Goal: Task Accomplishment & Management: Manage account settings

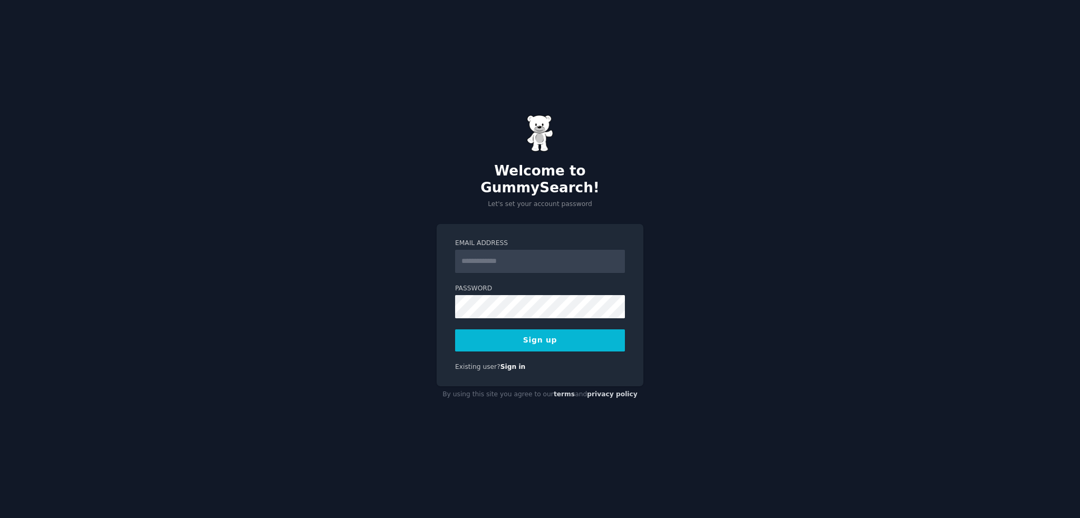
click at [506, 256] on input "Email Address" at bounding box center [540, 261] width 170 height 23
click at [662, 202] on div "Welcome to GummySearch! Let's set your account password Email Address Password …" at bounding box center [540, 259] width 1080 height 518
click at [575, 250] on input "Email Address" at bounding box center [540, 261] width 170 height 23
type input "**********"
click at [540, 336] on button "Sign up" at bounding box center [540, 341] width 170 height 22
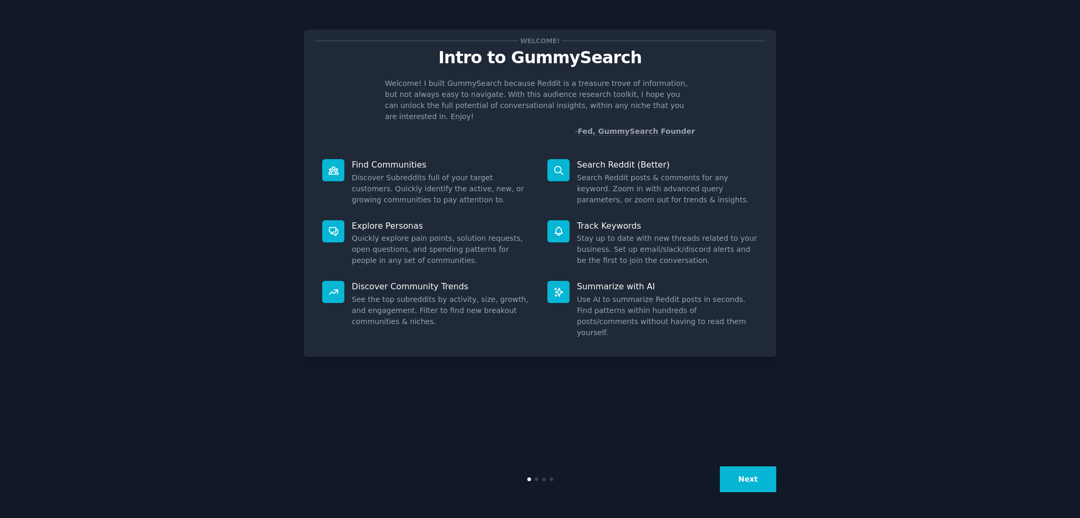
click at [751, 480] on button "Next" at bounding box center [748, 480] width 56 height 26
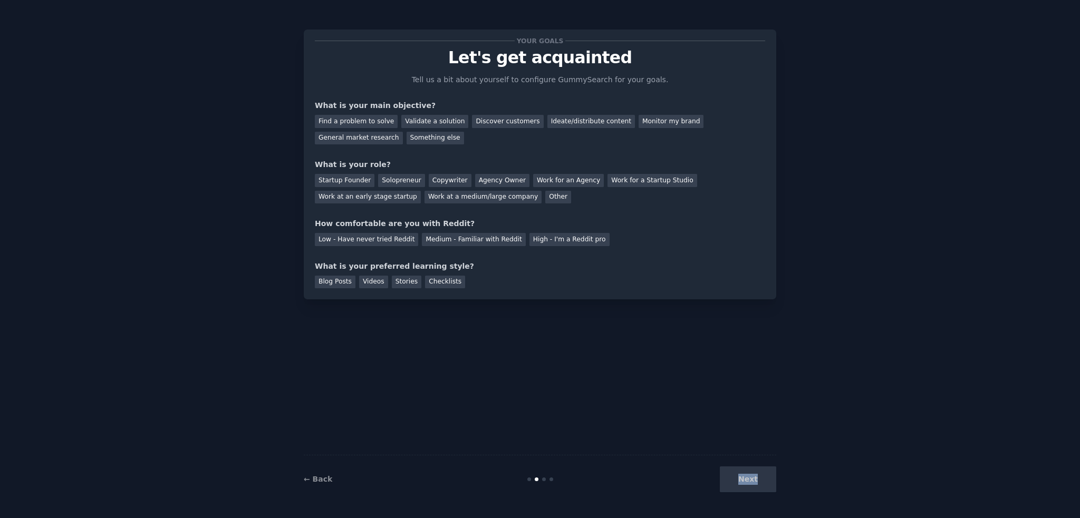
click at [752, 481] on div "Next" at bounding box center [698, 480] width 158 height 26
click at [759, 494] on span "button" at bounding box center [759, 494] width 0 height 0
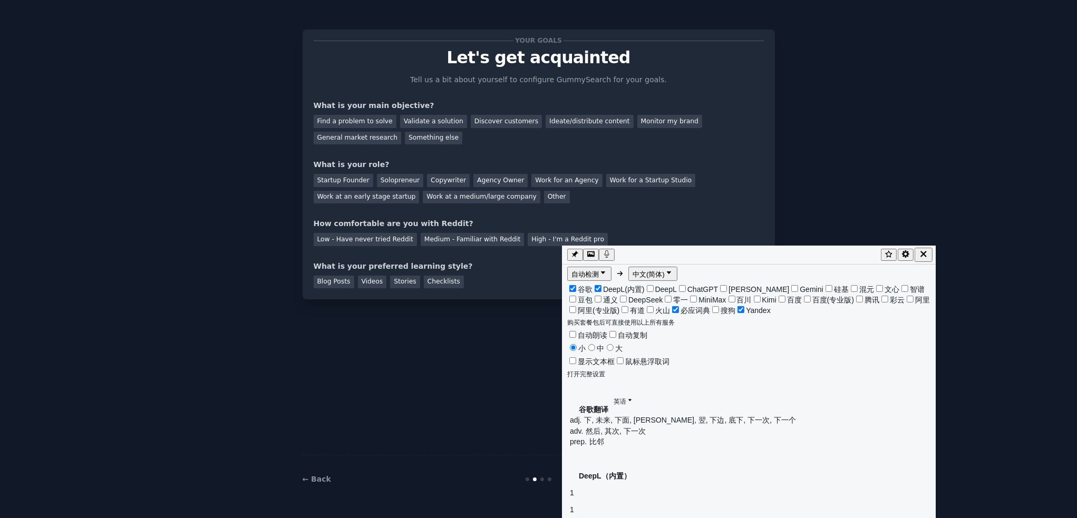
drag, startPoint x: 442, startPoint y: 429, endPoint x: 485, endPoint y: 428, distance: 42.2
click at [442, 429] on div "Your goals Let's get acquainted Tell us a bit about yourself to configure Gummy…" at bounding box center [539, 259] width 473 height 489
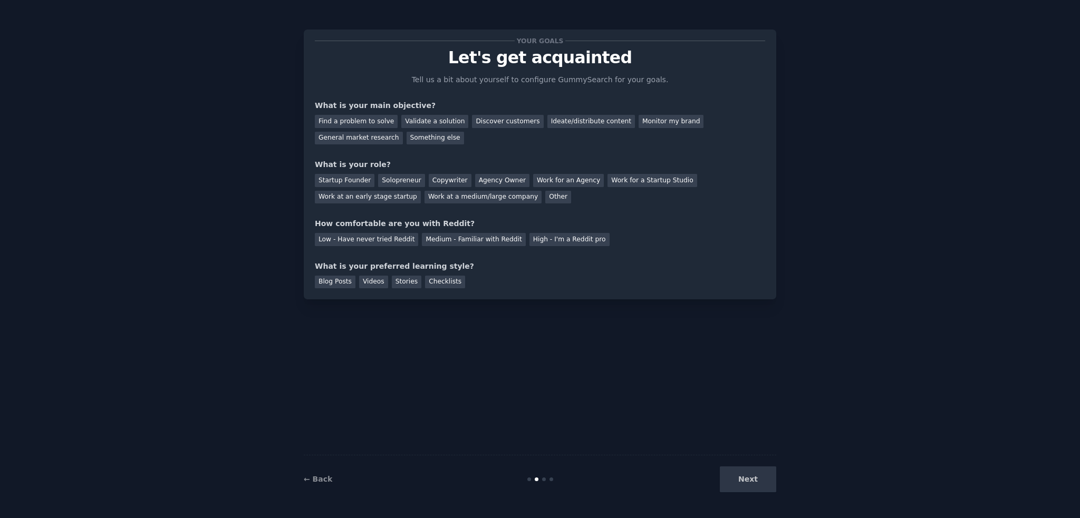
click at [773, 473] on div "Next" at bounding box center [698, 480] width 158 height 26
click at [762, 478] on div "Next" at bounding box center [698, 480] width 158 height 26
click at [632, 456] on div "← Back Next" at bounding box center [540, 479] width 473 height 49
click at [368, 123] on div "Find a problem to solve" at bounding box center [356, 121] width 83 height 13
click at [502, 121] on div "Discover customers" at bounding box center [507, 121] width 71 height 13
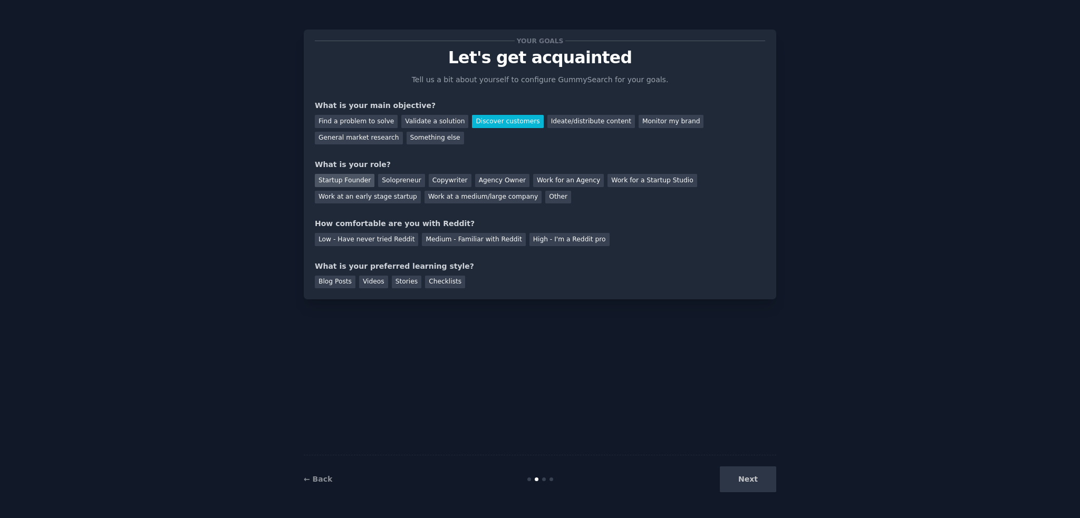
click at [353, 179] on div "Startup Founder" at bounding box center [345, 180] width 60 height 13
click at [379, 238] on div "Low - Have never tried Reddit" at bounding box center [366, 239] width 103 height 13
click at [448, 238] on div "Medium - Familiar with Reddit" at bounding box center [473, 239] width 103 height 13
click at [371, 285] on div "Videos" at bounding box center [373, 282] width 29 height 13
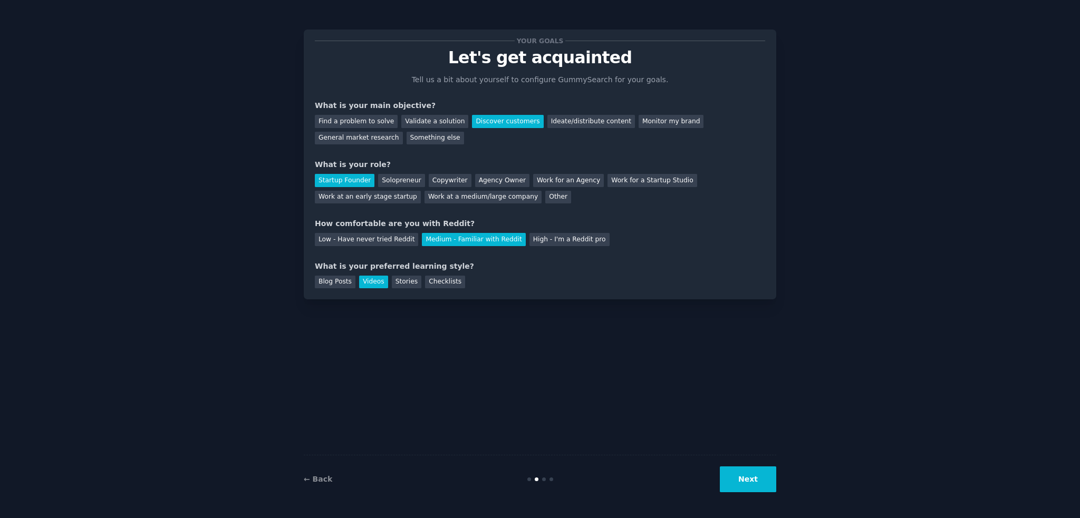
click at [752, 486] on button "Next" at bounding box center [748, 480] width 56 height 26
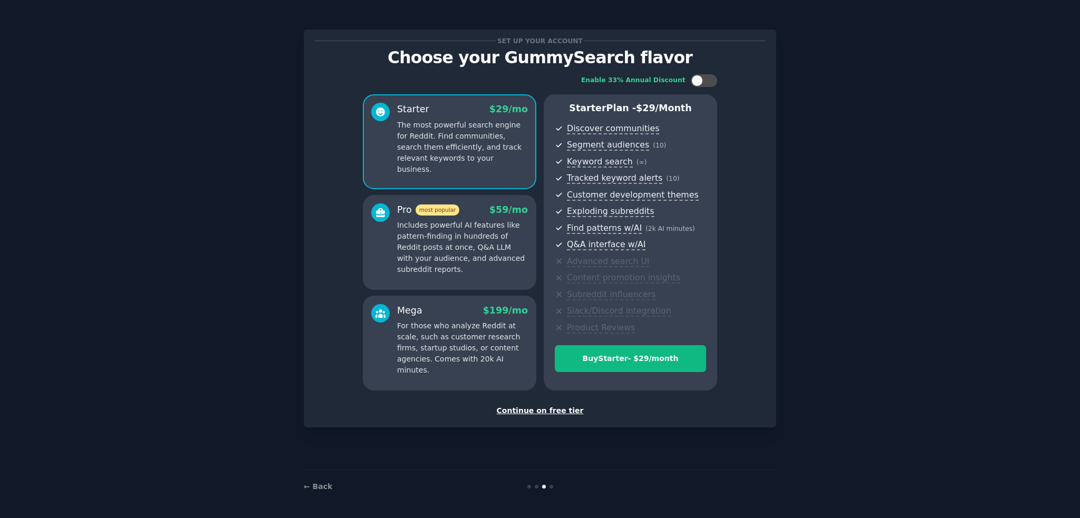
click at [526, 413] on div "Continue on free tier" at bounding box center [540, 411] width 450 height 11
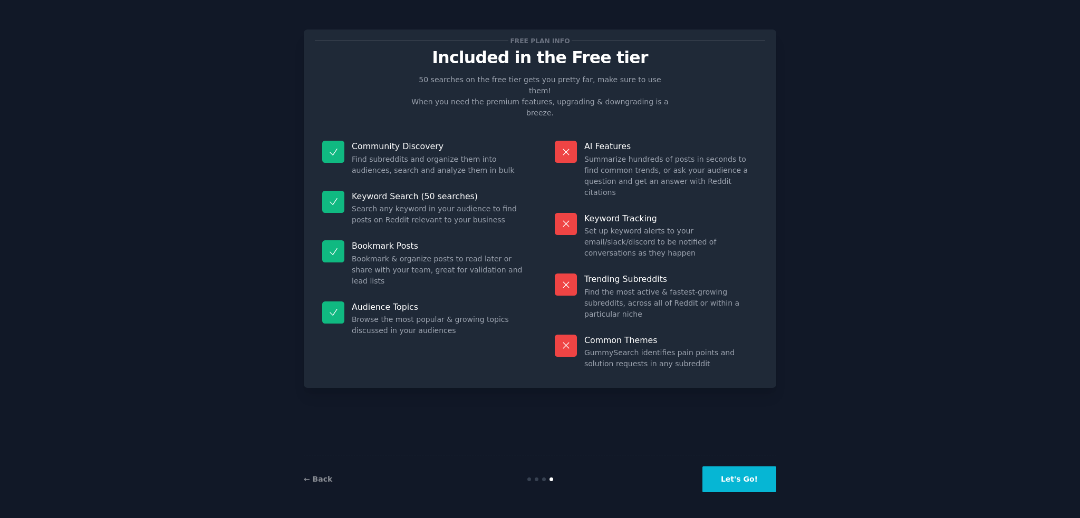
click at [426, 207] on dd "Search any keyword in your audience to find posts on Reddit relevant to your bu…" at bounding box center [439, 215] width 174 height 22
click at [434, 220] on span "button" at bounding box center [434, 220] width 0 height 0
click at [442, 210] on dd "Search any keyword in your audience to find posts on Reddit relevant to your bu…" at bounding box center [439, 215] width 174 height 22
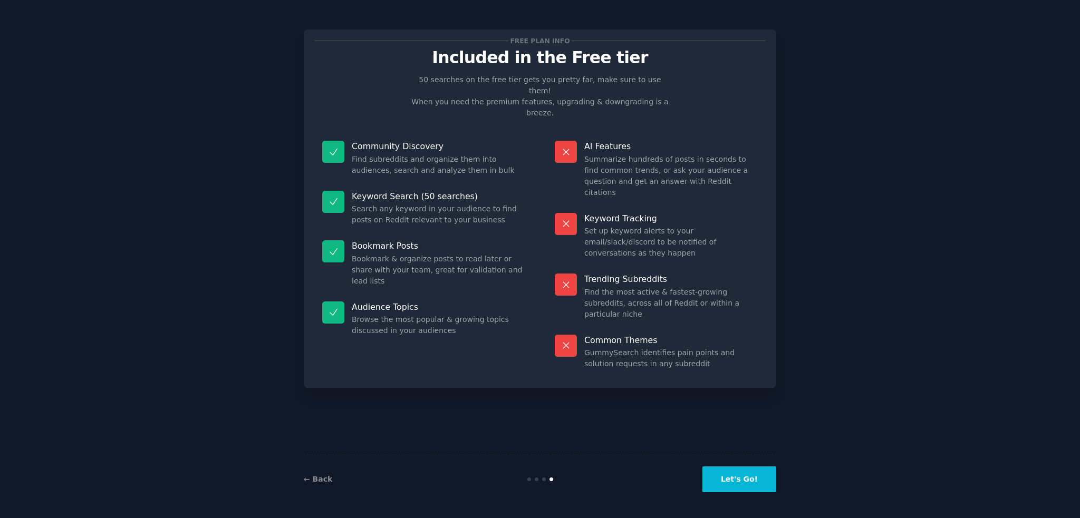
click at [729, 480] on button "Let's Go!" at bounding box center [739, 480] width 74 height 26
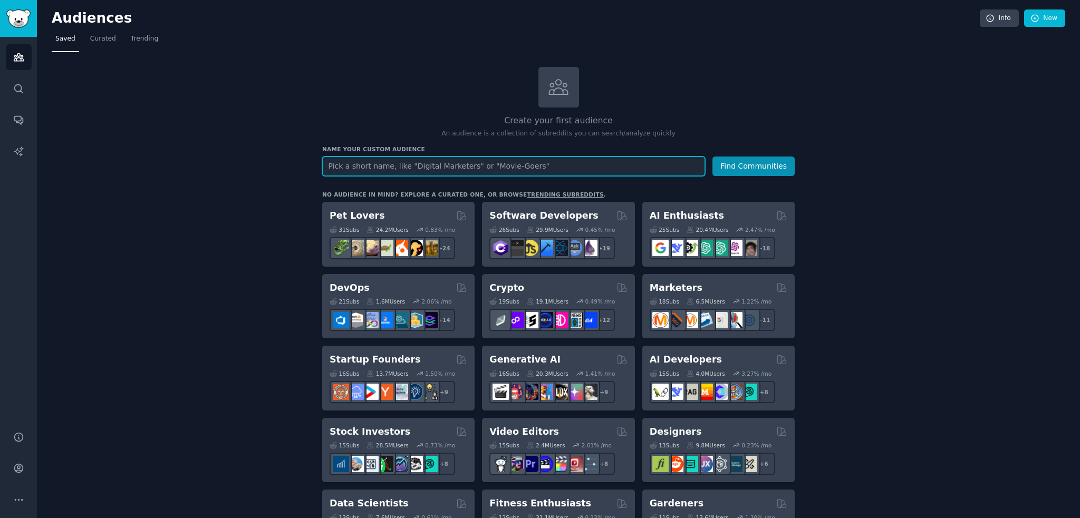
click at [454, 170] on input "text" at bounding box center [513, 167] width 383 height 20
type input "youtube"
click at [712, 157] on button "Find Communities" at bounding box center [753, 167] width 82 height 20
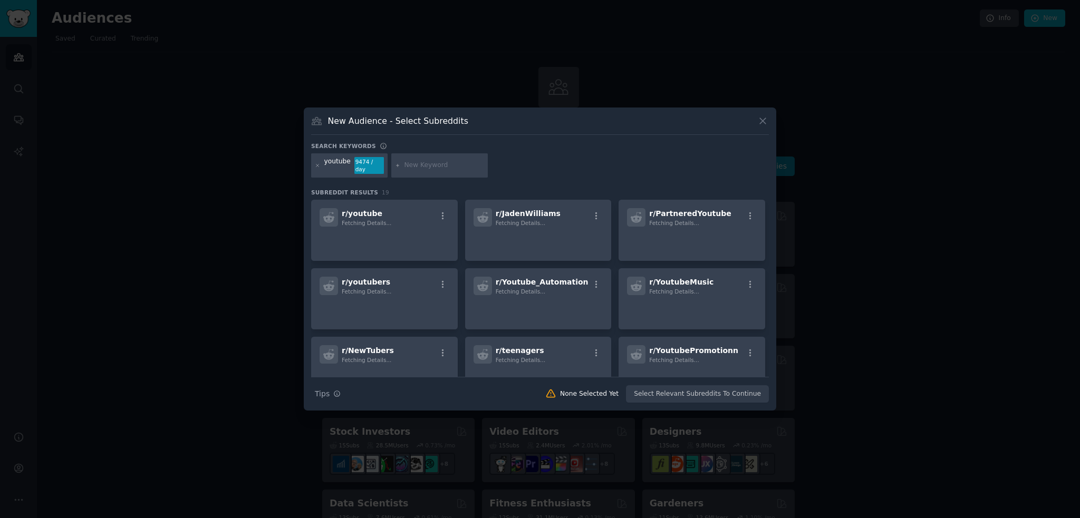
click at [758, 126] on icon at bounding box center [762, 120] width 11 height 11
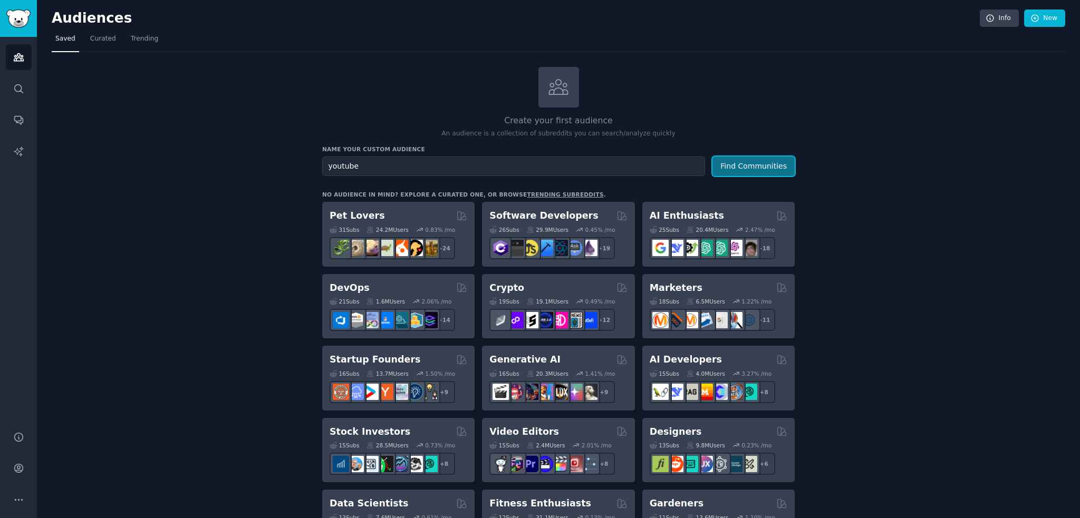
click at [755, 174] on button "Find Communities" at bounding box center [753, 167] width 82 height 20
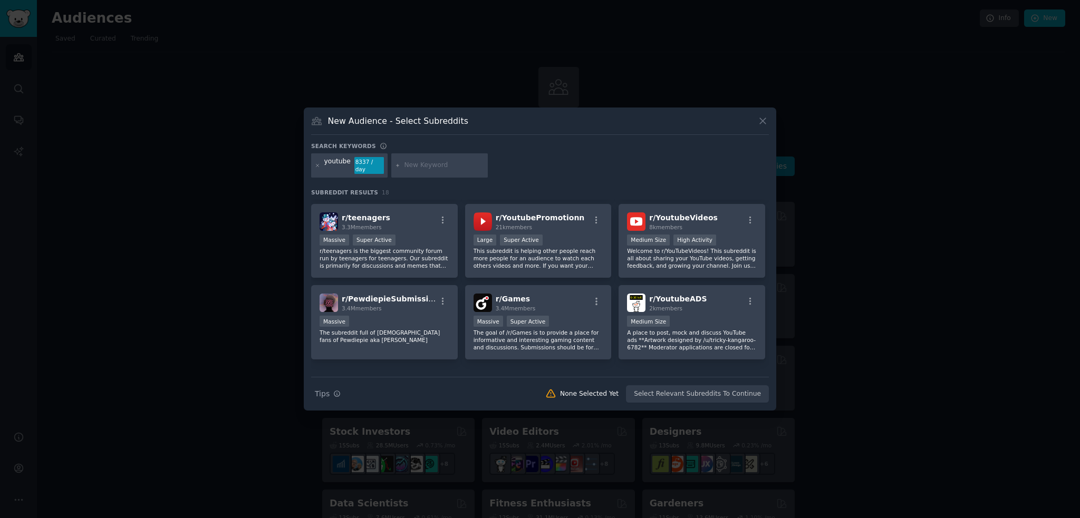
scroll to position [184, 0]
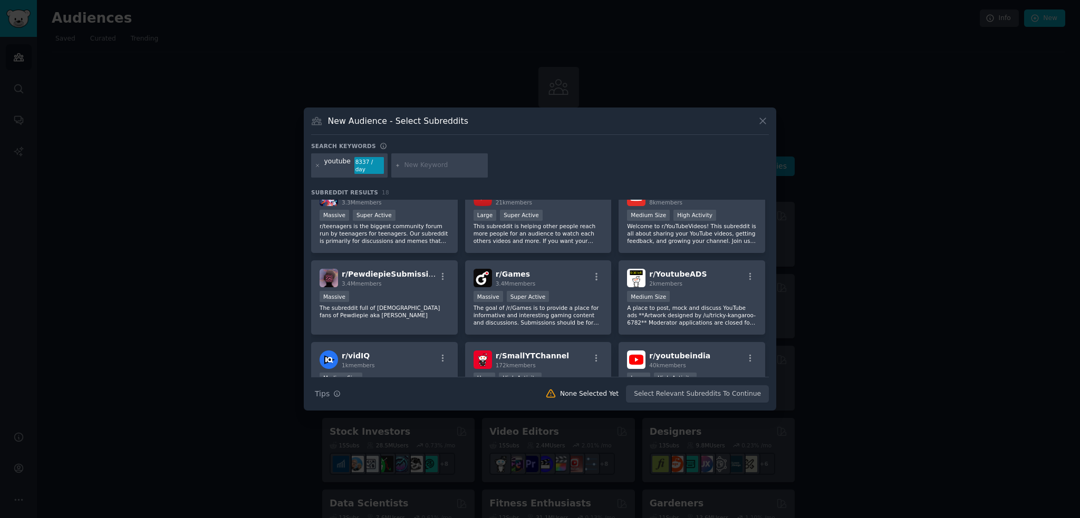
click at [960, 258] on div at bounding box center [540, 259] width 1080 height 518
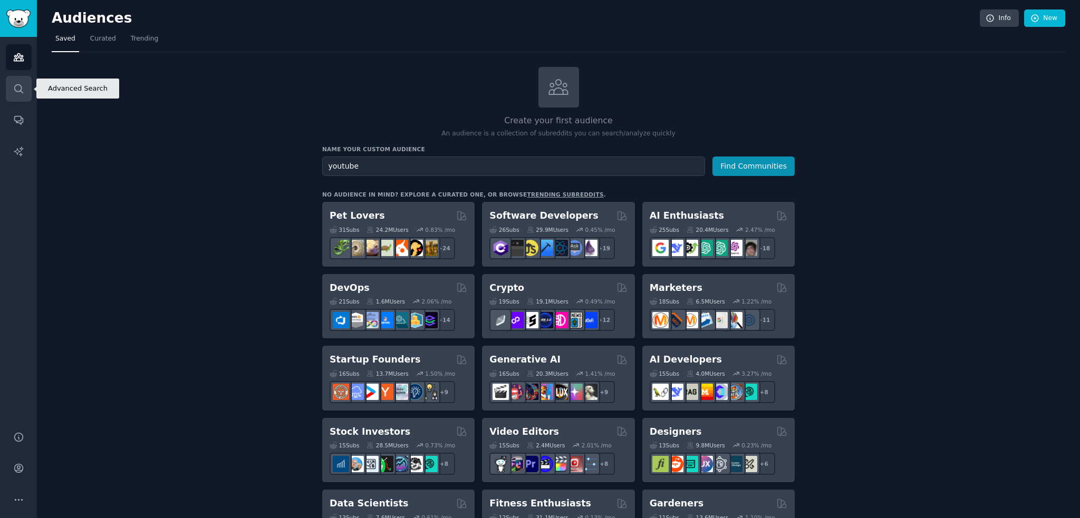
click at [11, 99] on link "Search" at bounding box center [19, 89] width 26 height 26
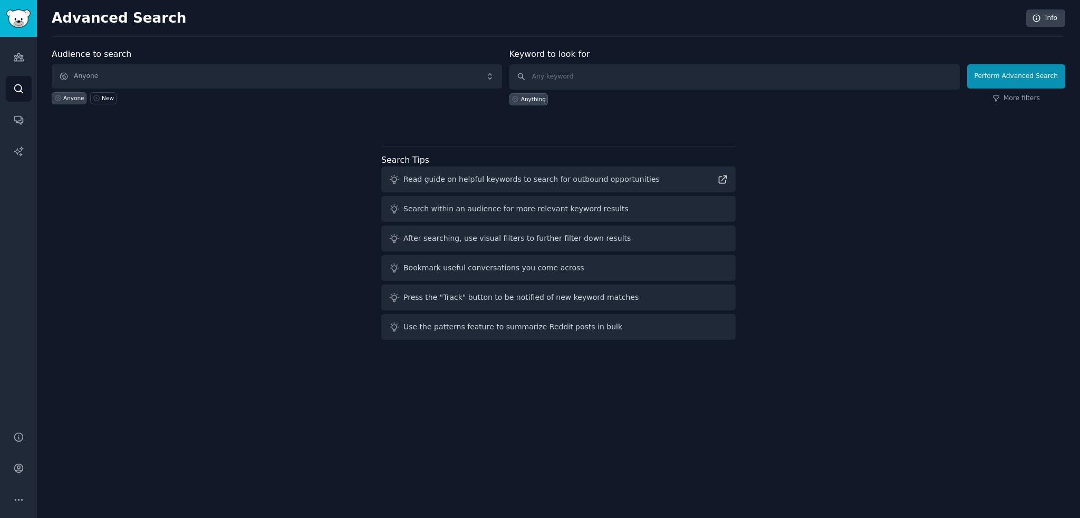
click at [291, 141] on div "Audience to search Anyone Anyone New Keyword to look for Anything Perform Advan…" at bounding box center [559, 196] width 1014 height 296
click at [20, 53] on icon "Sidebar" at bounding box center [18, 57] width 11 height 11
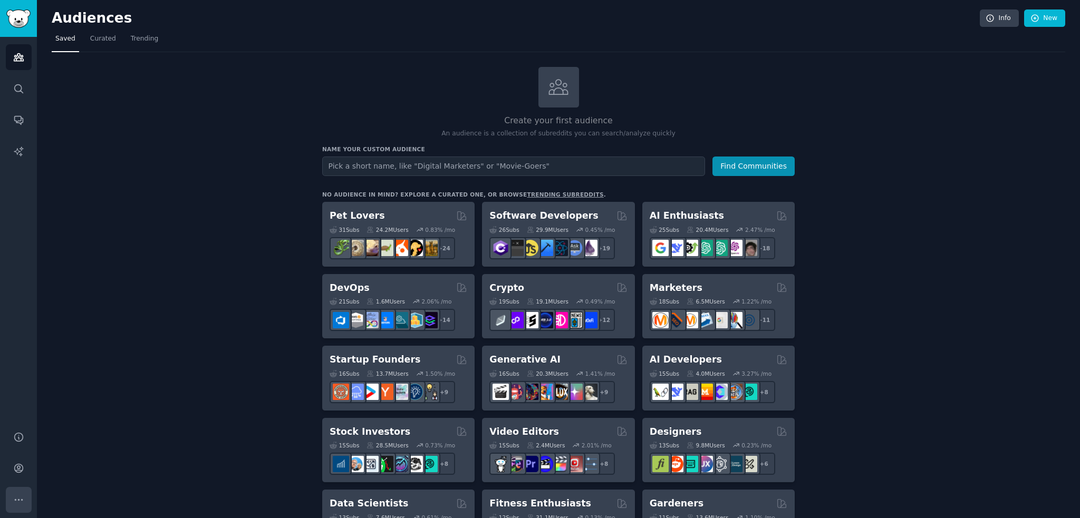
click at [17, 496] on icon "Sidebar" at bounding box center [18, 500] width 11 height 11
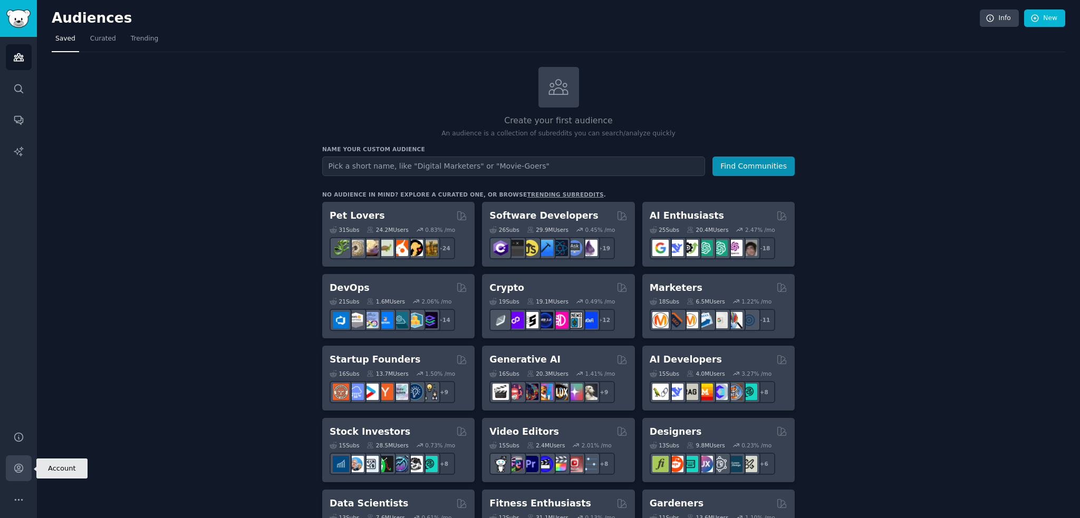
click at [21, 464] on icon "Sidebar" at bounding box center [18, 468] width 11 height 11
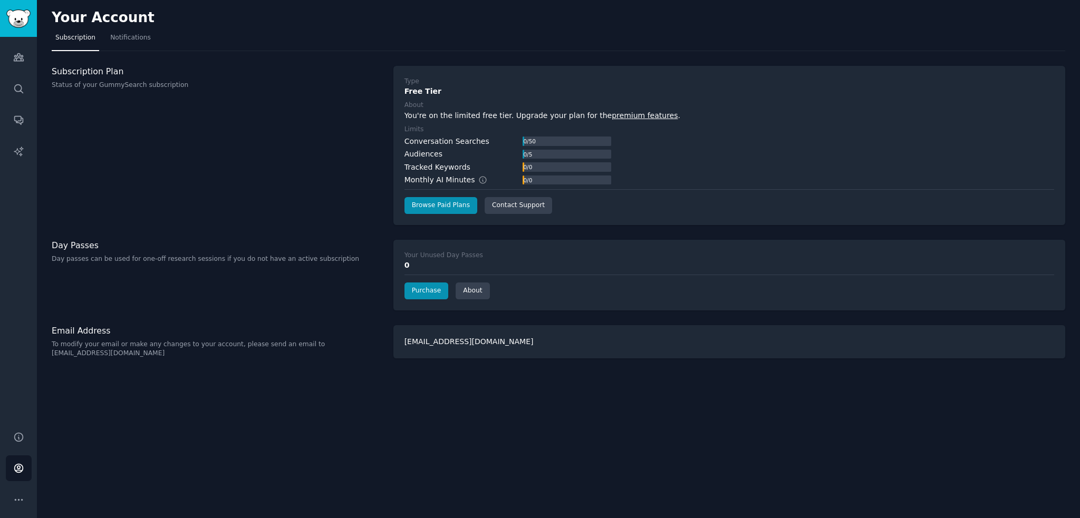
click at [415, 140] on div "Conversation Searches" at bounding box center [446, 141] width 85 height 11
click at [422, 152] on span "button" at bounding box center [422, 152] width 0 height 0
click at [426, 140] on div "Conversation Searches" at bounding box center [446, 141] width 85 height 11
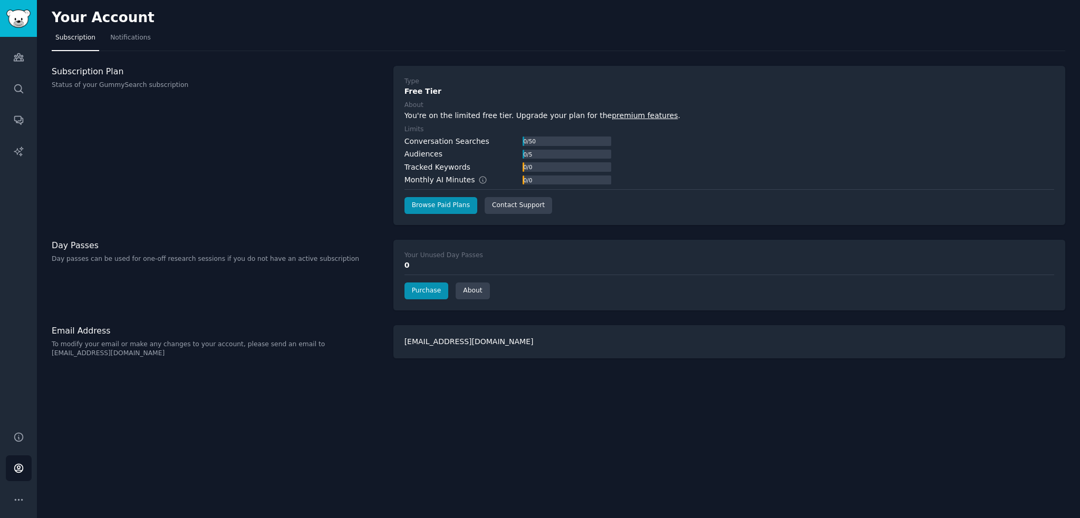
click at [425, 154] on div "Audiences" at bounding box center [423, 154] width 38 height 11
click at [432, 167] on span "button" at bounding box center [432, 167] width 0 height 0
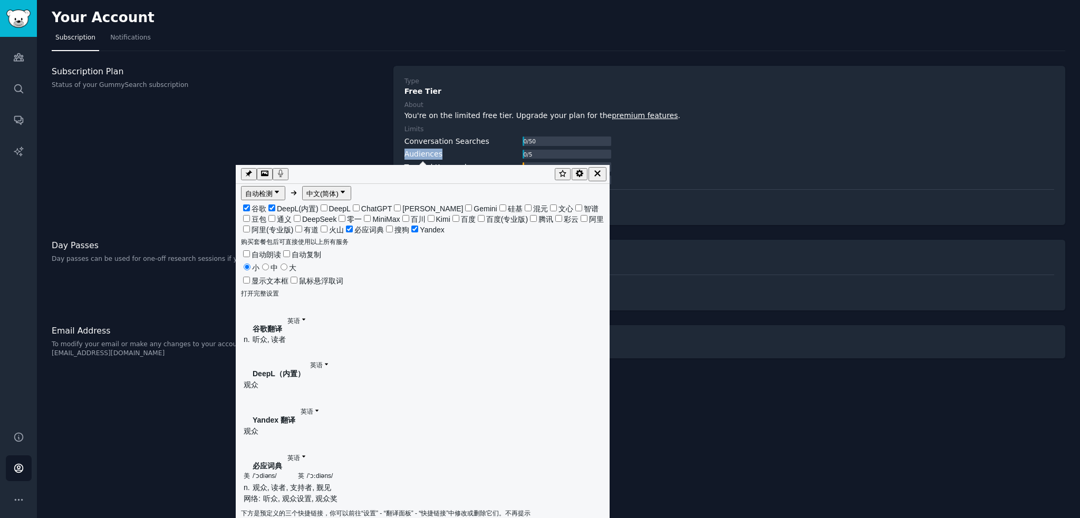
click at [431, 149] on div "Audiences" at bounding box center [423, 154] width 38 height 11
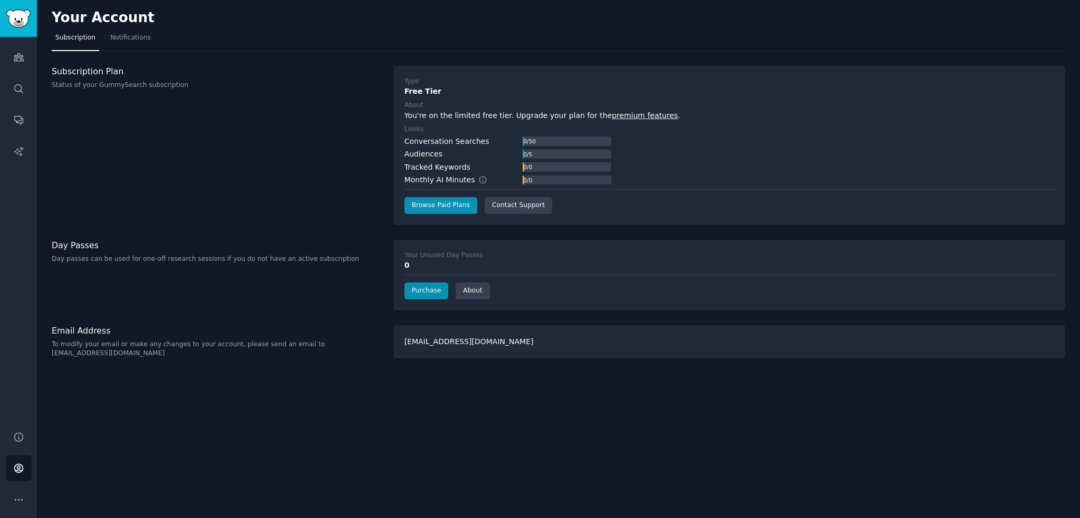
click at [433, 160] on div "Conversation Searches 0 / 50 Audiences 0 / 5 Tracked Keywords 0 / 0 Monthly AI …" at bounding box center [507, 161] width 207 height 50
click at [441, 173] on span "button" at bounding box center [441, 173] width 0 height 0
click at [443, 162] on div "Tracked Keywords" at bounding box center [437, 167] width 66 height 11
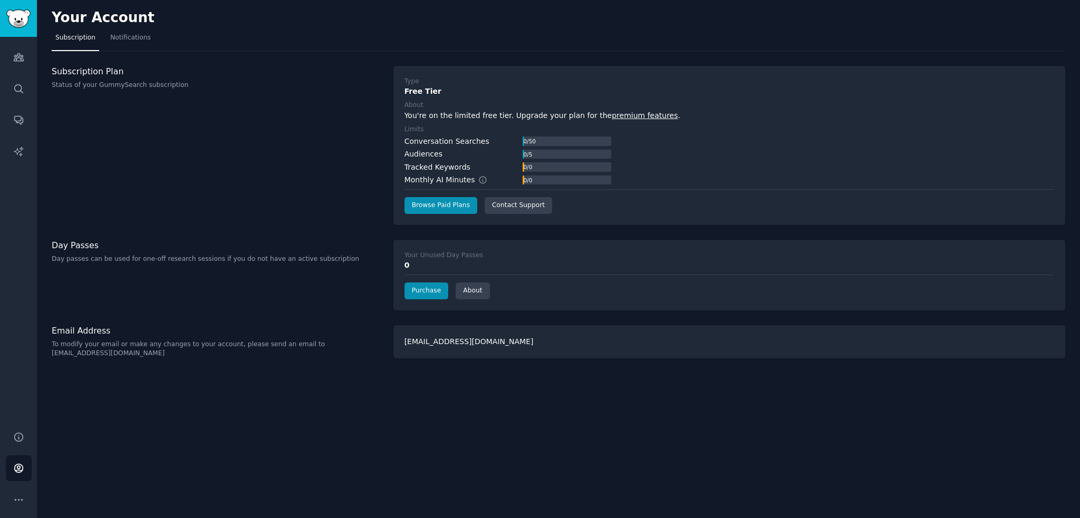
click at [437, 139] on div "Conversation Searches" at bounding box center [446, 141] width 85 height 11
click at [444, 151] on span "button" at bounding box center [444, 151] width 0 height 0
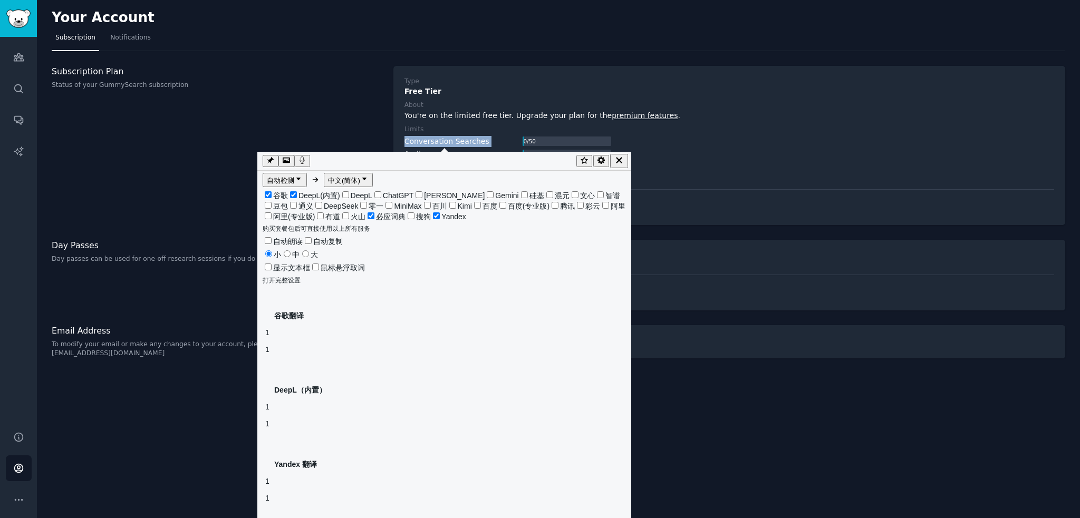
click at [458, 138] on div "Conversation Searches" at bounding box center [446, 141] width 85 height 11
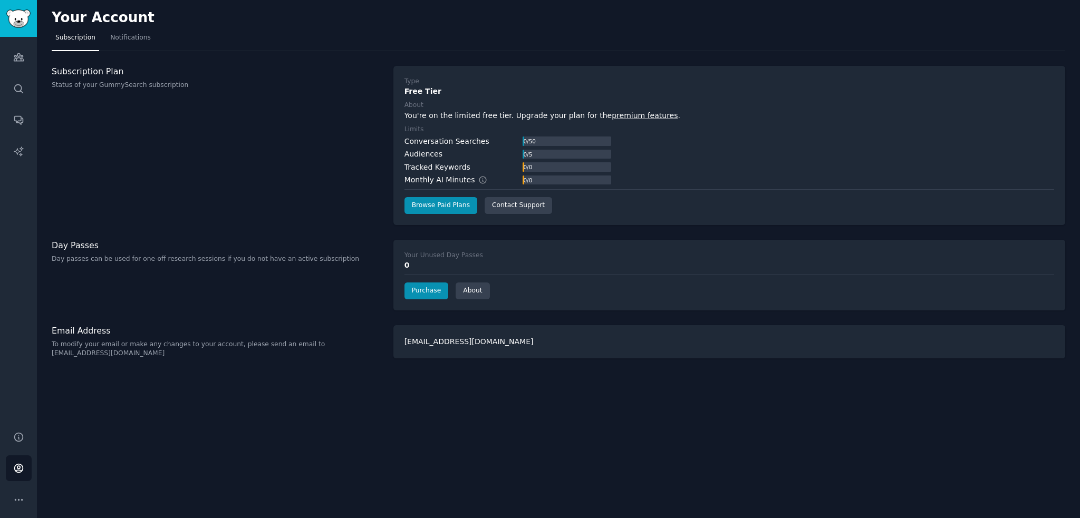
click at [404, 269] on div "0" at bounding box center [729, 265] width 650 height 11
drag, startPoint x: 407, startPoint y: 268, endPoint x: 429, endPoint y: 267, distance: 22.2
click at [420, 267] on div "0" at bounding box center [729, 265] width 650 height 11
click at [475, 267] on div "0" at bounding box center [729, 265] width 650 height 11
click at [132, 29] on div "Your Account" at bounding box center [559, 19] width 1014 height 21
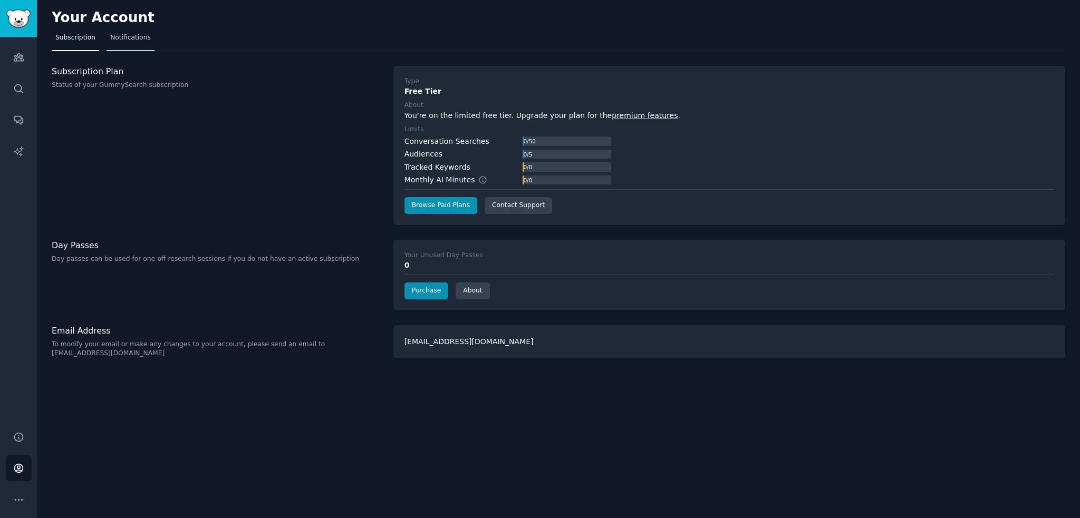
click at [131, 39] on span "Notifications" at bounding box center [130, 37] width 41 height 9
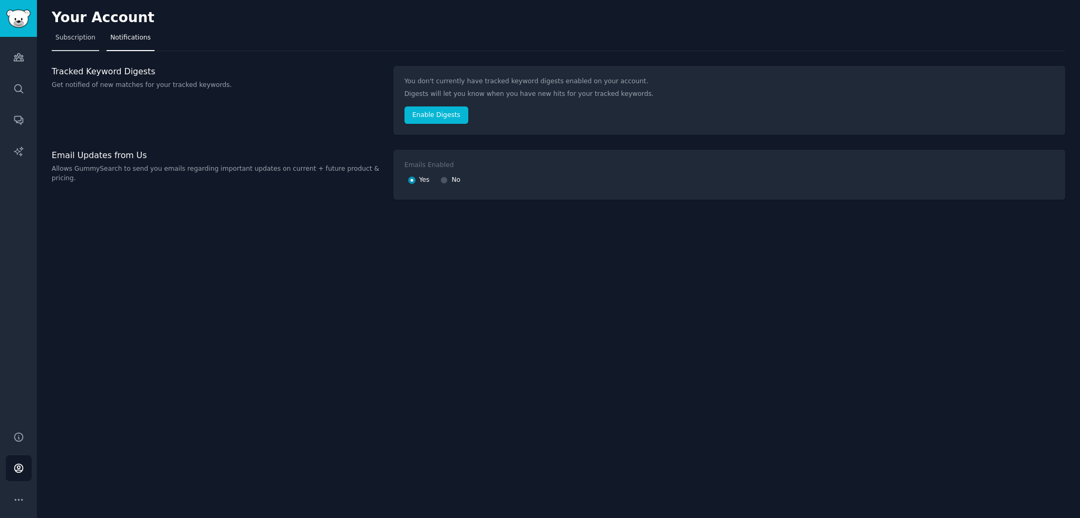
click at [71, 37] on span "Subscription" at bounding box center [75, 37] width 40 height 9
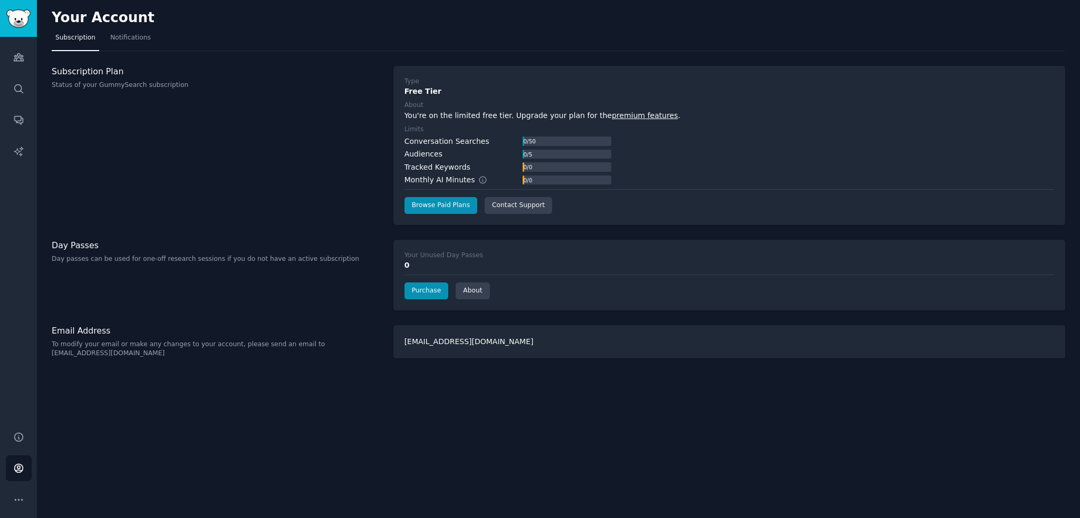
click at [643, 113] on link "premium features" at bounding box center [645, 115] width 66 height 8
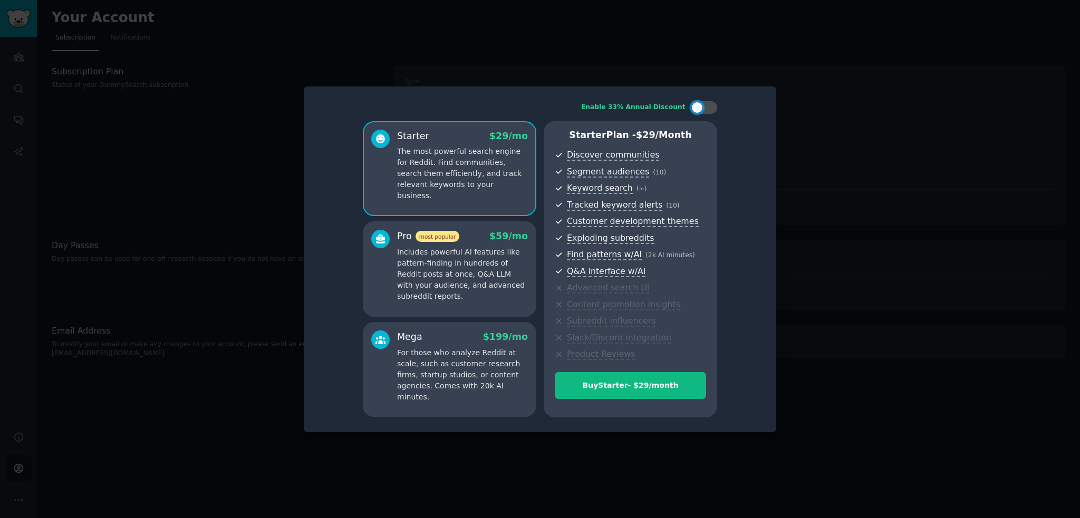
click at [854, 164] on div at bounding box center [540, 259] width 1080 height 518
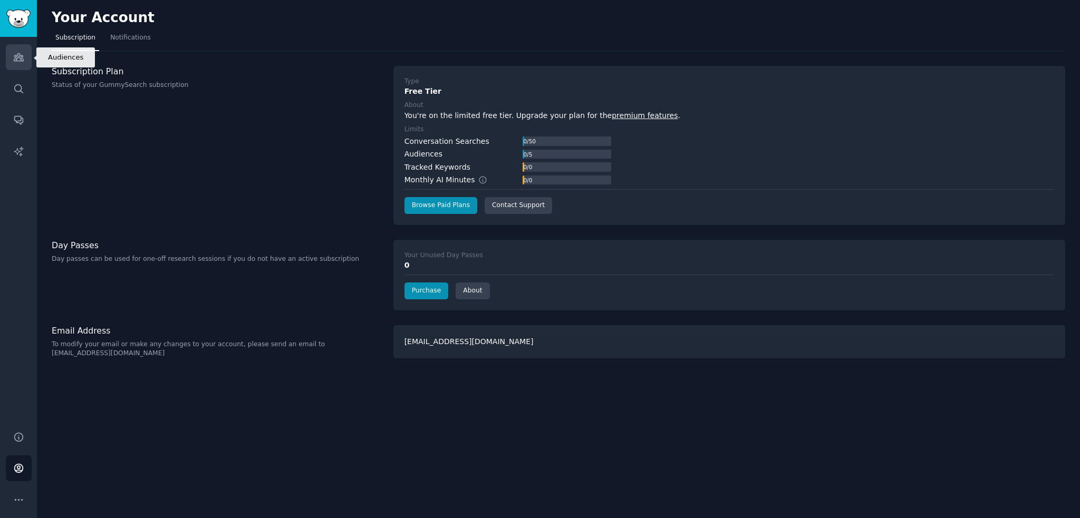
click at [17, 56] on icon "Sidebar" at bounding box center [18, 57] width 9 height 7
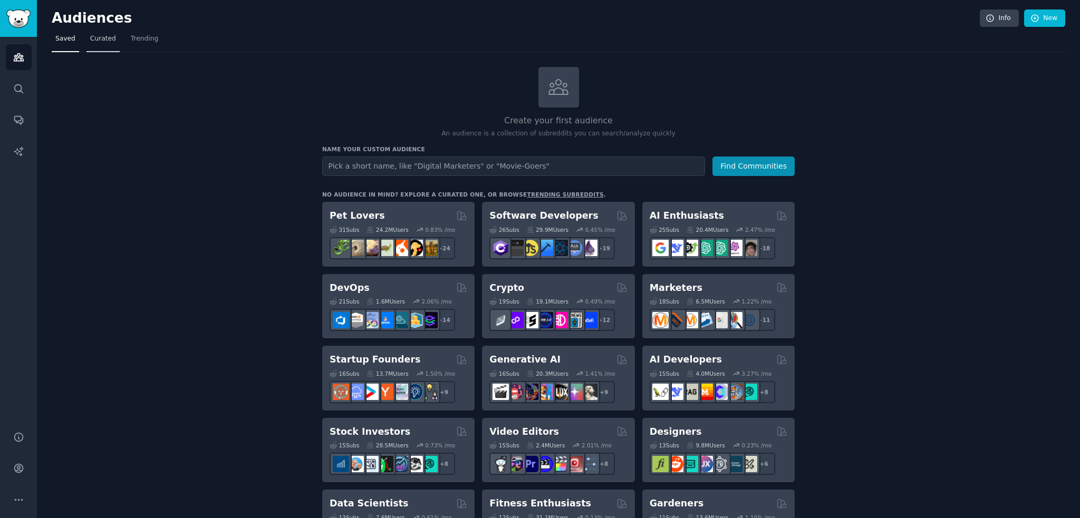
click at [97, 41] on span "Curated" at bounding box center [103, 38] width 26 height 9
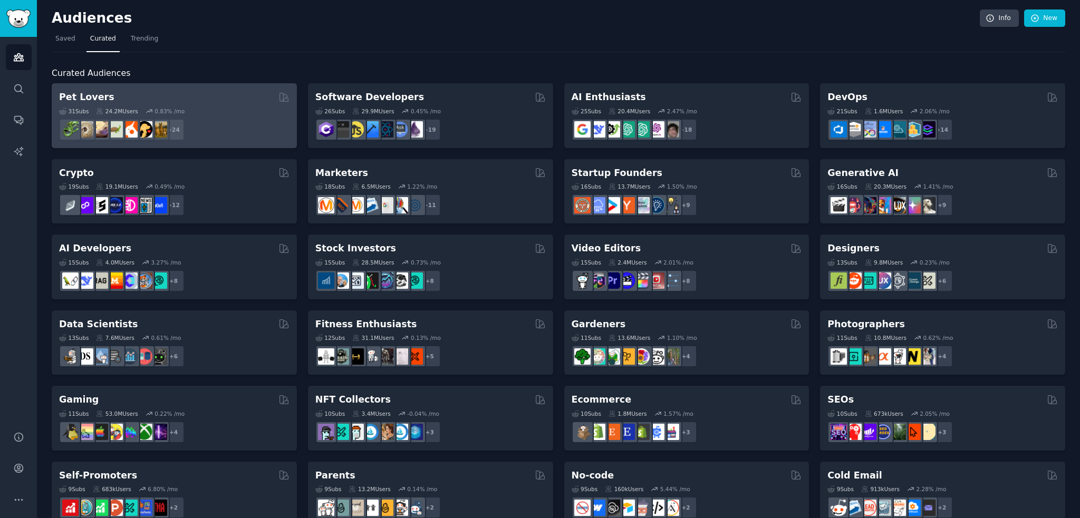
click at [231, 135] on div "+ 24" at bounding box center [174, 130] width 230 height 22
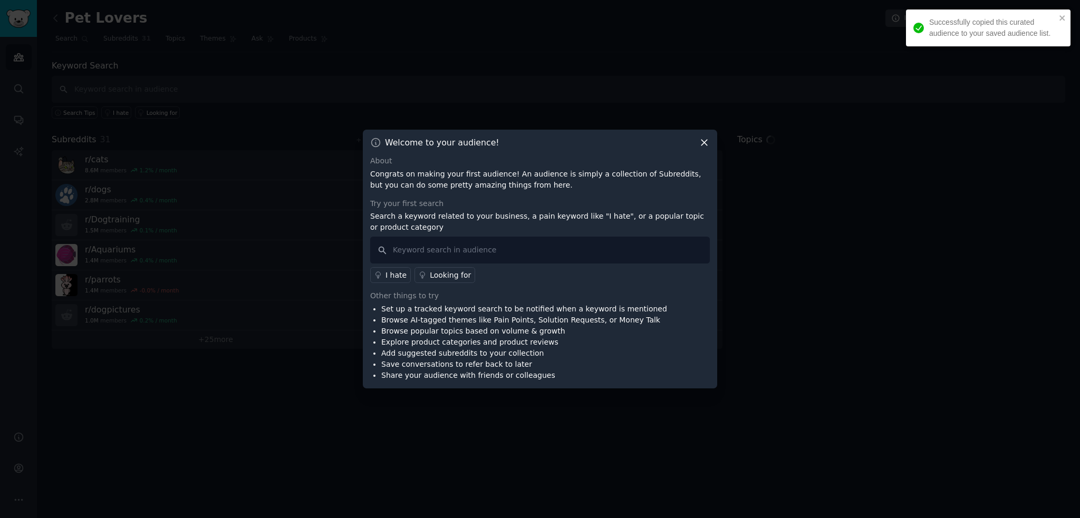
click at [707, 141] on icon at bounding box center [704, 143] width 6 height 6
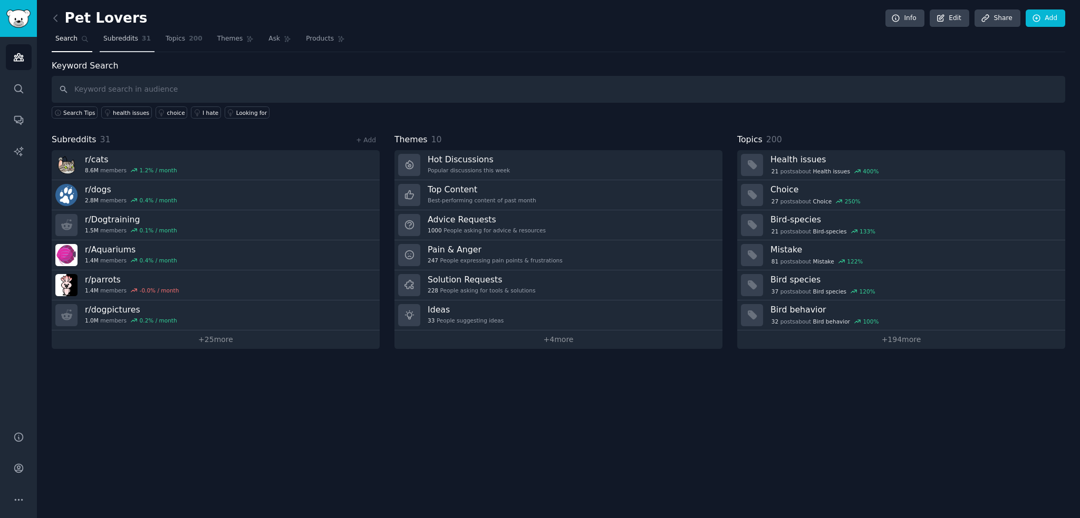
click at [112, 42] on span "Subreddits" at bounding box center [120, 38] width 35 height 9
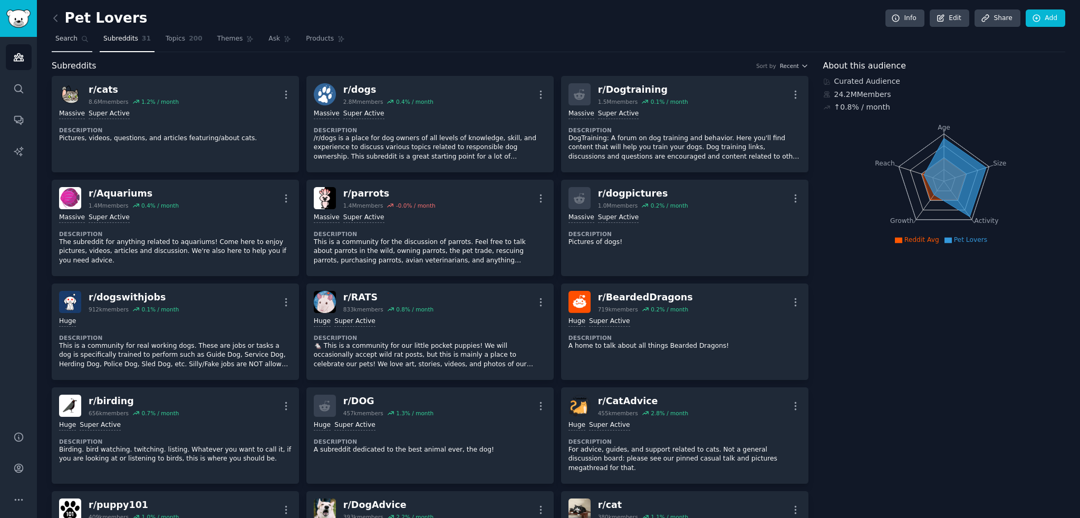
click at [66, 42] on span "Search" at bounding box center [66, 38] width 22 height 9
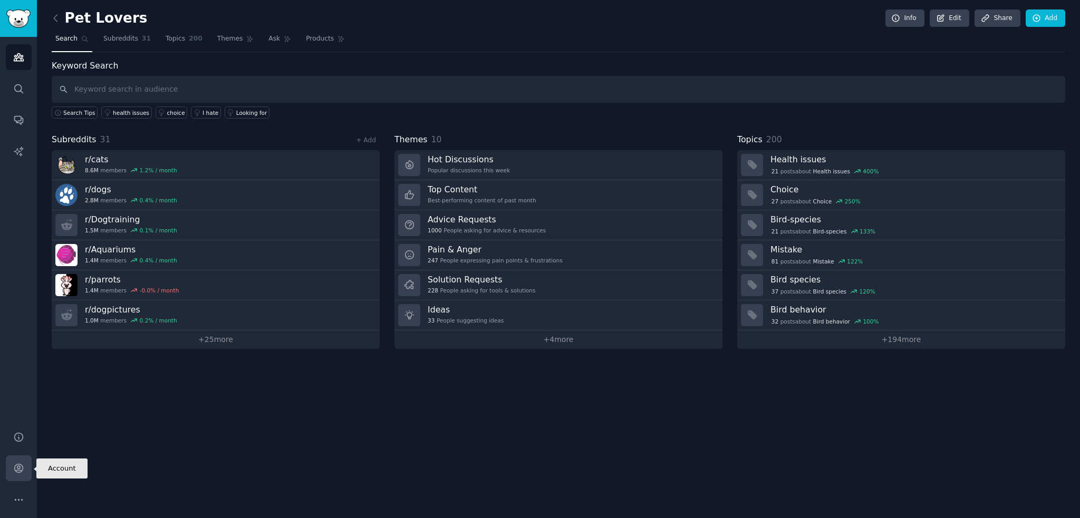
click at [13, 470] on icon "Sidebar" at bounding box center [18, 468] width 11 height 11
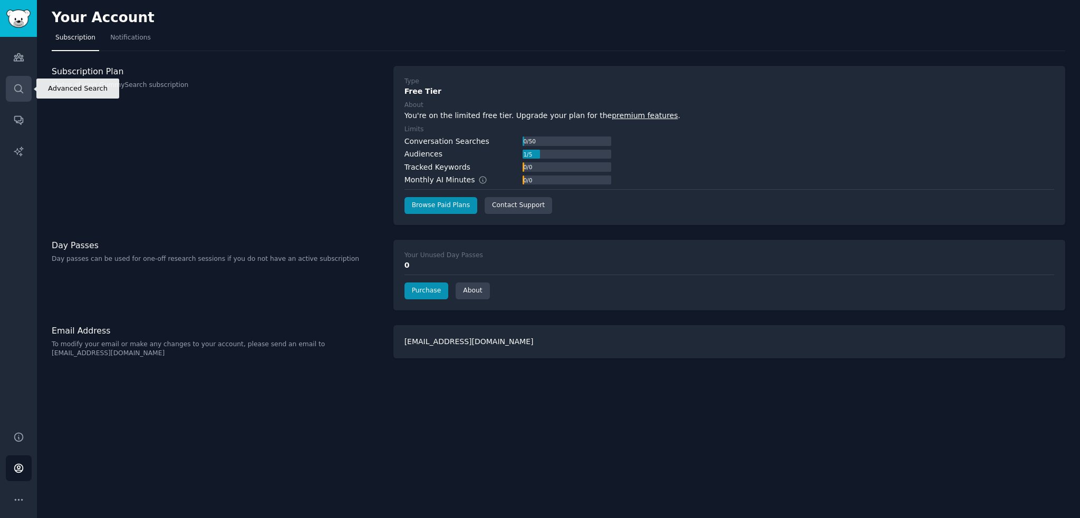
click at [20, 88] on icon "Sidebar" at bounding box center [18, 88] width 11 height 11
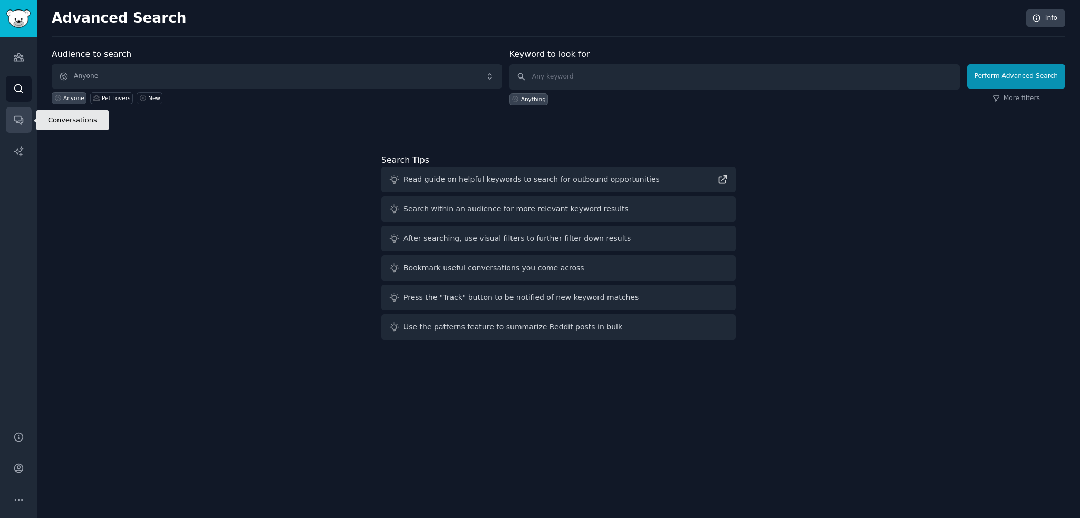
click at [20, 117] on icon "Sidebar" at bounding box center [18, 121] width 8 height 8
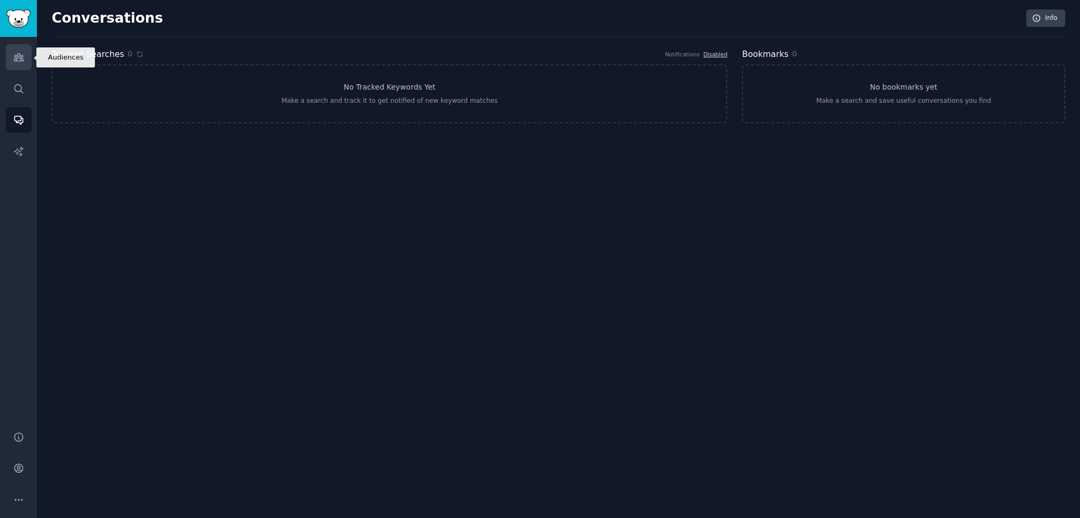
click at [25, 49] on link "Audiences" at bounding box center [19, 57] width 26 height 26
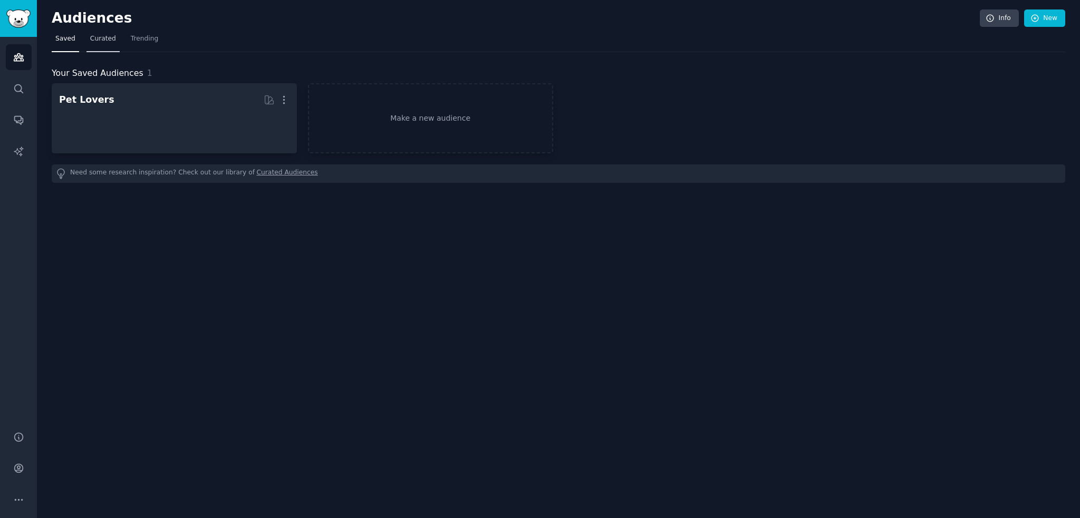
click at [112, 47] on link "Curated" at bounding box center [102, 42] width 33 height 22
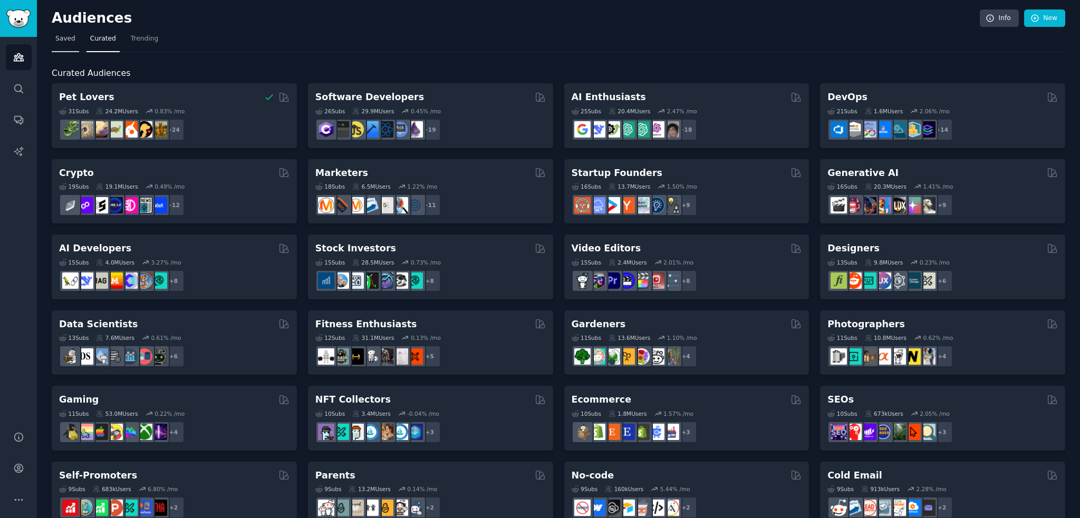
click at [54, 46] on link "Saved" at bounding box center [65, 42] width 27 height 22
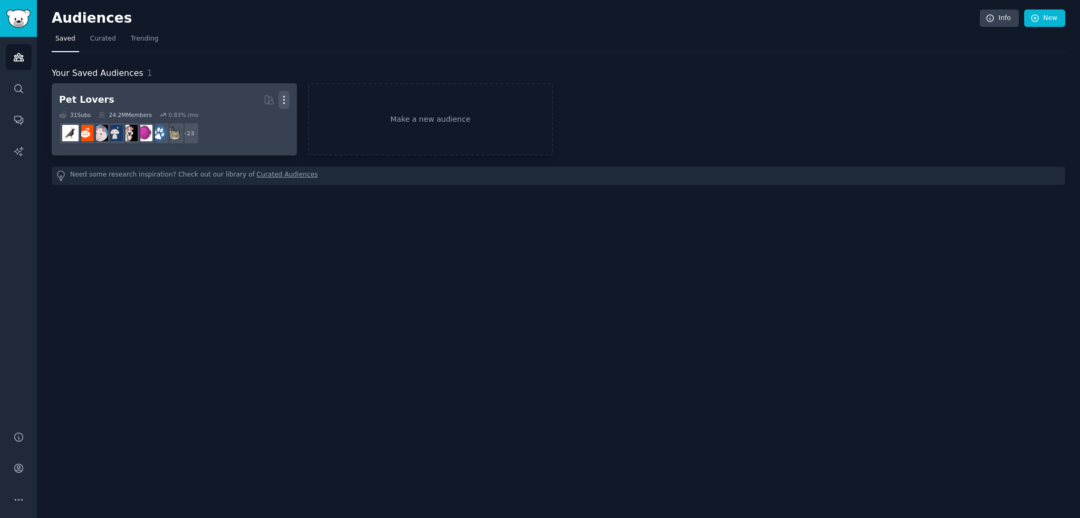
click at [285, 101] on icon "button" at bounding box center [283, 99] width 11 height 11
click at [253, 122] on p "Delete" at bounding box center [255, 122] width 24 height 11
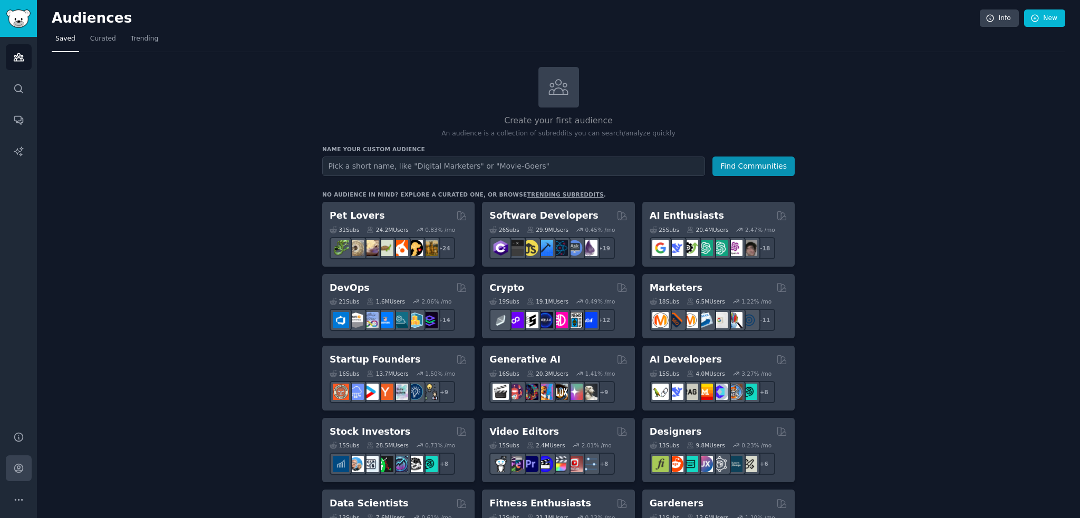
click at [31, 470] on link "Account" at bounding box center [19, 469] width 26 height 26
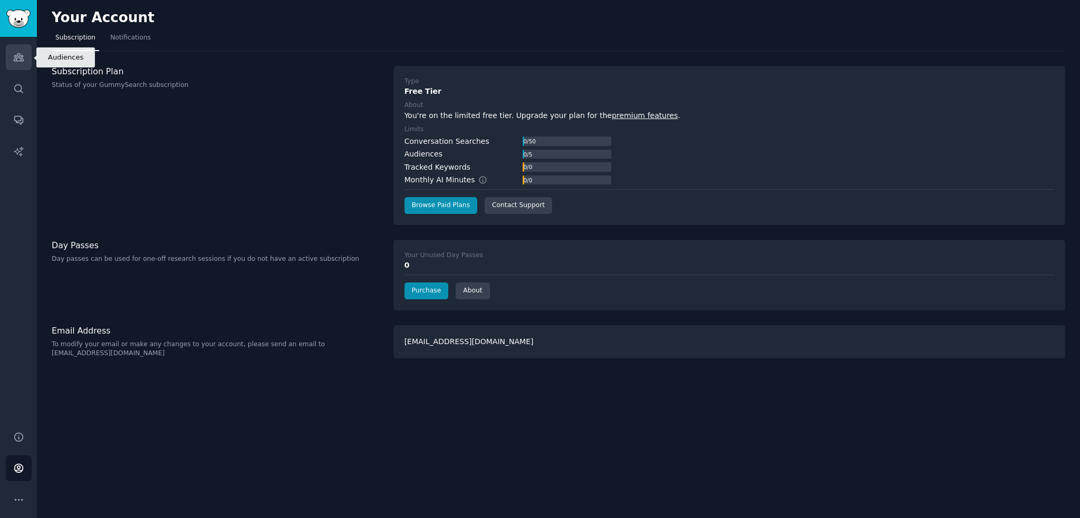
click at [13, 65] on link "Audiences" at bounding box center [19, 57] width 26 height 26
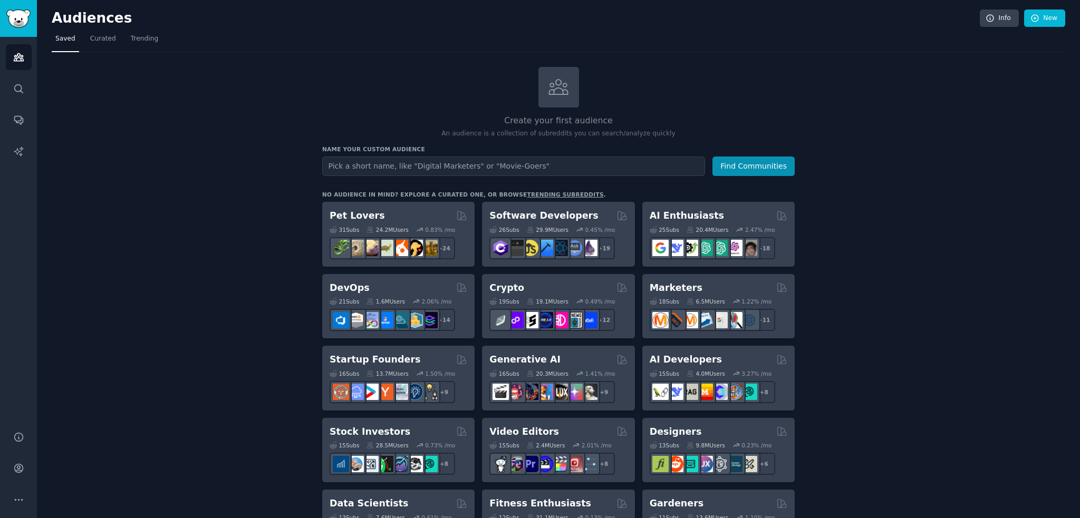
click at [361, 163] on input "text" at bounding box center [513, 167] width 383 height 20
type input "youtube"
click at [751, 158] on button "Find Communities" at bounding box center [753, 167] width 82 height 20
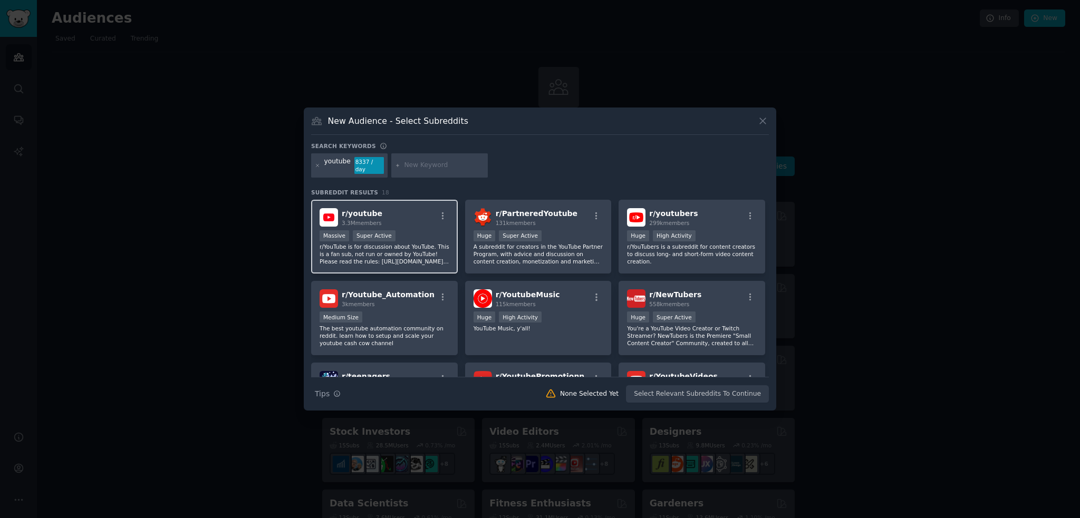
click at [411, 220] on div "r/ youtube 3.3M members" at bounding box center [385, 217] width 130 height 18
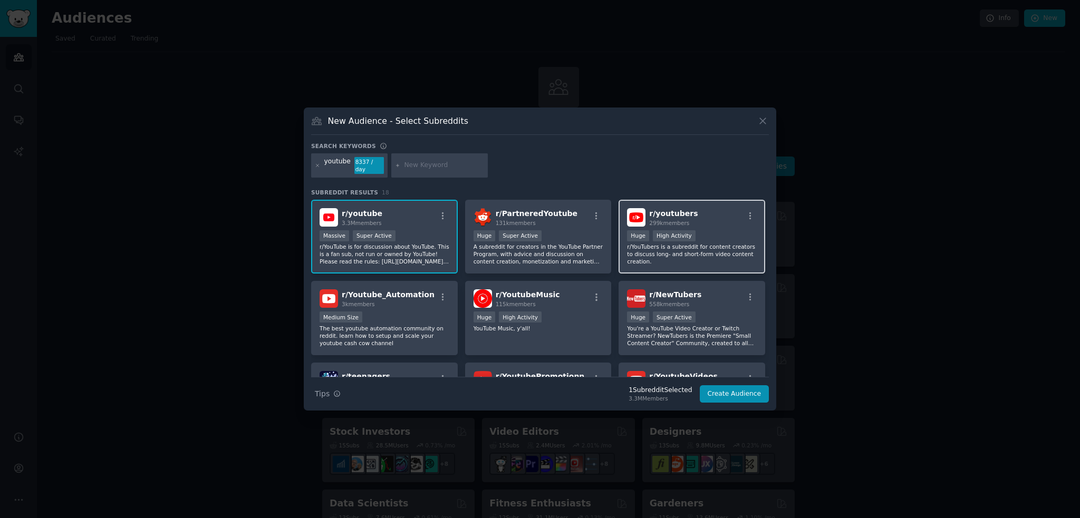
click at [727, 231] on div "Huge High Activity" at bounding box center [692, 236] width 130 height 13
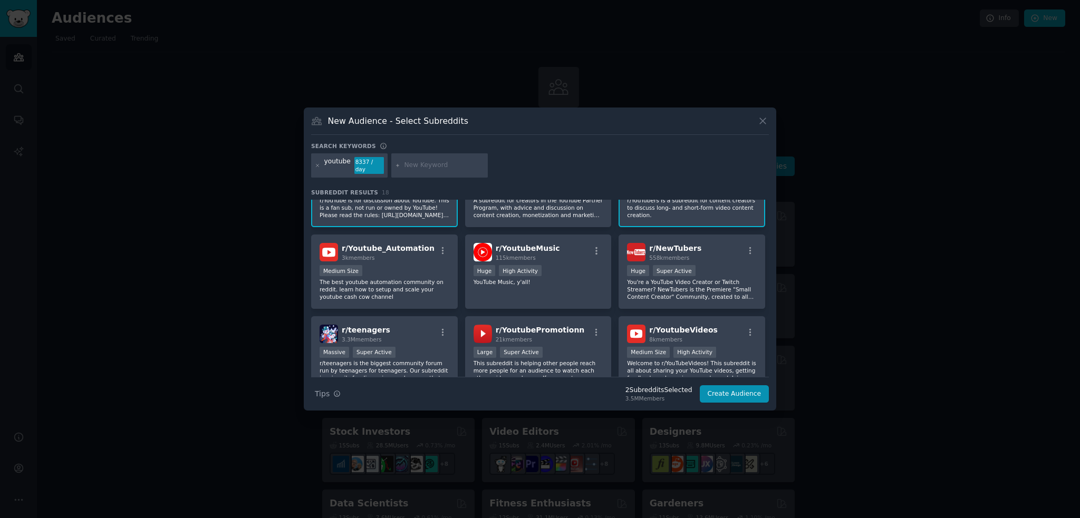
scroll to position [53, 0]
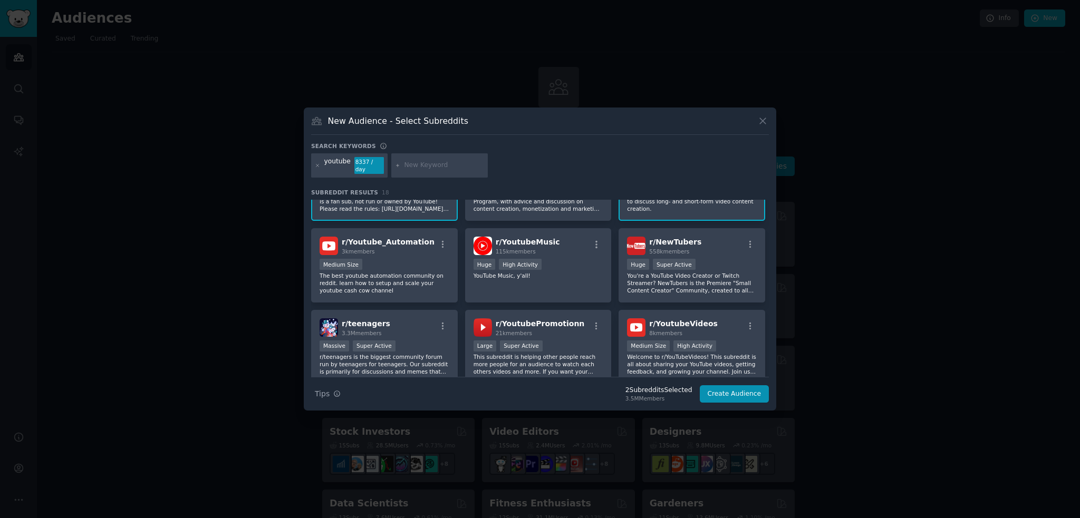
click at [434, 158] on div at bounding box center [439, 165] width 97 height 24
click at [442, 164] on input "text" at bounding box center [444, 165] width 80 height 9
type input "video"
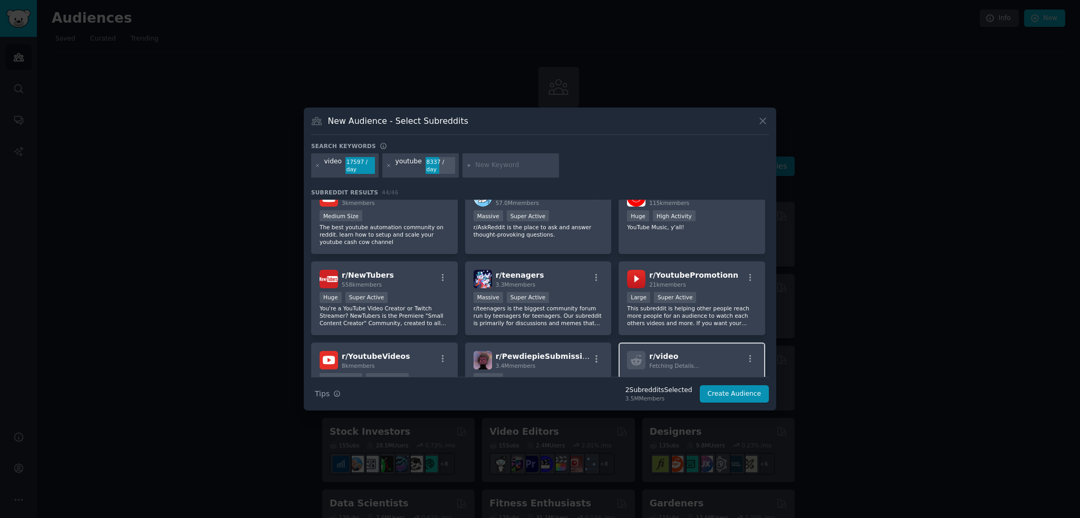
scroll to position [105, 0]
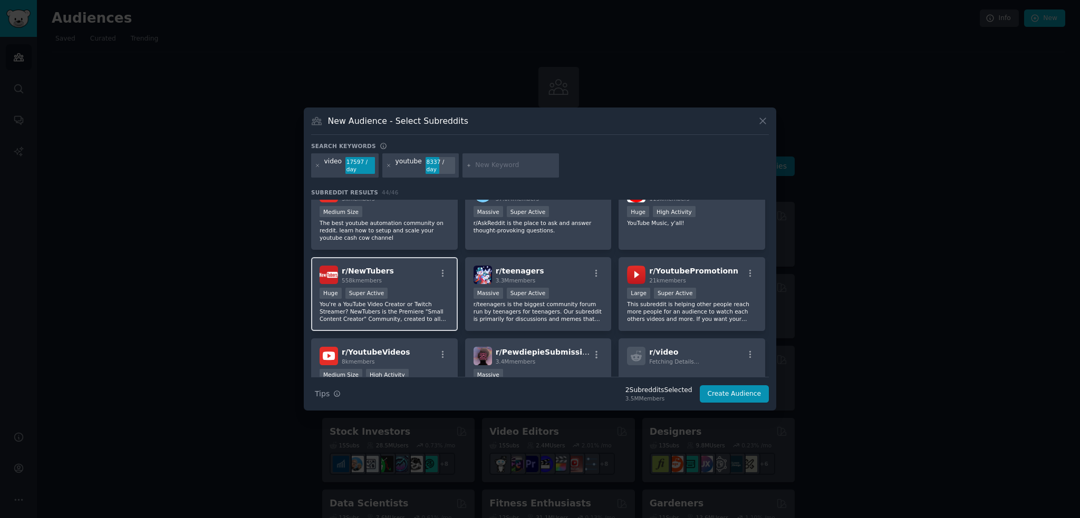
click at [432, 301] on p "You're a YouTube Video Creator or Twitch Streamer? NewTubers is the Premiere "S…" at bounding box center [385, 312] width 130 height 22
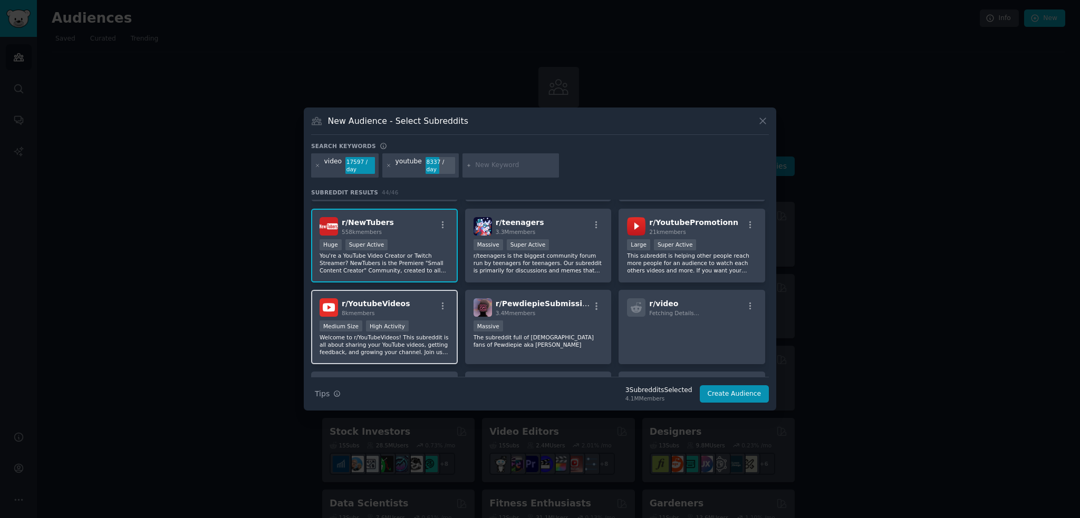
scroll to position [158, 0]
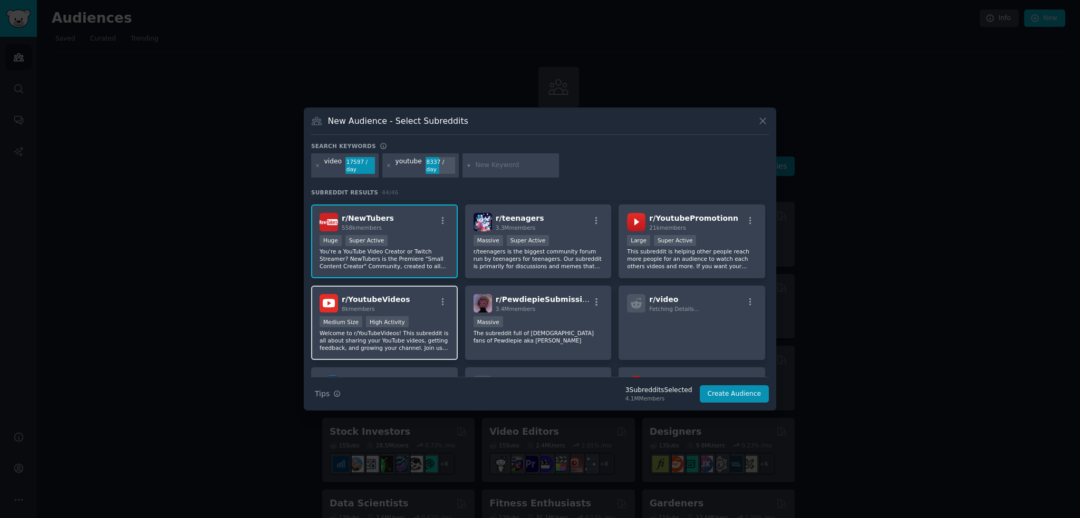
click at [435, 342] on p "Welcome to r/YouTubeVideos! This subreddit is all about sharing your YouTube vi…" at bounding box center [385, 341] width 130 height 22
click at [741, 400] on button "Create Audience" at bounding box center [735, 395] width 70 height 18
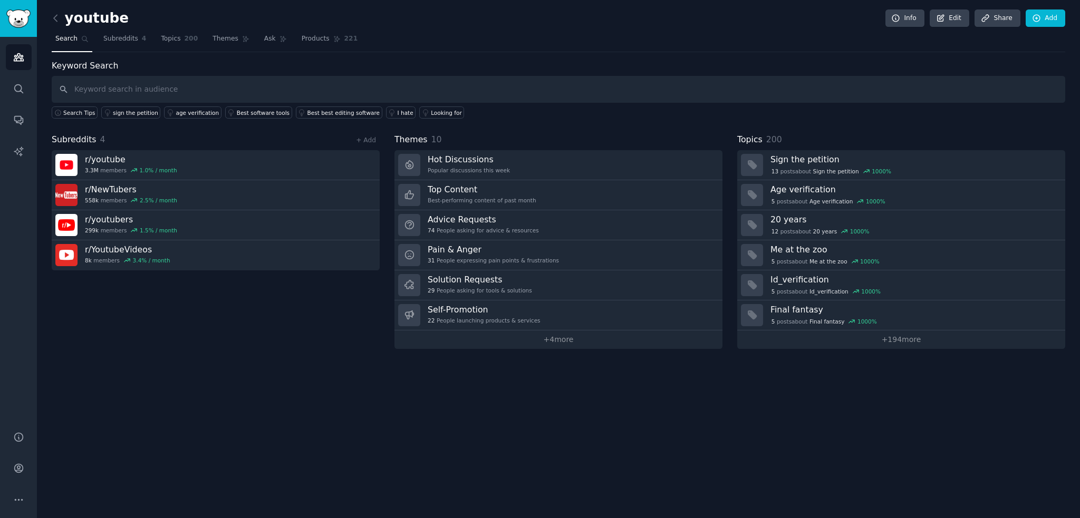
click at [234, 318] on div "Subreddits 4 + Add r/ youtube 3.3M members 1.0 % / month r/ NewTubers 558k memb…" at bounding box center [216, 241] width 328 height 216
click at [117, 39] on span "Subreddits" at bounding box center [120, 38] width 35 height 9
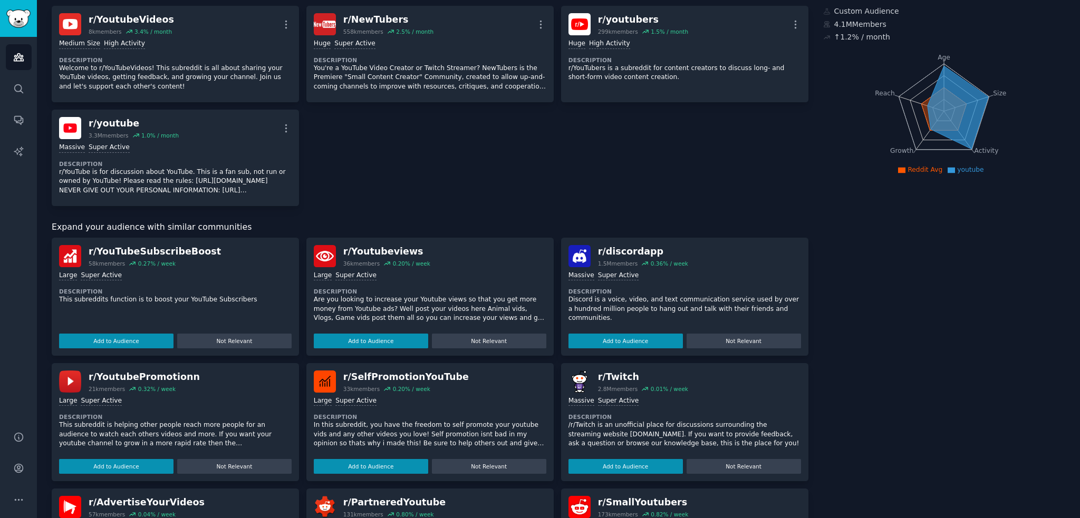
scroll to position [105, 0]
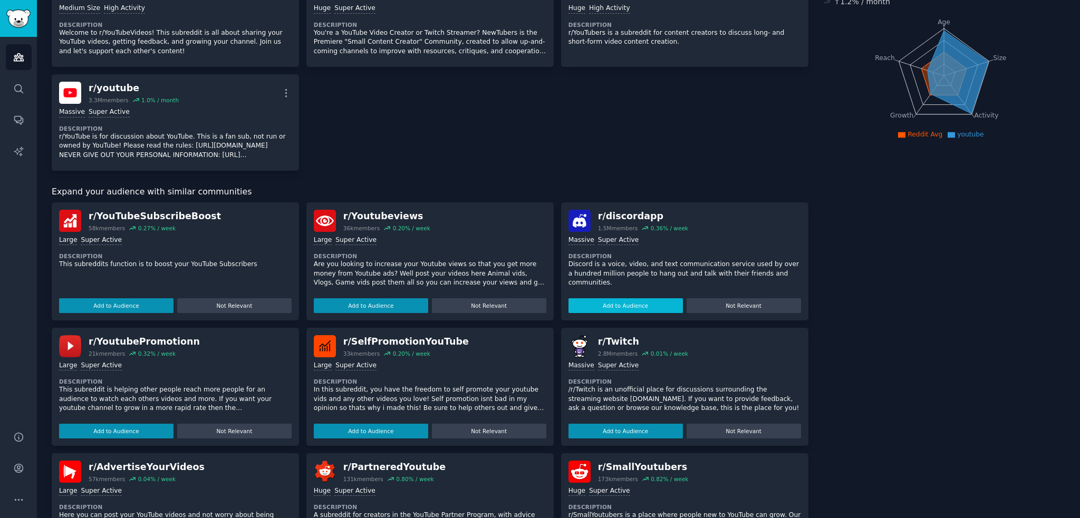
click at [402, 307] on button "Add to Audience" at bounding box center [371, 305] width 114 height 15
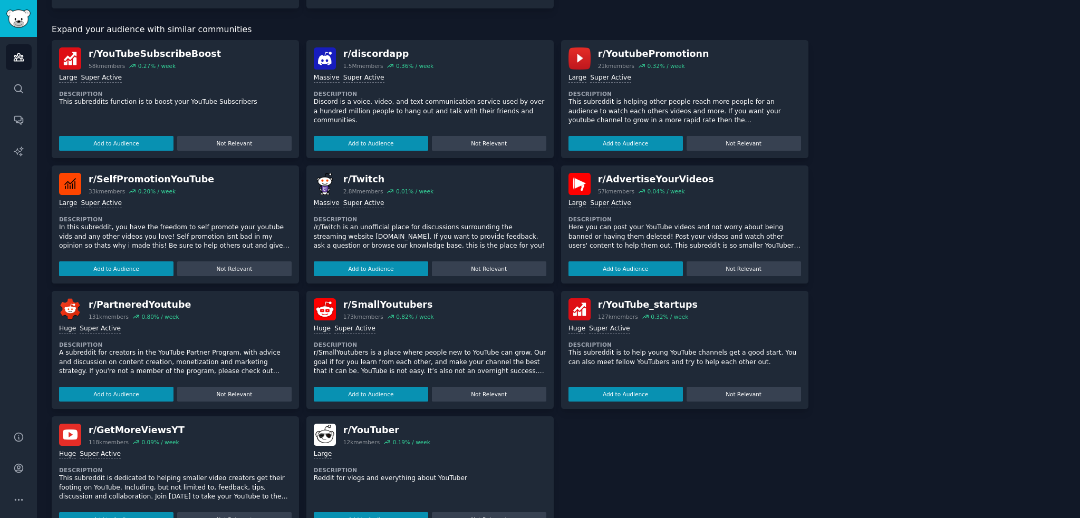
scroll to position [297, 0]
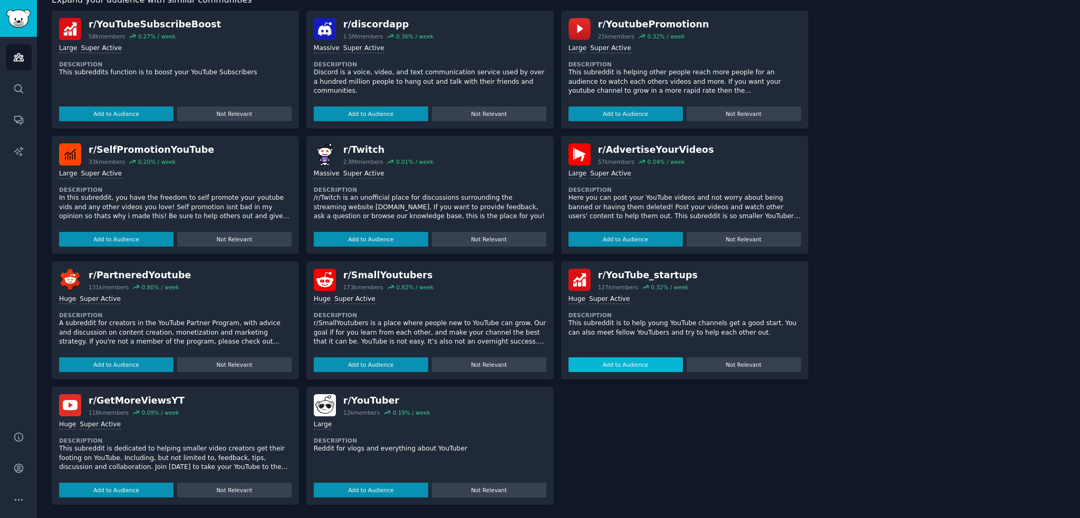
click at [641, 364] on button "Add to Audience" at bounding box center [626, 365] width 114 height 15
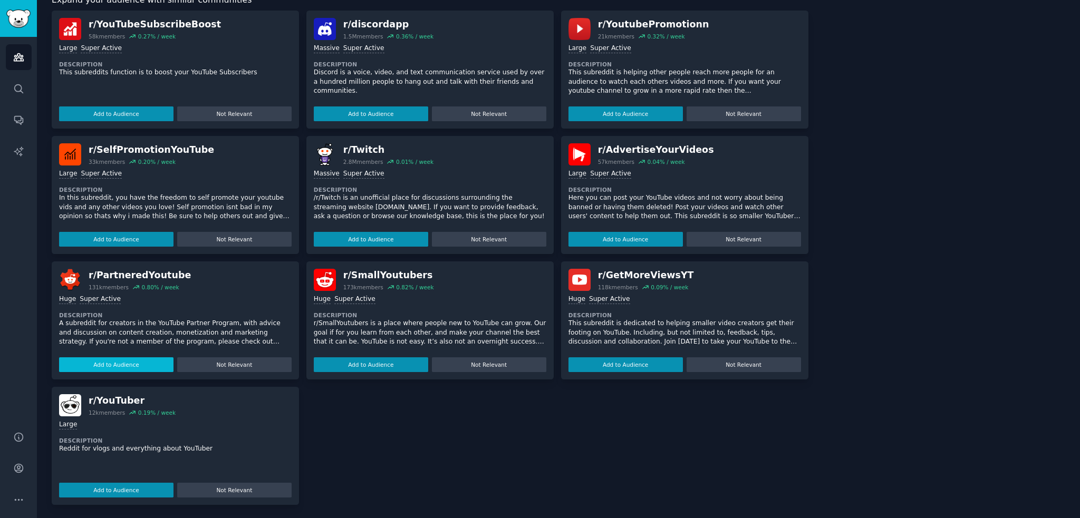
click at [131, 490] on button "Add to Audience" at bounding box center [116, 490] width 114 height 15
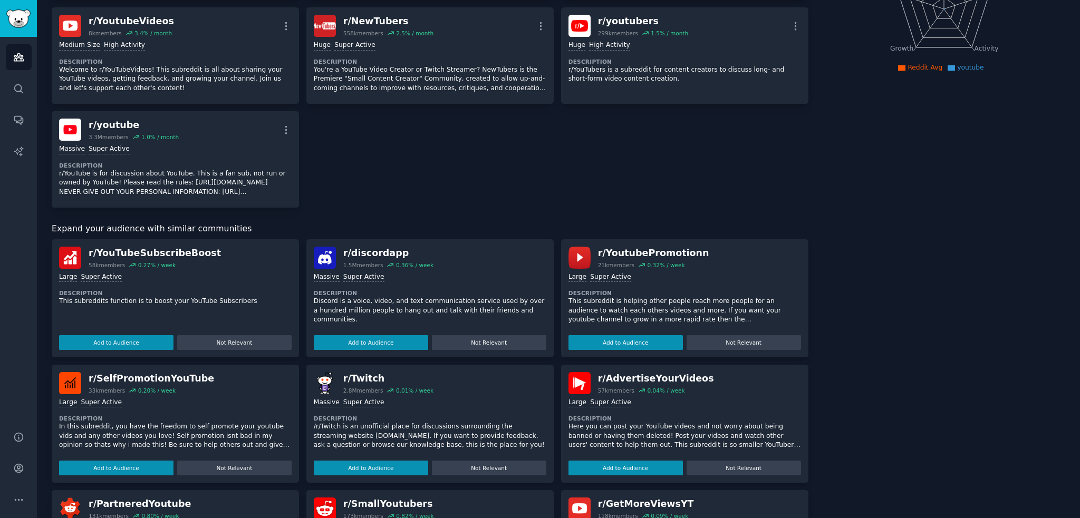
scroll to position [276, 0]
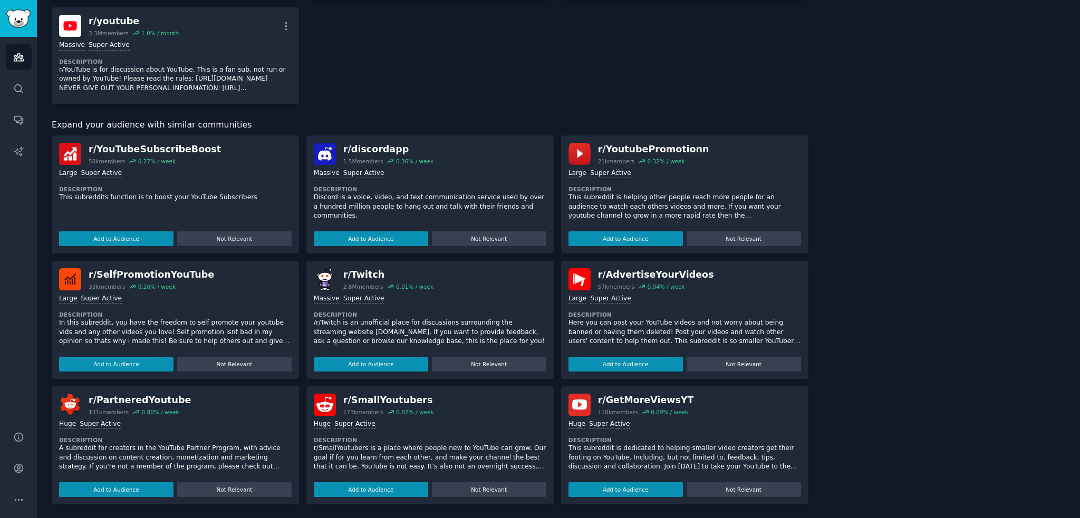
click at [622, 460] on p "This subreddit is dedicated to helping smaller video creators get their footing…" at bounding box center [685, 458] width 233 height 28
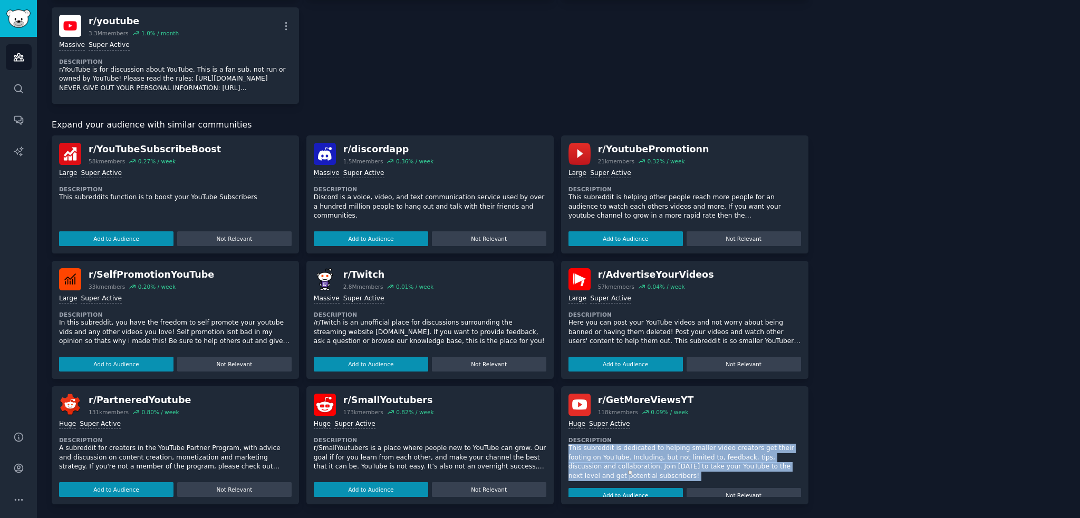
click at [622, 460] on p "This subreddit is dedicated to helping smaller video creators get their footing…" at bounding box center [685, 462] width 233 height 37
click at [632, 471] on button "button" at bounding box center [630, 473] width 4 height 4
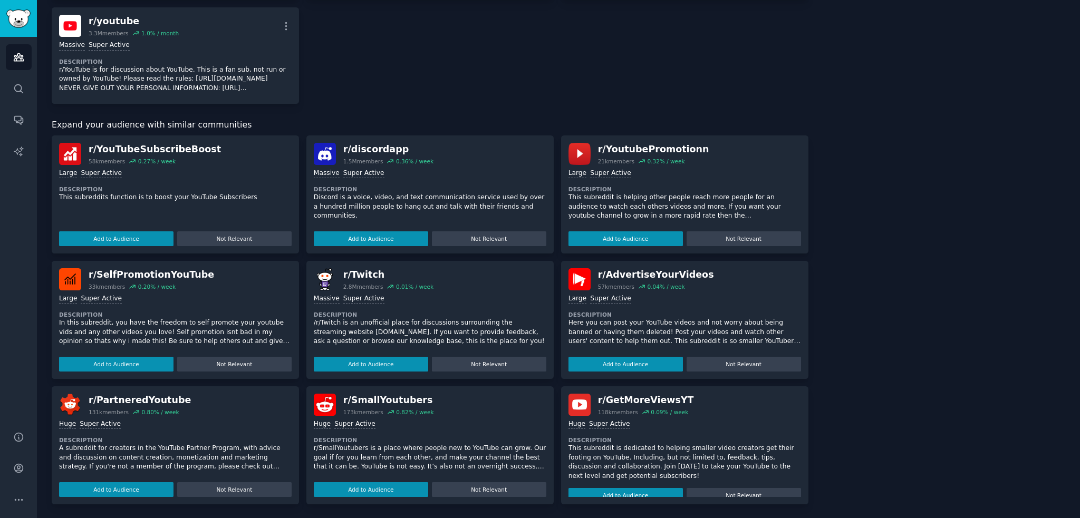
click at [941, 371] on div "About this audience Custom Audience 4.3M Members ↑ 1.2 % / month Age Size Activ…" at bounding box center [944, 143] width 243 height 721
click at [619, 484] on button "Add to Audience" at bounding box center [626, 490] width 114 height 15
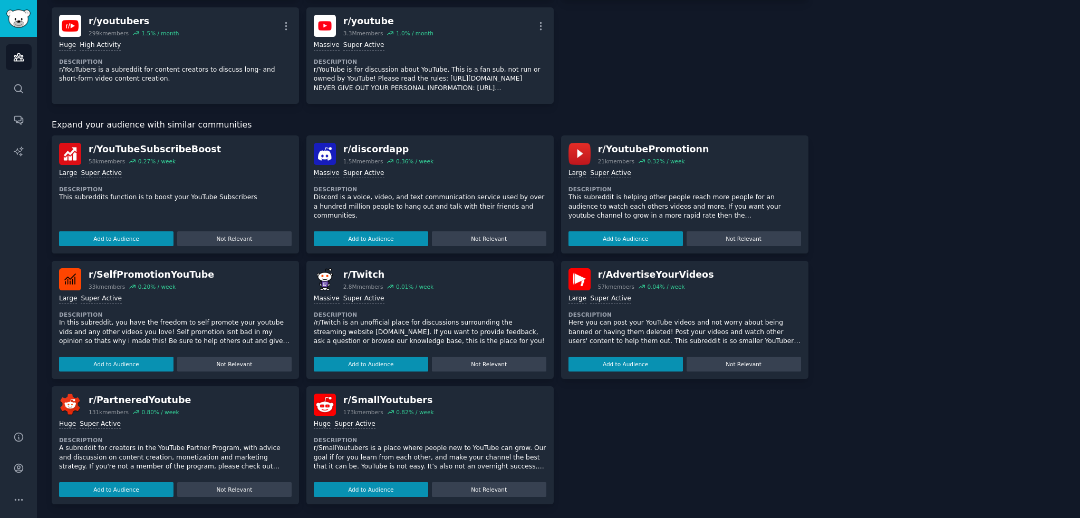
click at [351, 458] on p "r/SmallYoutubers is a place where people new to YouTube can grow. Our goal if f…" at bounding box center [430, 458] width 233 height 28
click at [381, 458] on p "r/SmallYoutubers is a place where people new to YouTube can grow. Our goal if f…" at bounding box center [430, 476] width 233 height 65
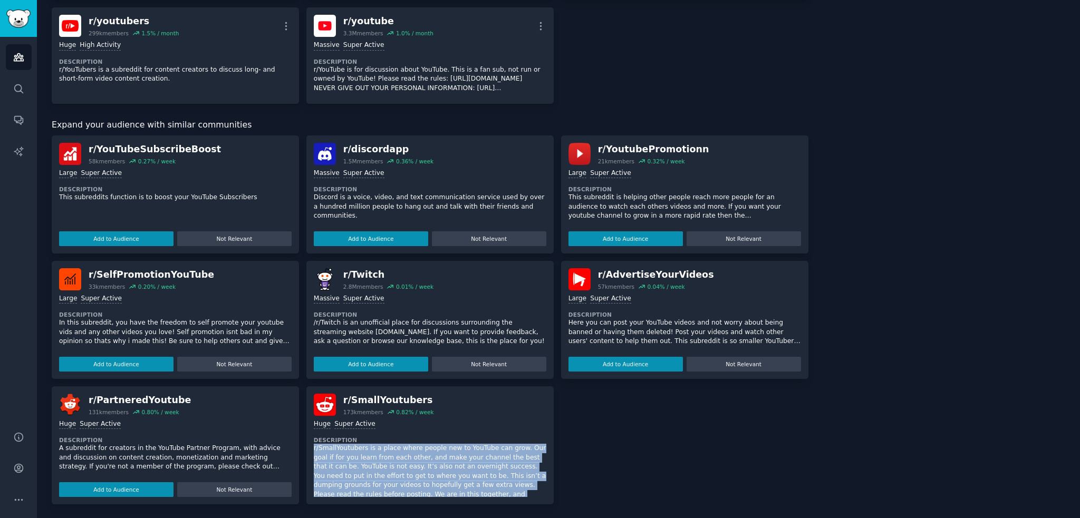
click at [381, 458] on p "r/SmallYoutubers is a place where people new to YouTube can grow. Our goal if f…" at bounding box center [430, 476] width 233 height 65
click at [389, 471] on span "button" at bounding box center [389, 471] width 0 height 0
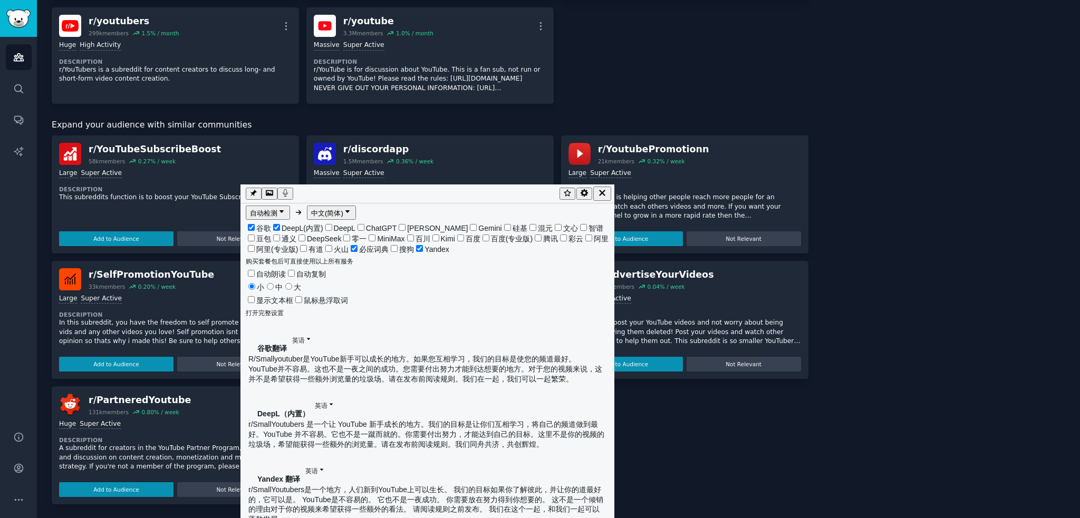
click at [677, 472] on div "r/ YouTubeSubscribeBoost 58k members 0.27 % / week Large Super Active Descripti…" at bounding box center [430, 320] width 757 height 369
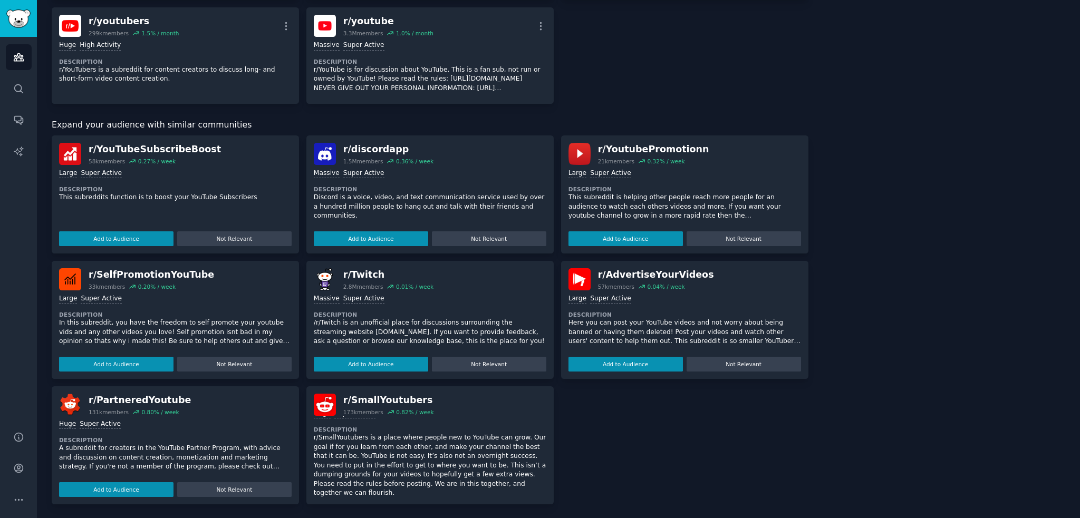
scroll to position [33, 0]
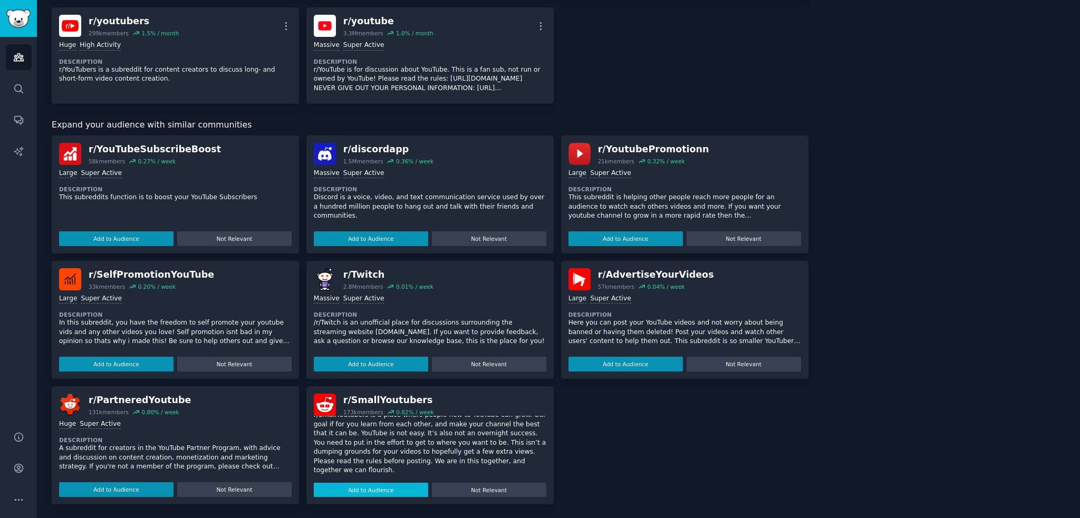
click at [338, 494] on button "Add to Audience" at bounding box center [371, 490] width 114 height 15
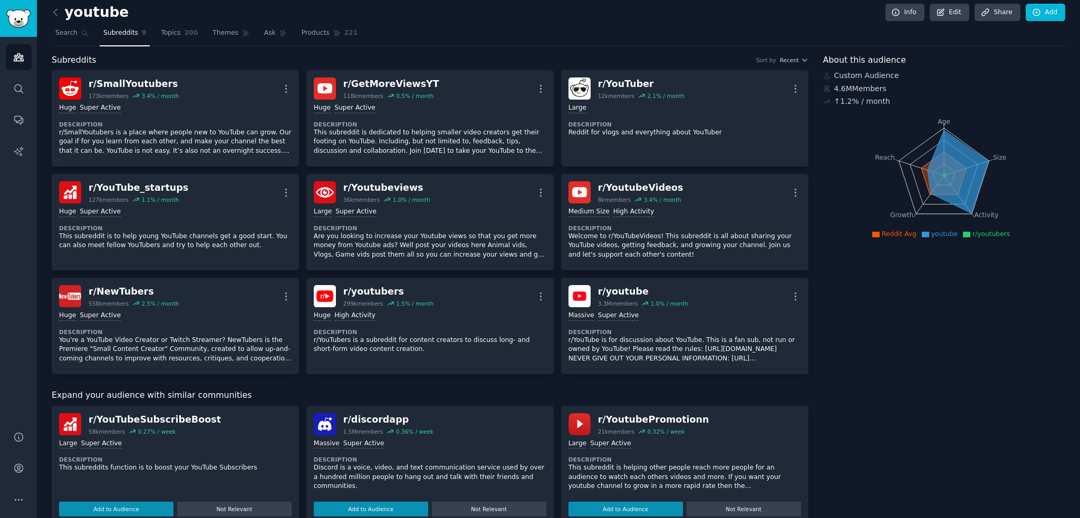
scroll to position [0, 0]
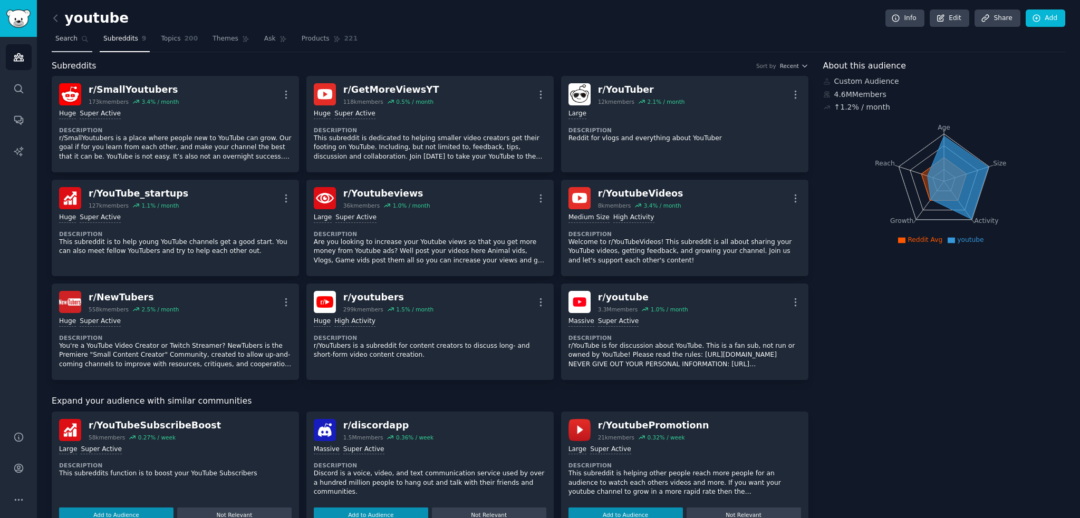
click at [68, 46] on link "Search" at bounding box center [72, 42] width 41 height 22
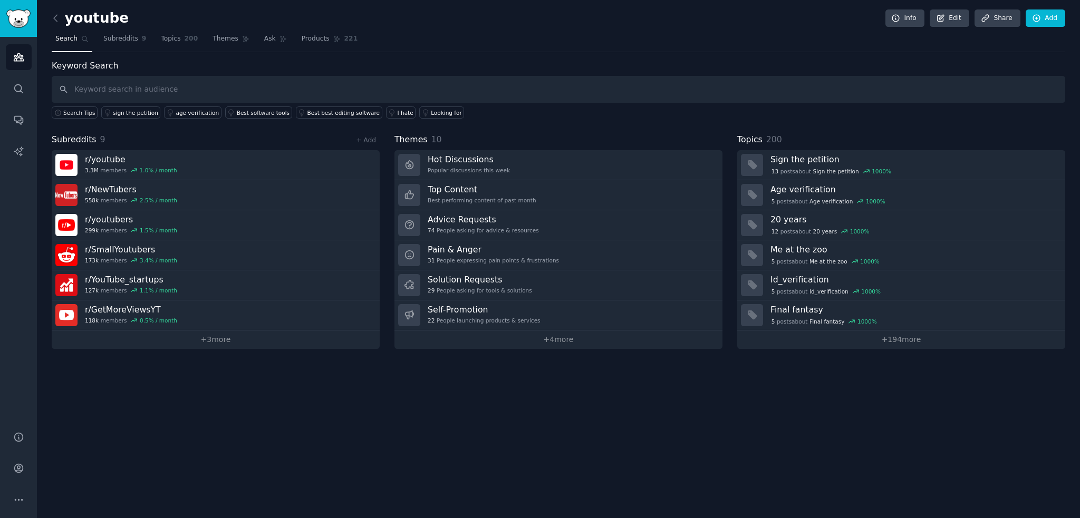
click at [130, 84] on input "text" at bounding box center [559, 89] width 1014 height 27
type input "video cover"
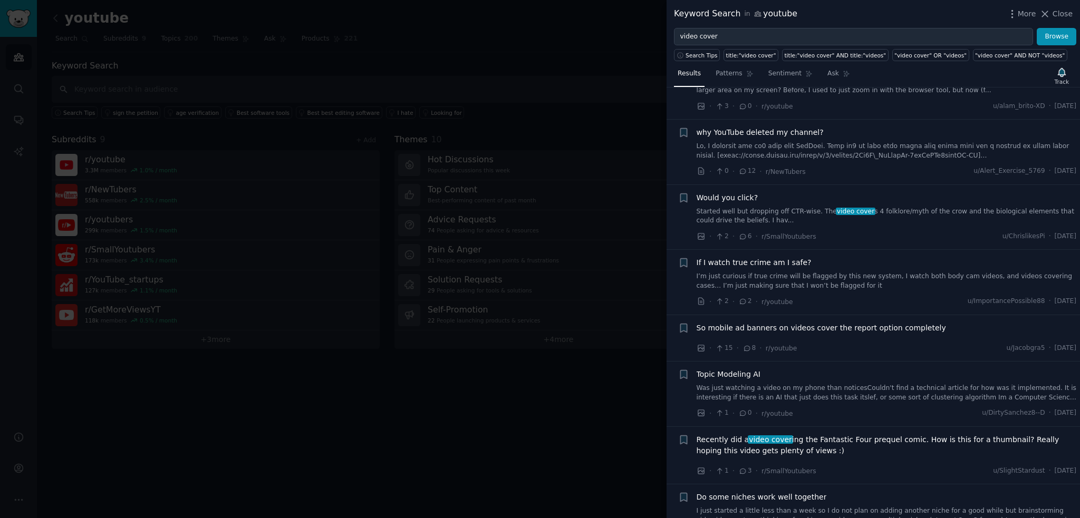
scroll to position [53, 0]
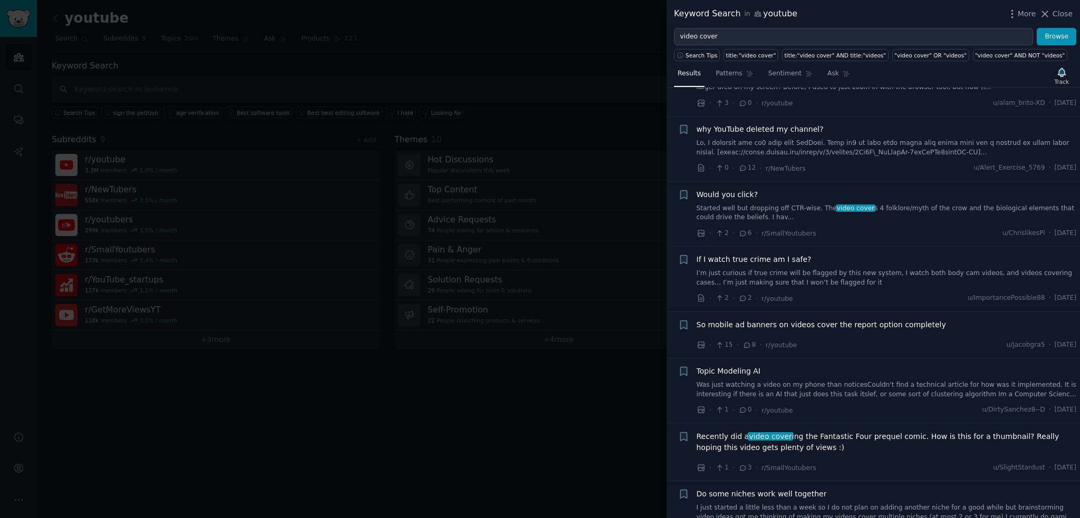
click at [748, 194] on span "Would you click?" at bounding box center [728, 194] width 62 height 11
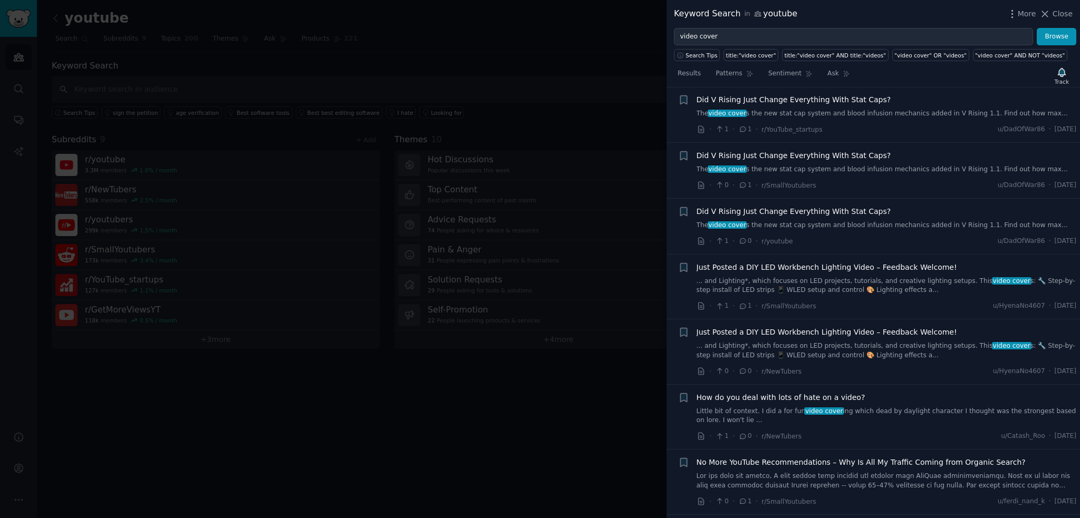
scroll to position [1055, 0]
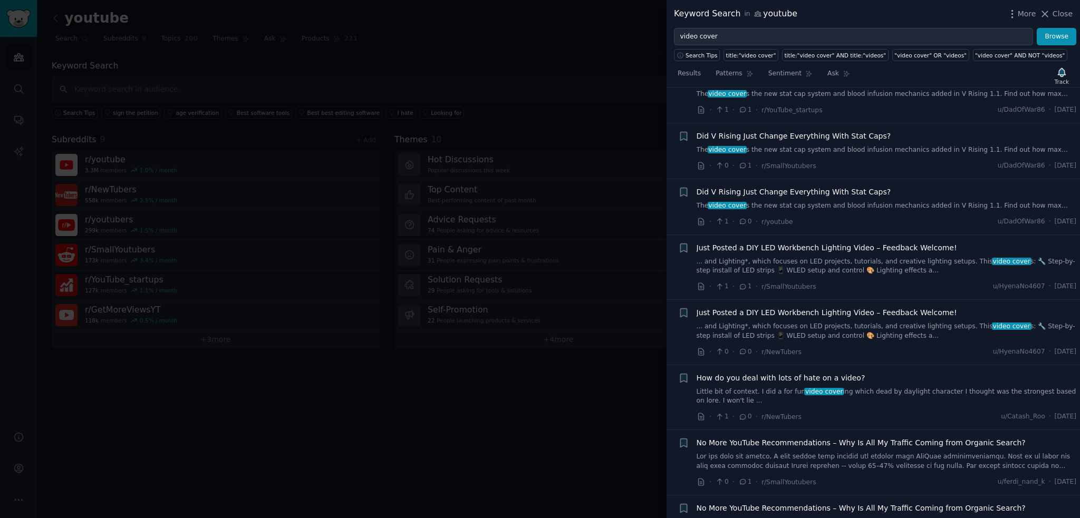
click at [481, 139] on div at bounding box center [540, 259] width 1080 height 518
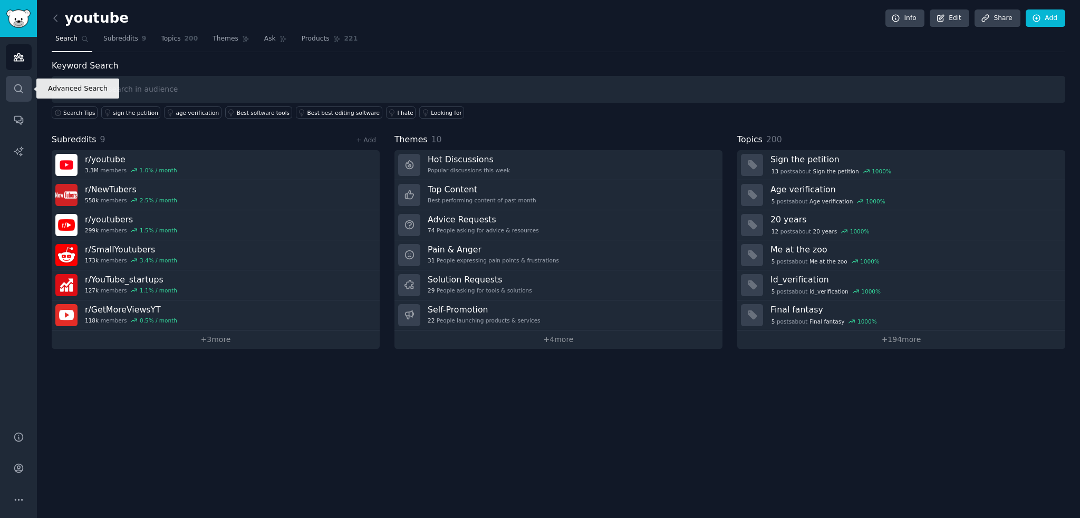
click at [23, 89] on icon "Sidebar" at bounding box center [18, 88] width 11 height 11
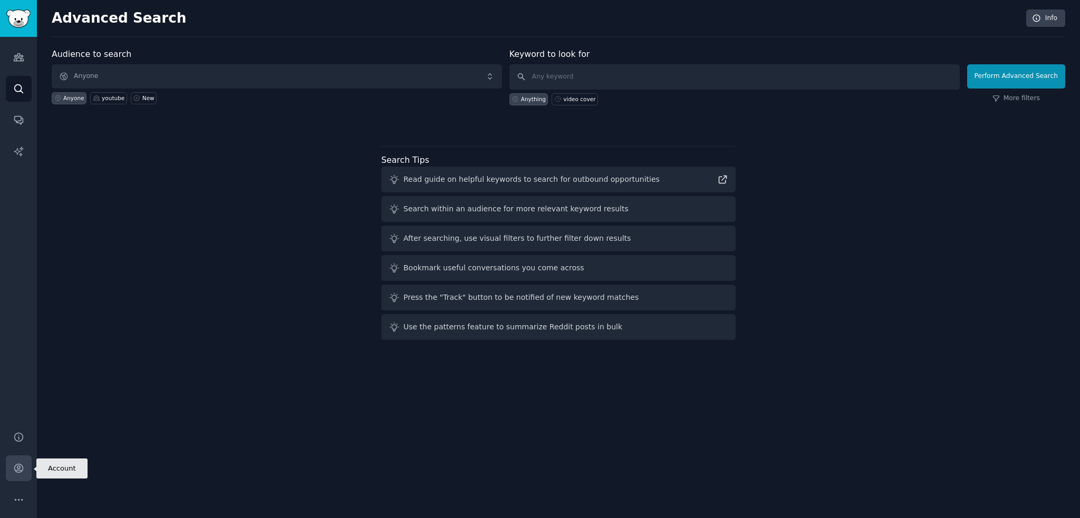
click at [14, 478] on link "Account" at bounding box center [19, 469] width 26 height 26
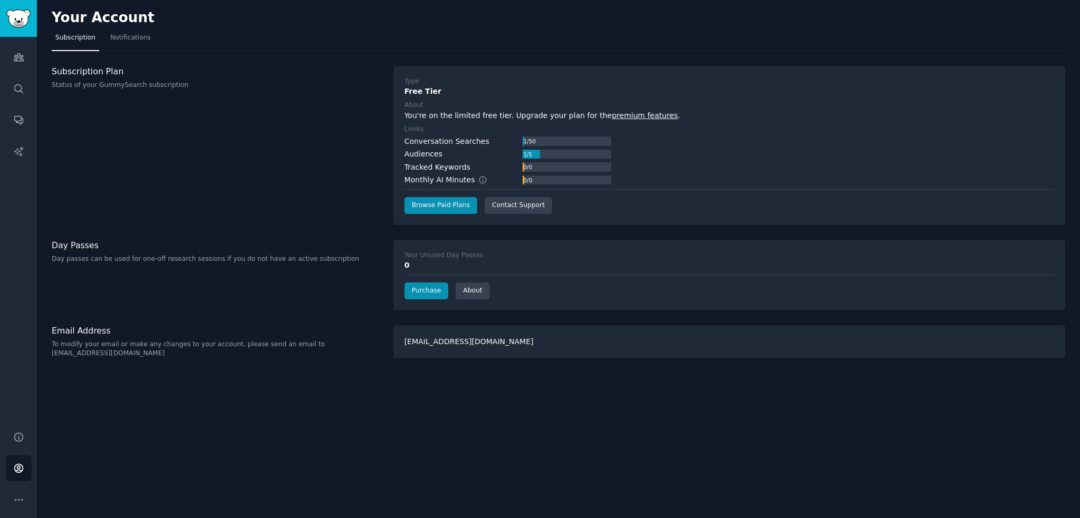
click at [466, 137] on div "Conversation Searches" at bounding box center [446, 141] width 85 height 11
click at [474, 150] on span "button" at bounding box center [474, 150] width 0 height 0
click at [26, 84] on link "Search" at bounding box center [19, 89] width 26 height 26
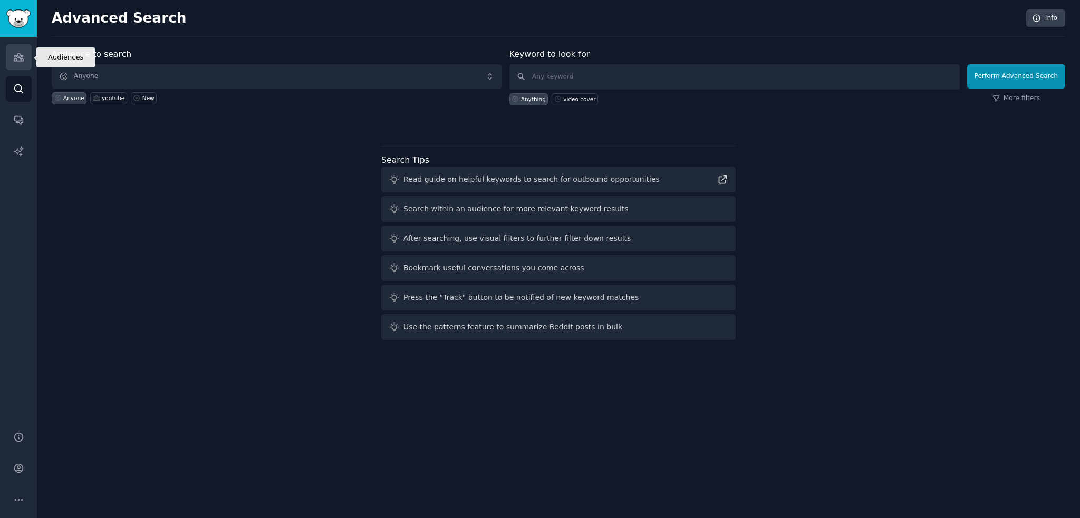
click at [21, 62] on icon "Sidebar" at bounding box center [18, 57] width 11 height 11
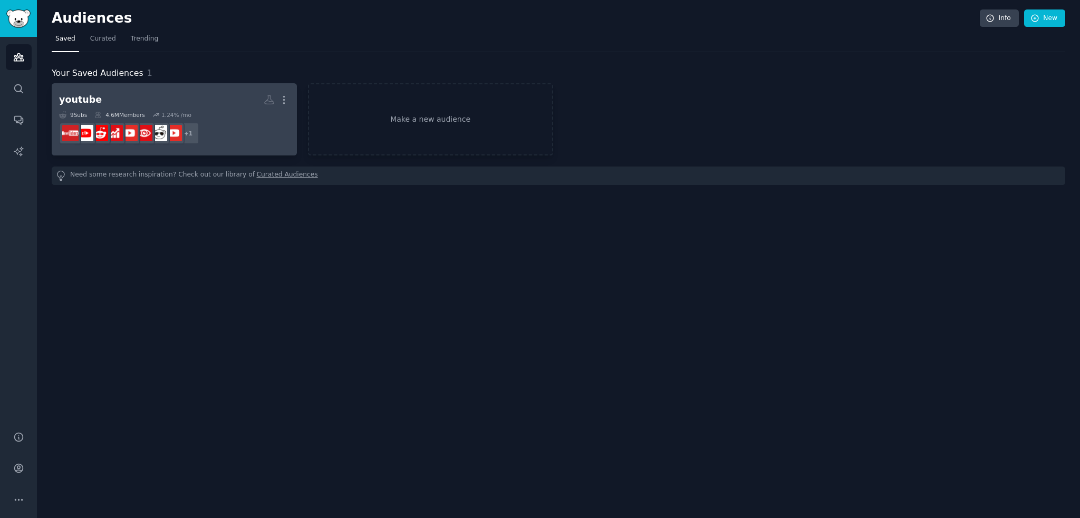
click at [224, 95] on h2 "youtube More" at bounding box center [174, 100] width 230 height 18
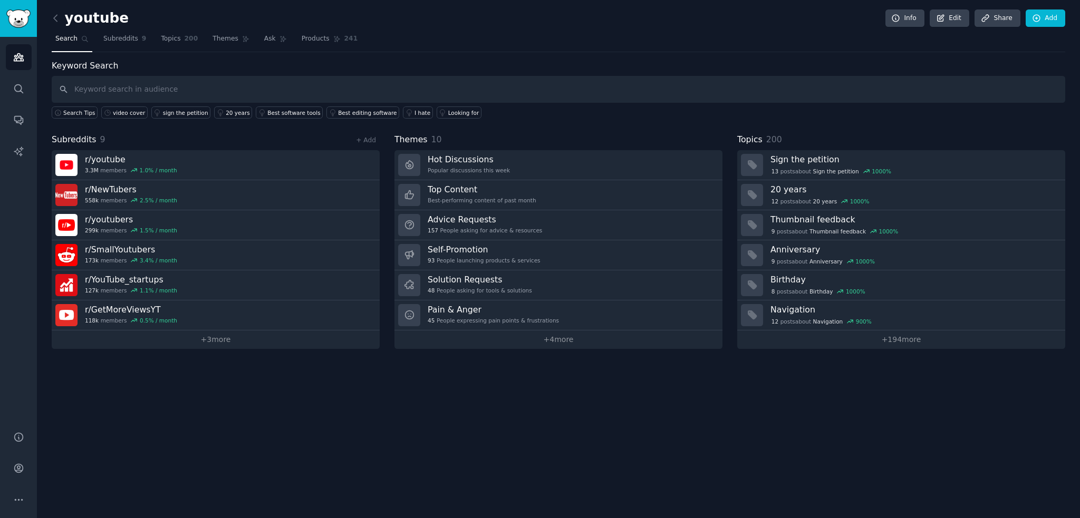
click at [185, 86] on input "text" at bounding box center [559, 89] width 1014 height 27
click at [234, 137] on div "Subreddits 9 + Add" at bounding box center [216, 139] width 328 height 13
click at [70, 116] on button "Search Tips" at bounding box center [75, 113] width 46 height 12
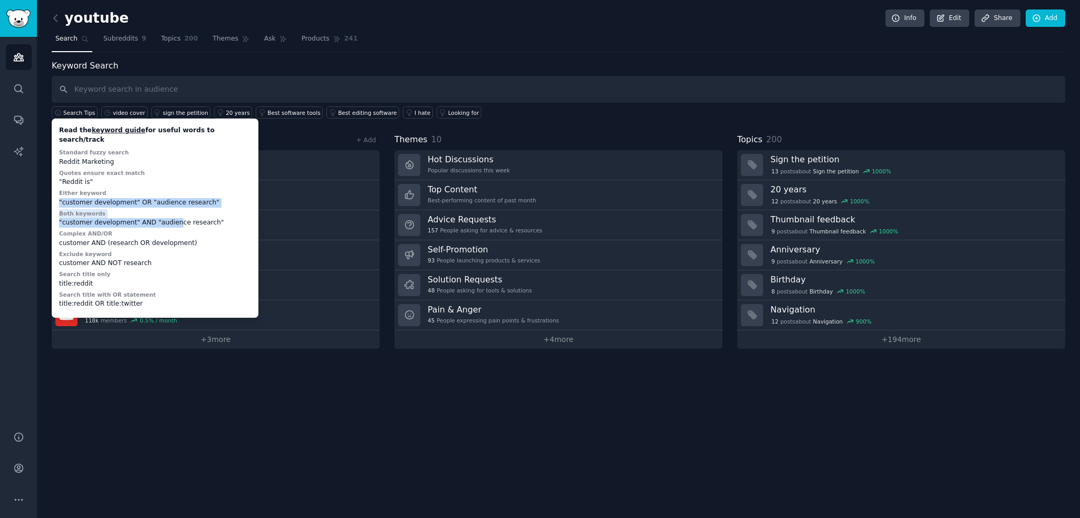
drag, startPoint x: 179, startPoint y: 217, endPoint x: 141, endPoint y: 172, distance: 58.3
click at [143, 175] on div "Read the keyword guide for useful words to search/track Standard fuzzy search R…" at bounding box center [154, 218] width 199 height 192
click at [138, 178] on div ""Reddit is"" at bounding box center [155, 182] width 192 height 9
click at [168, 75] on div "Keyword Search Search Tips Read the keyword guide for useful words to search/tr…" at bounding box center [559, 90] width 1014 height 60
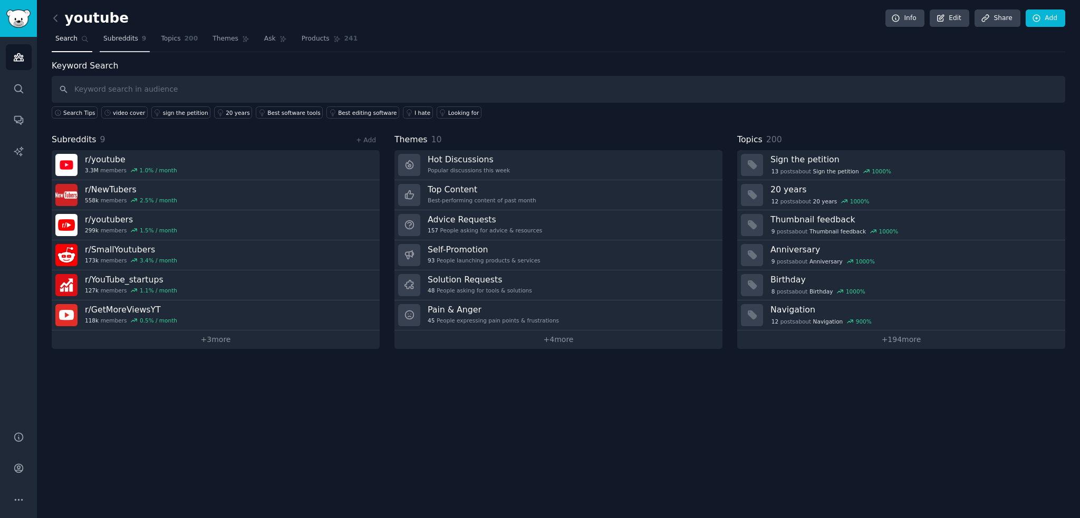
click at [120, 35] on span "Subreddits" at bounding box center [120, 38] width 35 height 9
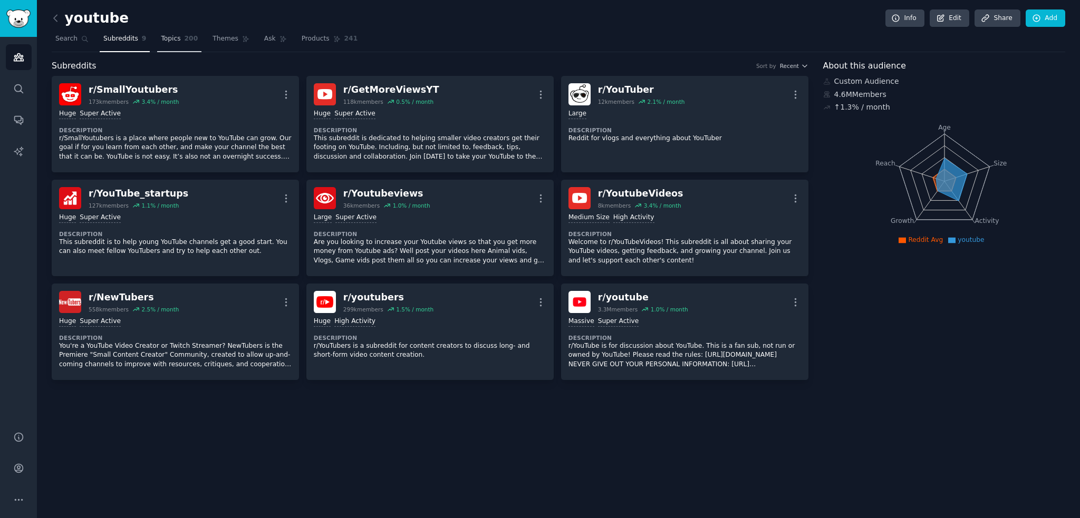
click at [165, 41] on span "Topics" at bounding box center [171, 38] width 20 height 9
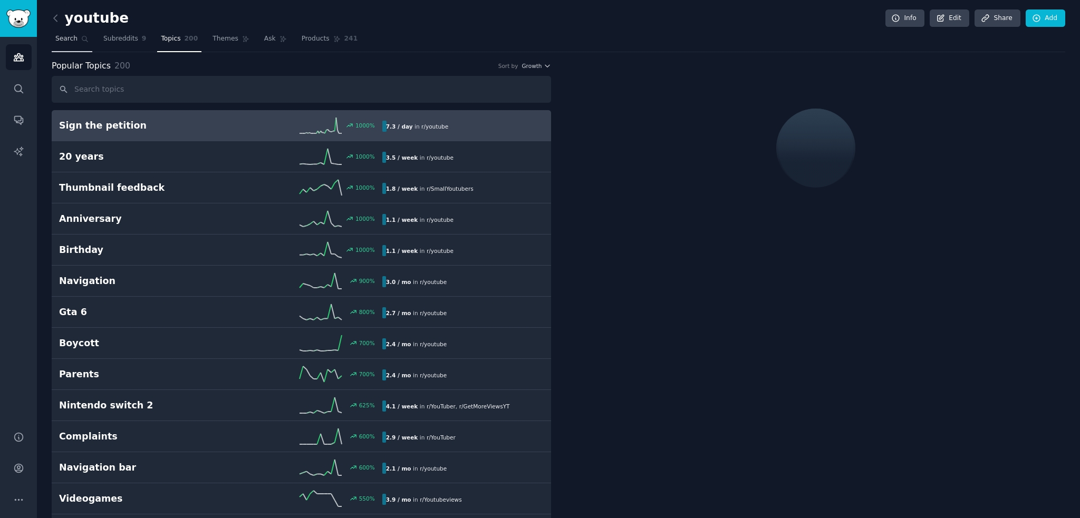
click at [61, 43] on span "Search" at bounding box center [66, 38] width 22 height 9
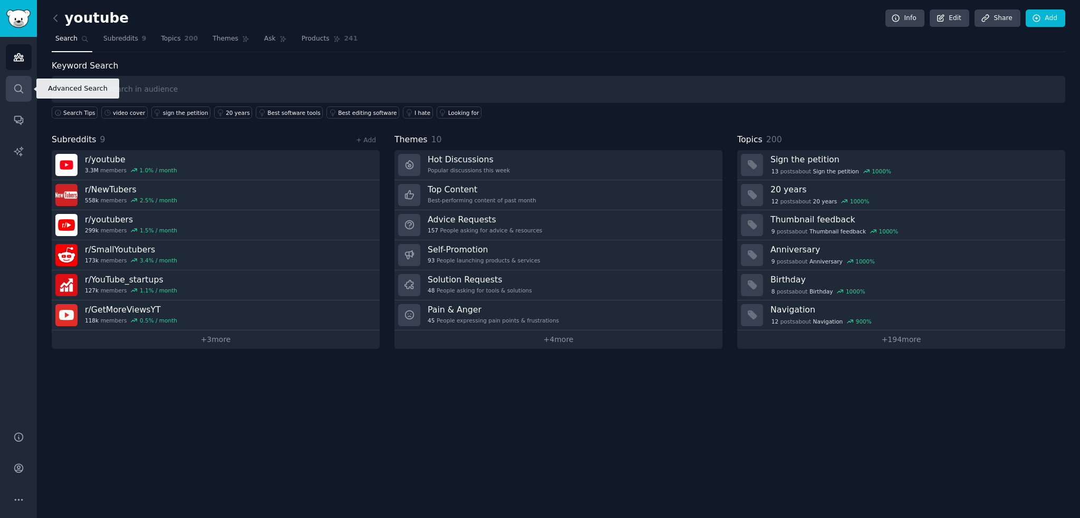
click at [16, 89] on icon "Sidebar" at bounding box center [18, 88] width 11 height 11
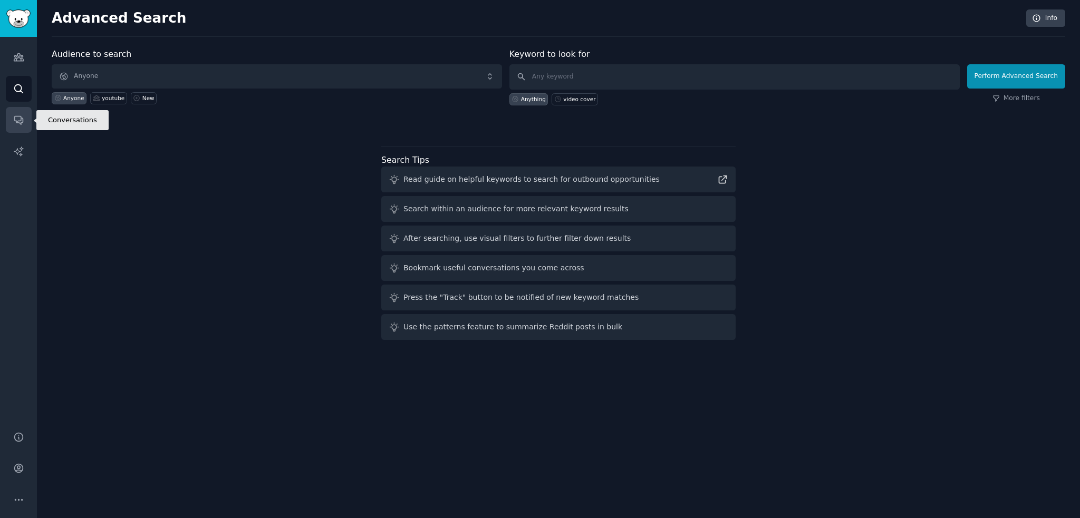
click at [13, 123] on icon "Sidebar" at bounding box center [18, 119] width 11 height 11
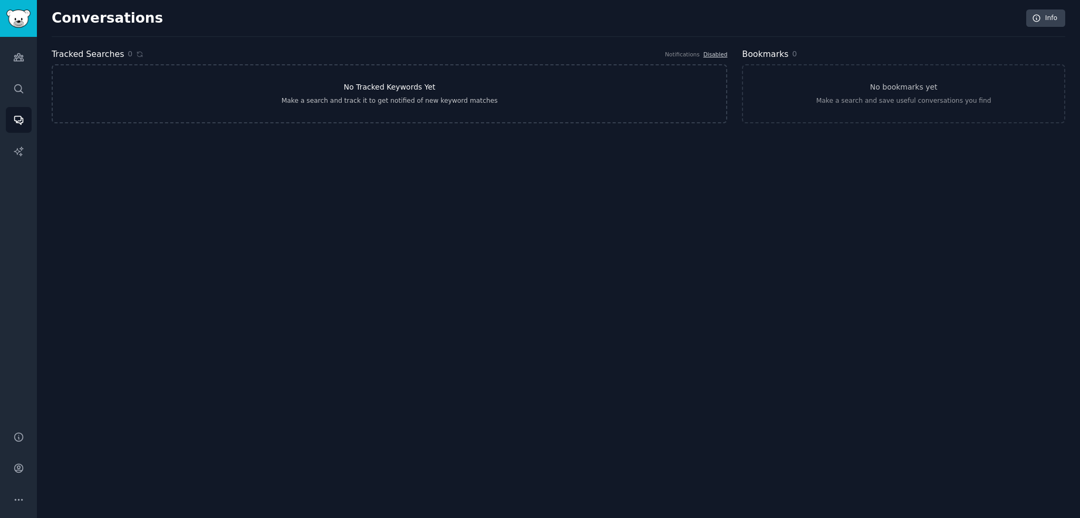
click at [120, 103] on link "No Tracked Keywords Yet Make a search and track it to get notified of new keywo…" at bounding box center [390, 93] width 676 height 59
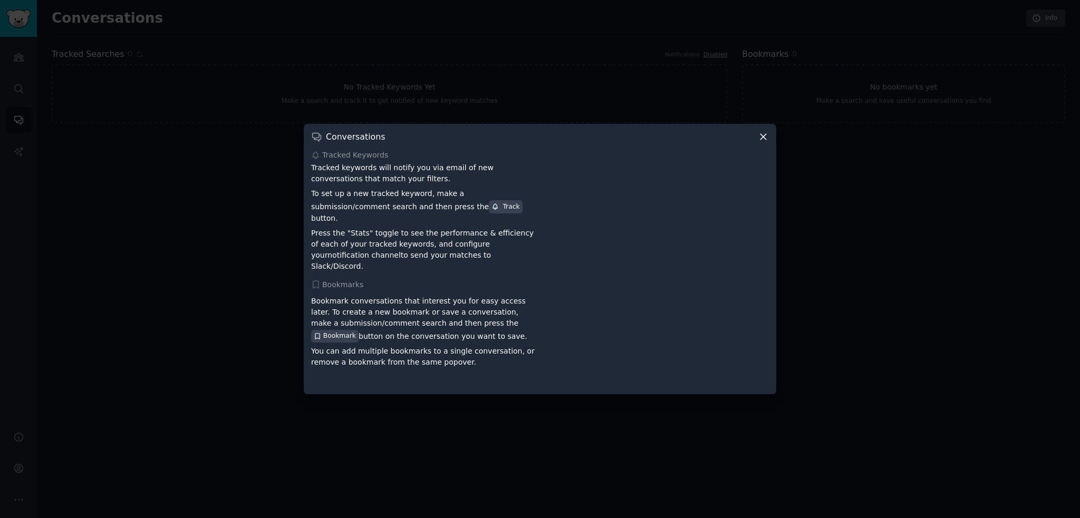
click at [200, 184] on div at bounding box center [540, 259] width 1080 height 518
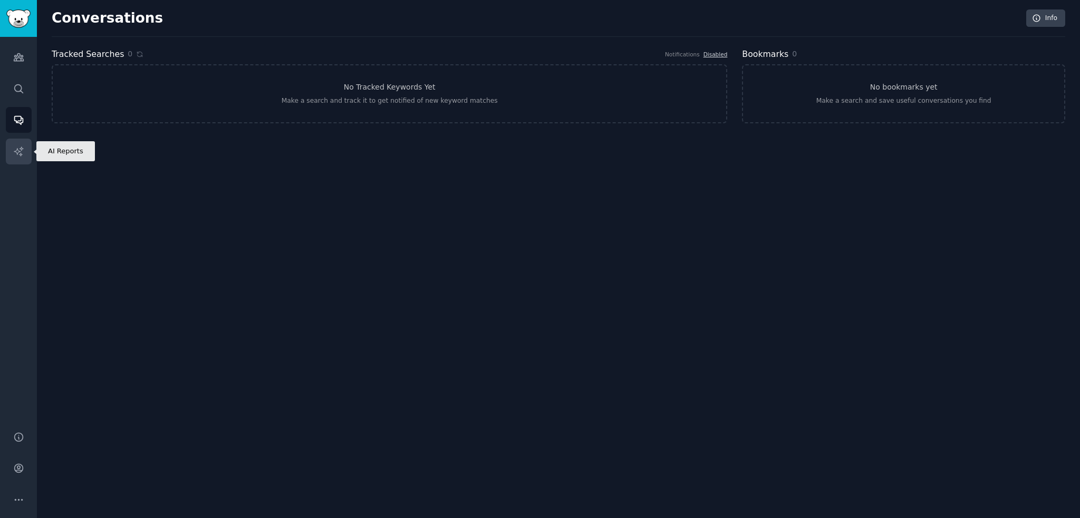
click at [27, 160] on link "AI Reports" at bounding box center [19, 152] width 26 height 26
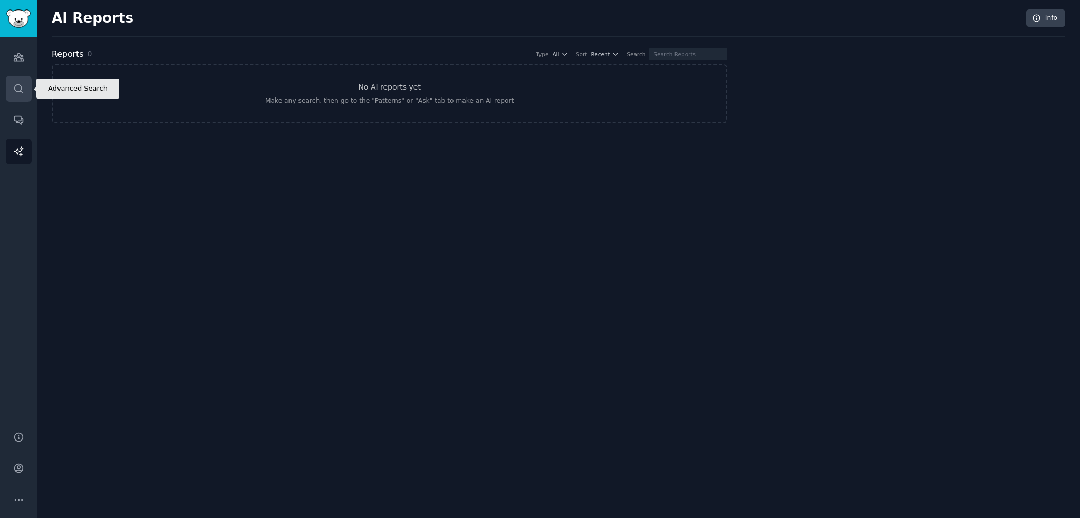
click at [17, 92] on icon "Sidebar" at bounding box center [18, 88] width 11 height 11
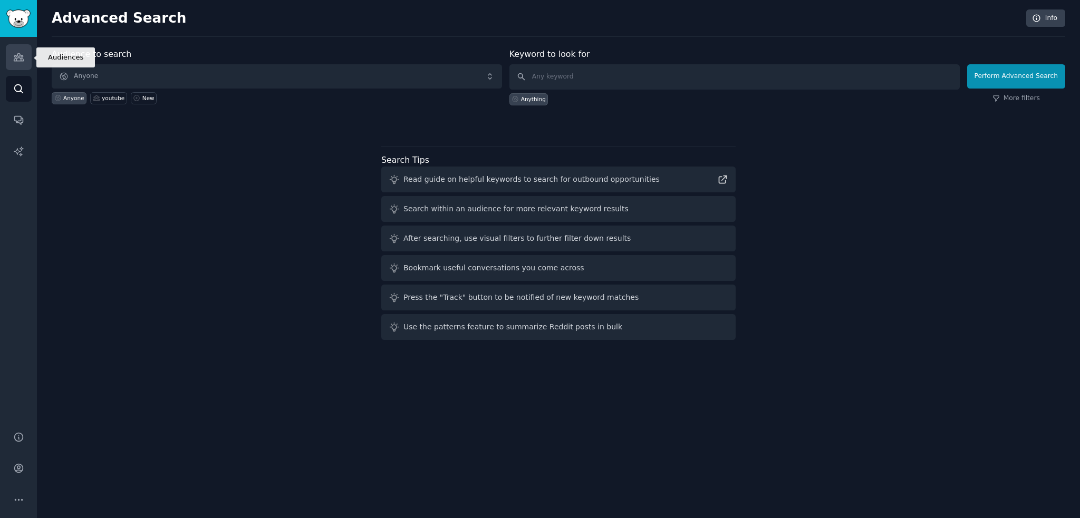
click at [19, 45] on link "Audiences" at bounding box center [19, 57] width 26 height 26
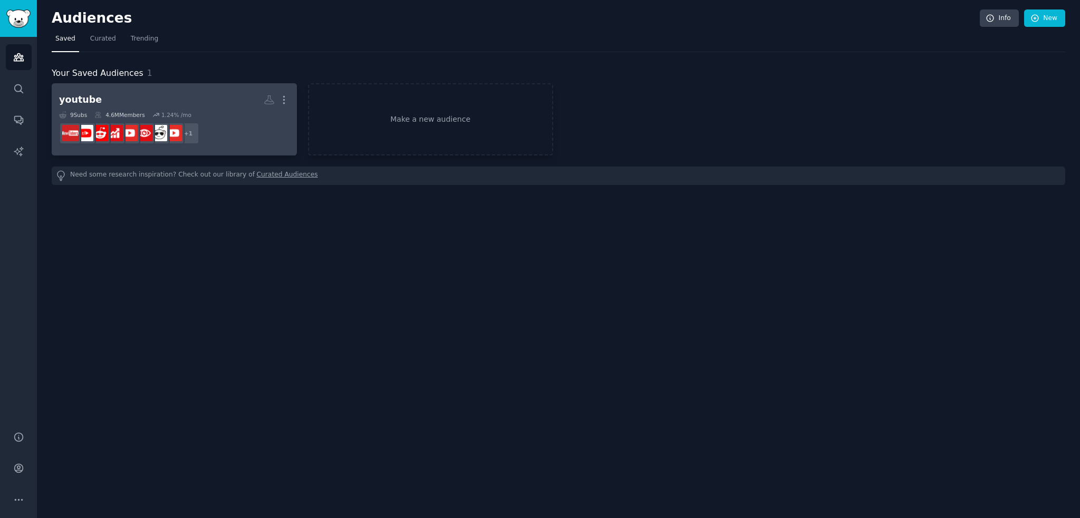
click at [245, 124] on dd "r/youtube + 1" at bounding box center [174, 134] width 230 height 30
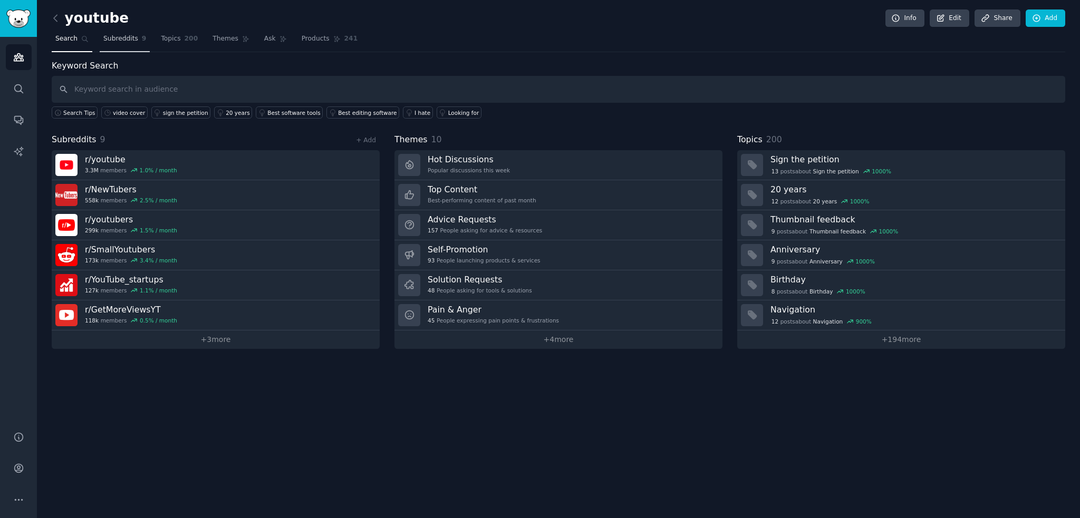
click at [128, 41] on span "Subreddits" at bounding box center [120, 38] width 35 height 9
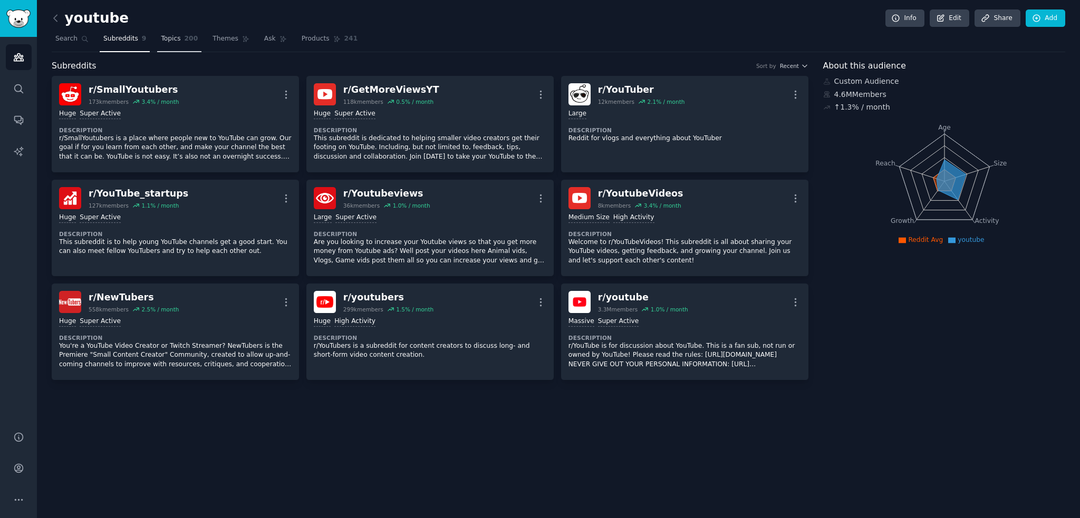
click at [185, 40] on span "200" at bounding box center [192, 38] width 14 height 9
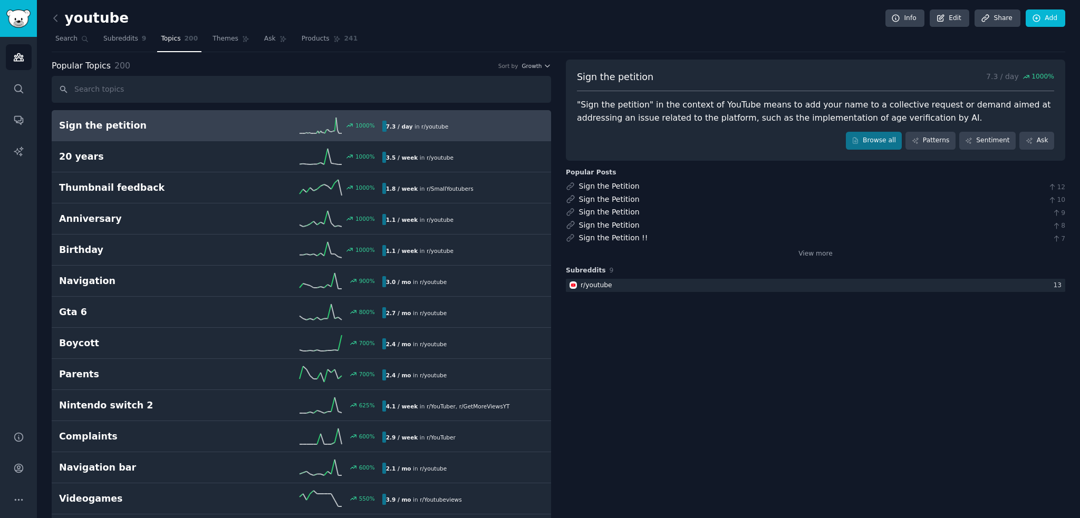
click at [203, 81] on input "text" at bounding box center [301, 89] width 499 height 27
click at [232, 37] on link "Themes" at bounding box center [231, 42] width 44 height 22
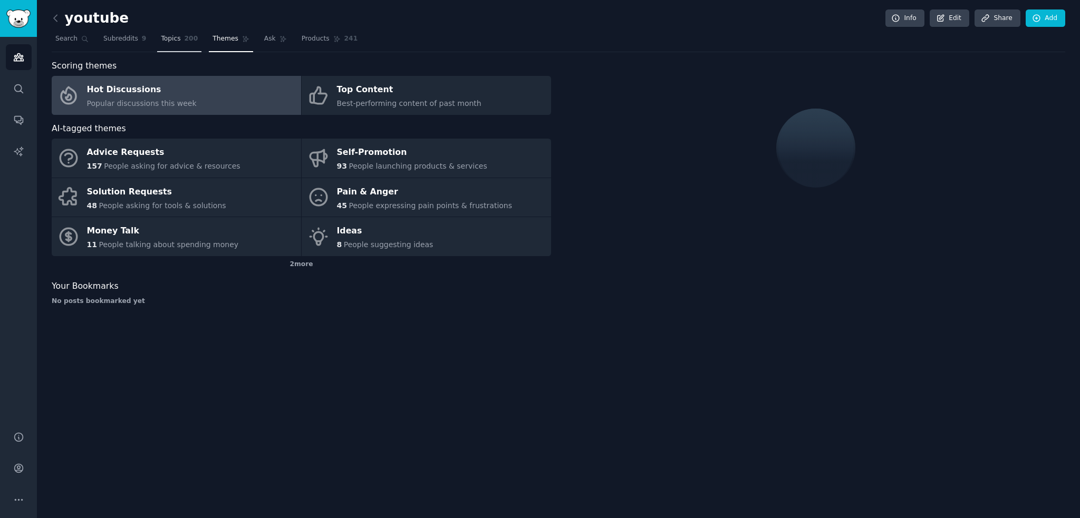
click at [177, 35] on link "Topics 200" at bounding box center [179, 42] width 44 height 22
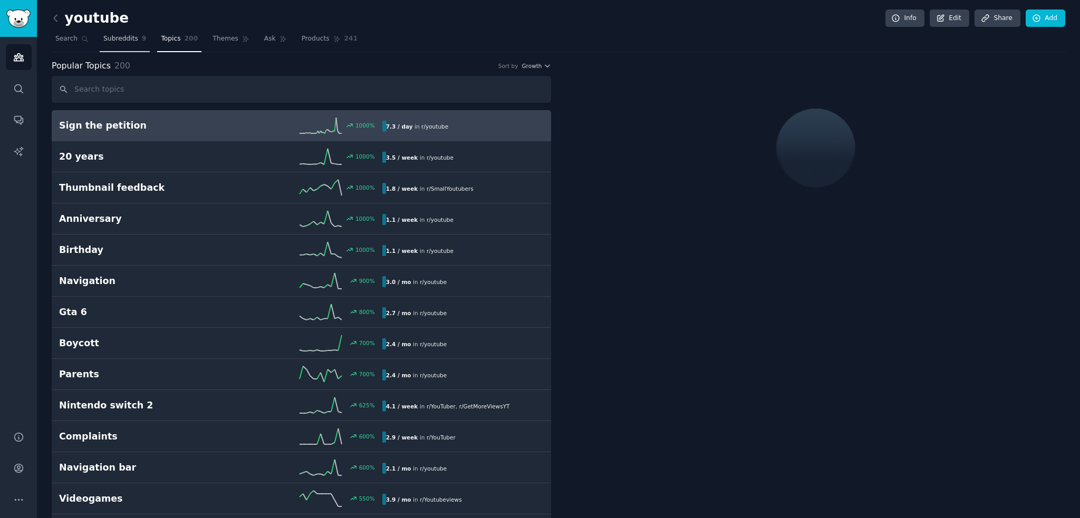
click at [125, 47] on link "Subreddits 9" at bounding box center [125, 42] width 50 height 22
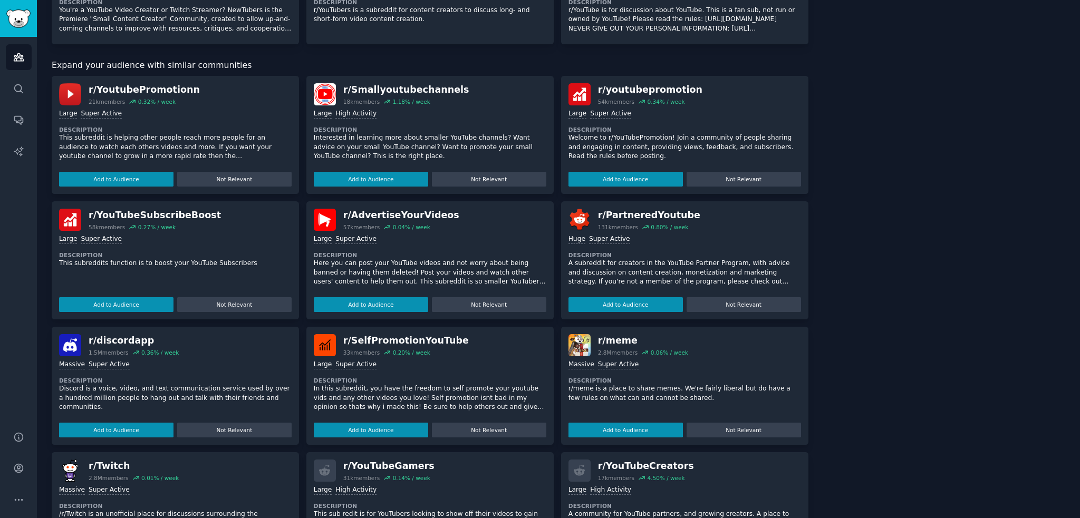
scroll to position [369, 0]
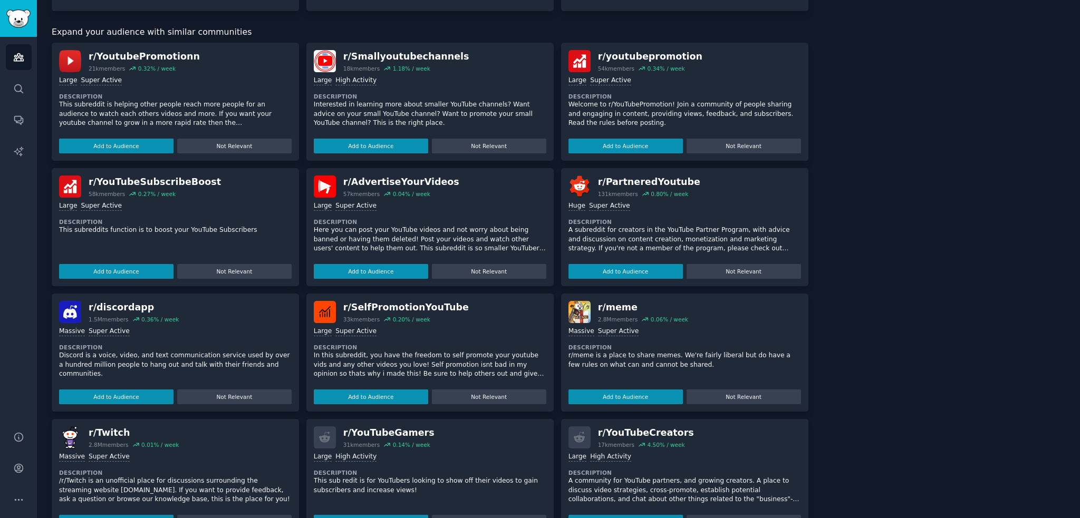
click at [432, 237] on p "Here you can post your YouTube videos and not worry about being banned or havin…" at bounding box center [430, 240] width 233 height 28
click at [433, 237] on p "Here you can post your YouTube videos and not worry about being banned or havin…" at bounding box center [430, 249] width 233 height 46
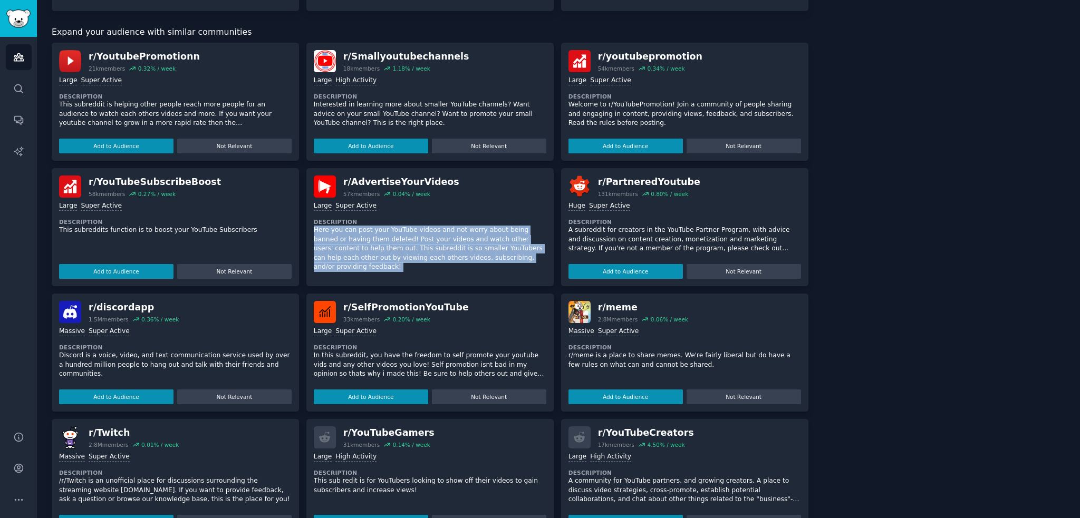
click at [433, 237] on p "Here you can post your YouTube videos and not worry about being banned or havin…" at bounding box center [430, 249] width 233 height 46
click at [441, 249] on span "button" at bounding box center [441, 249] width 0 height 0
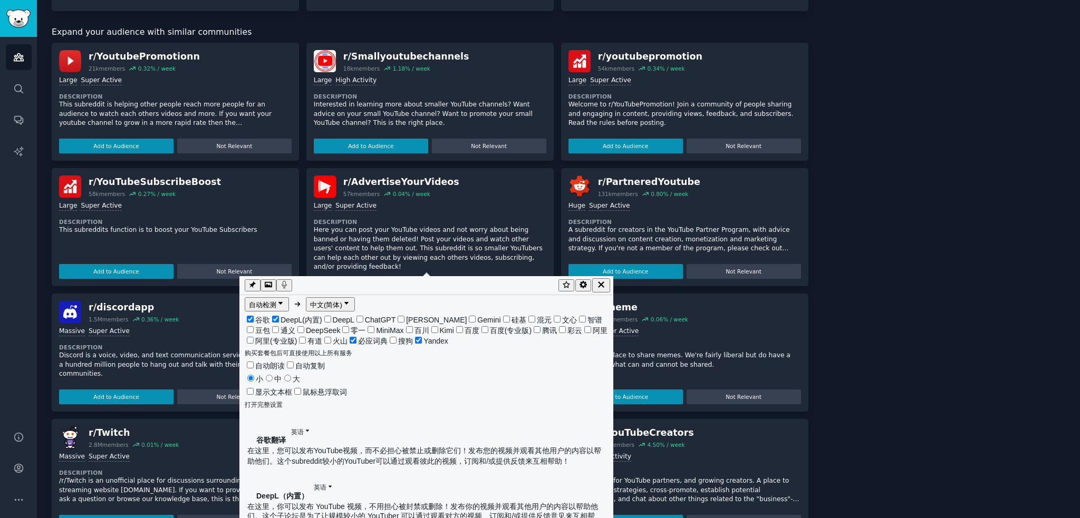
click at [972, 236] on div "About this audience Custom Audience 4.6M Members ↑ 1.3 % / month Age Size Activ…" at bounding box center [944, 113] width 243 height 847
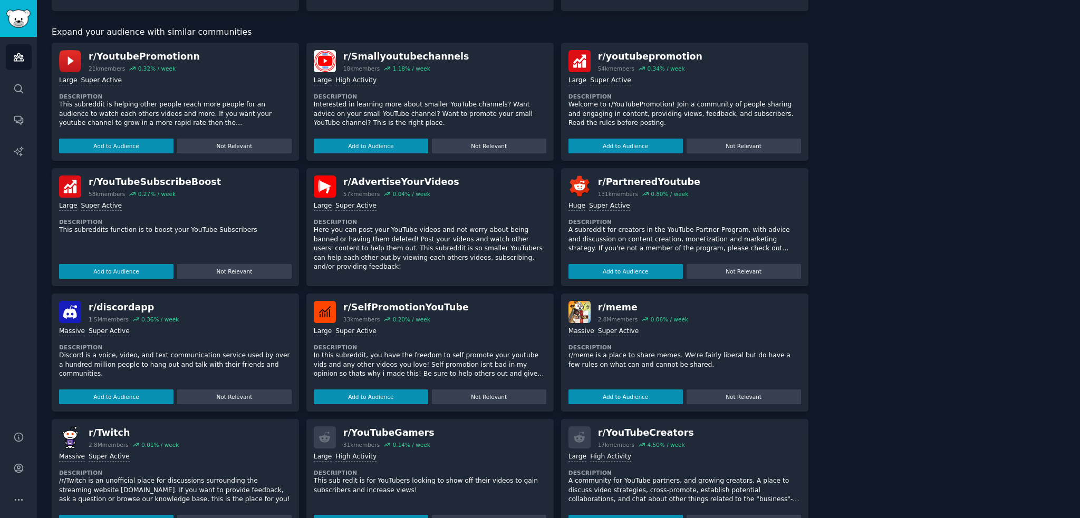
drag, startPoint x: 1070, startPoint y: 230, endPoint x: 619, endPoint y: 226, distance: 450.9
click at [1069, 230] on div "youtube Info Edit Share Add Search Subreddits 9 Topics 200 Themes Ask Products …" at bounding box center [558, 91] width 1043 height 921
click at [524, 223] on dt "Description" at bounding box center [430, 221] width 233 height 7
click at [382, 115] on p "Interested in learning more about smaller YouTube channels? Want advice on your…" at bounding box center [430, 114] width 233 height 28
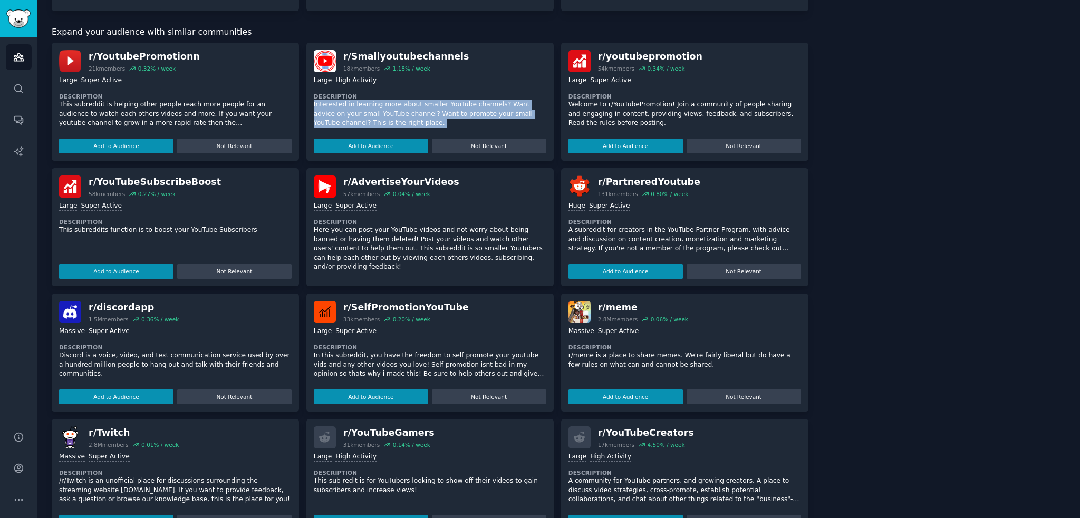
click at [382, 115] on p "Interested in learning more about smaller YouTube channels? Want advice on your…" at bounding box center [430, 114] width 233 height 28
click at [391, 127] on button "button" at bounding box center [389, 129] width 4 height 4
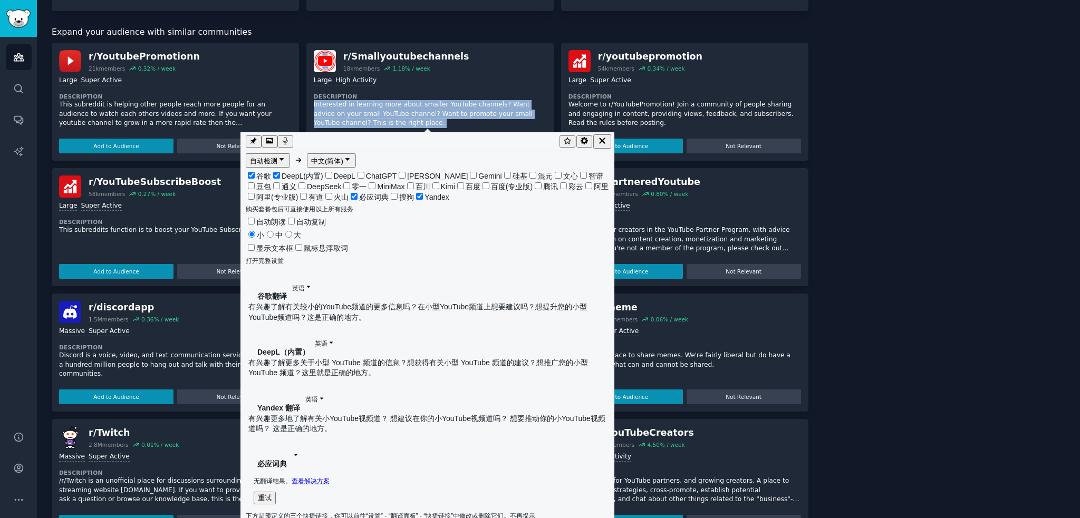
click at [394, 111] on p "Interested in learning more about smaller YouTube channels? Want advice on your…" at bounding box center [430, 114] width 233 height 28
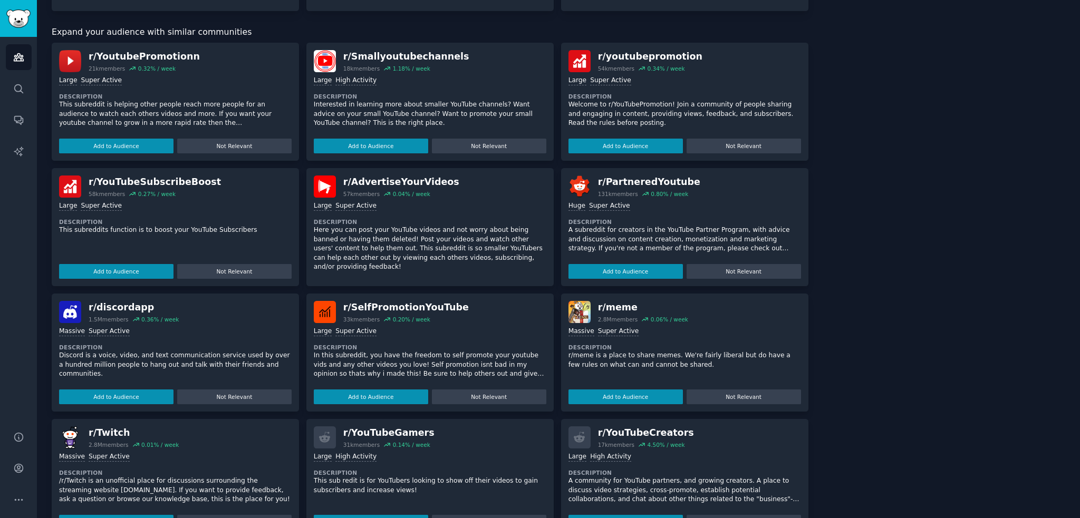
click at [627, 107] on p "Welcome to r/YouTubePromotion! Join a community of people sharing and engaging …" at bounding box center [685, 114] width 233 height 28
click at [627, 109] on p "Welcome to r/YouTubePromotion! Join a community of people sharing and engaging …" at bounding box center [685, 114] width 233 height 28
click at [613, 115] on p "Welcome to r/YouTubePromotion! Join a community of people sharing and engaging …" at bounding box center [685, 114] width 233 height 28
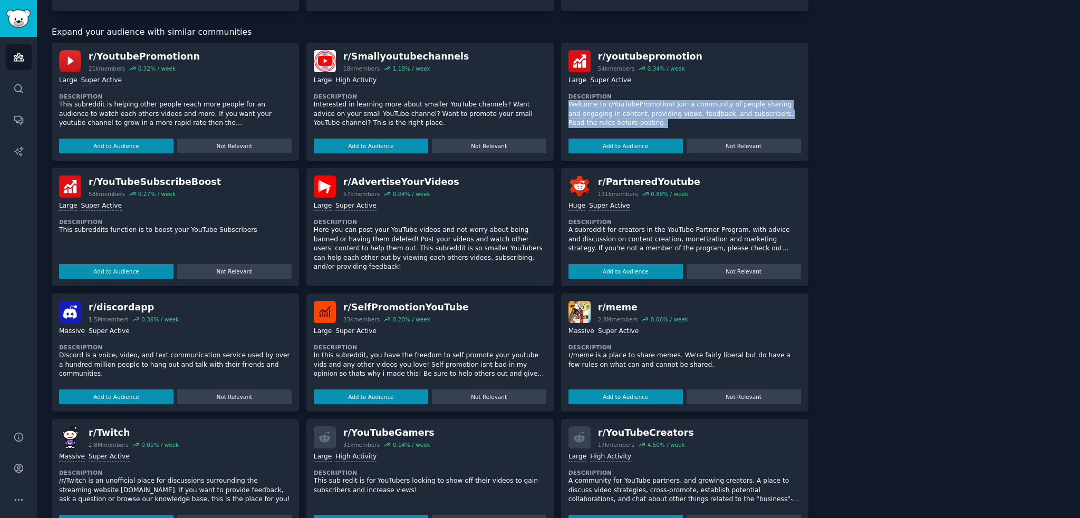
click at [613, 115] on p "Welcome to r/YouTubePromotion! Join a community of people sharing and engaging …" at bounding box center [685, 114] width 233 height 28
click at [621, 128] on span "button" at bounding box center [621, 128] width 0 height 0
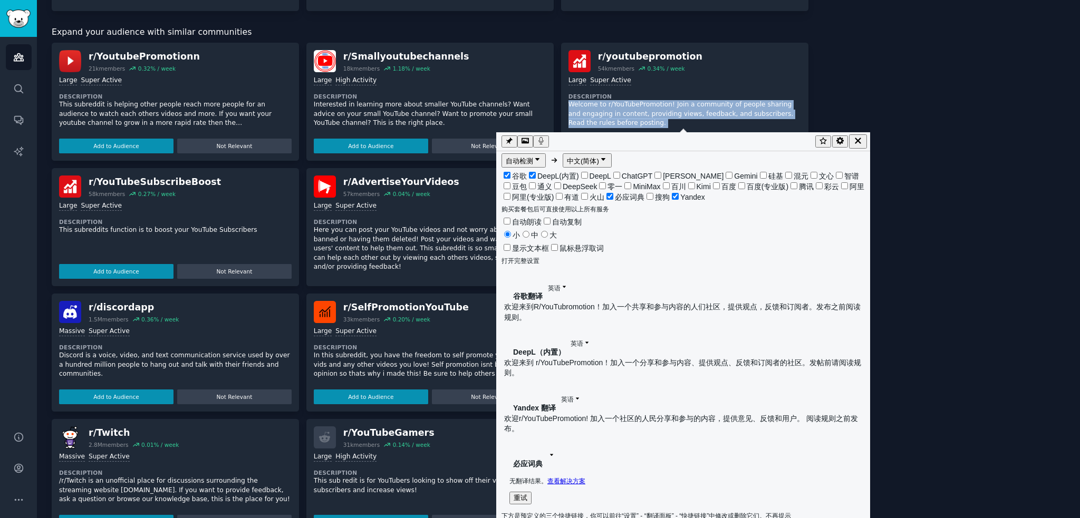
click at [624, 115] on p "Welcome to r/YouTubePromotion! Join a community of people sharing and engaging …" at bounding box center [685, 114] width 233 height 28
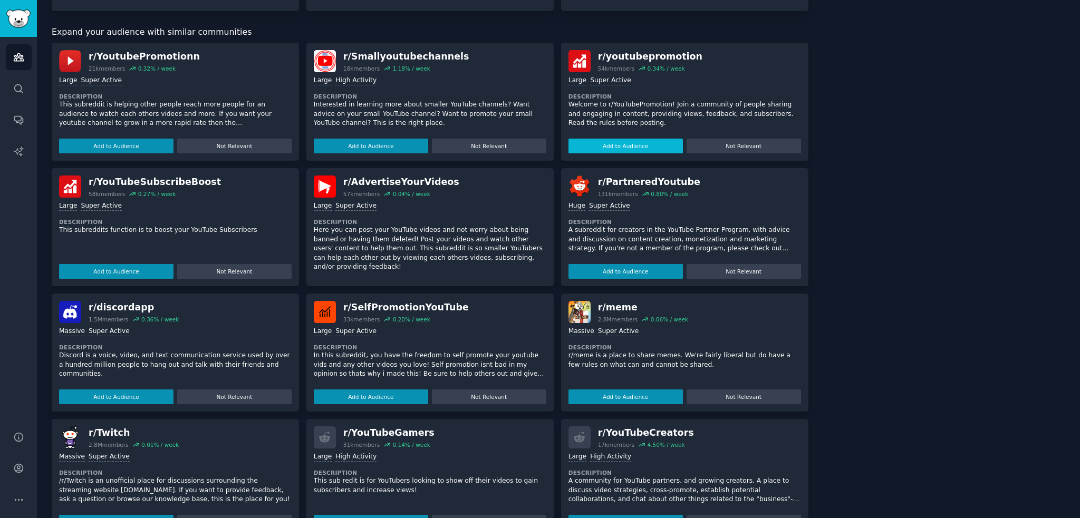
click at [628, 139] on button "Add to Audience" at bounding box center [626, 146] width 114 height 15
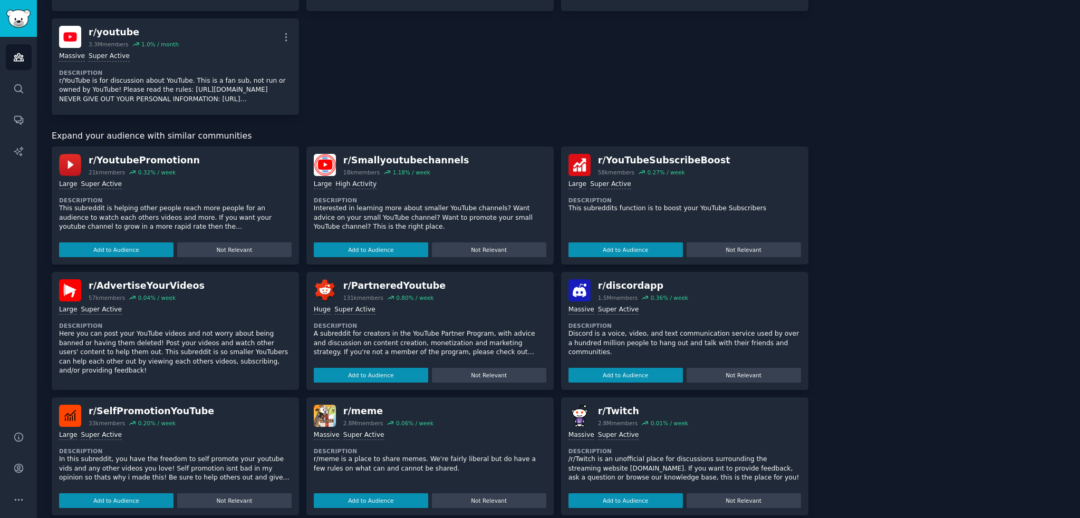
click at [192, 115] on div "Subreddits Sort by Recent r/ youtubepromotion 54k members 1.7 % / month More La…" at bounding box center [430, 165] width 757 height 951
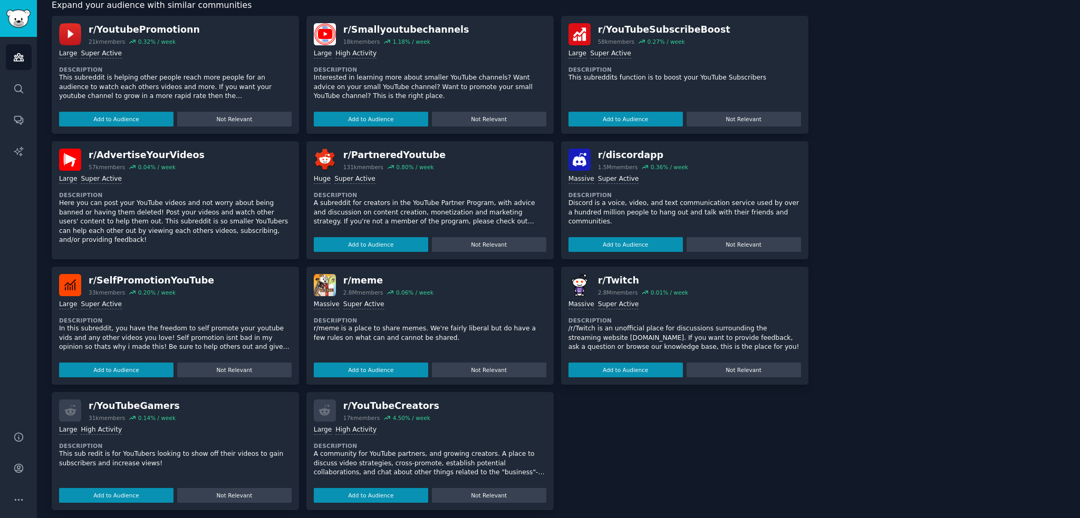
scroll to position [505, 0]
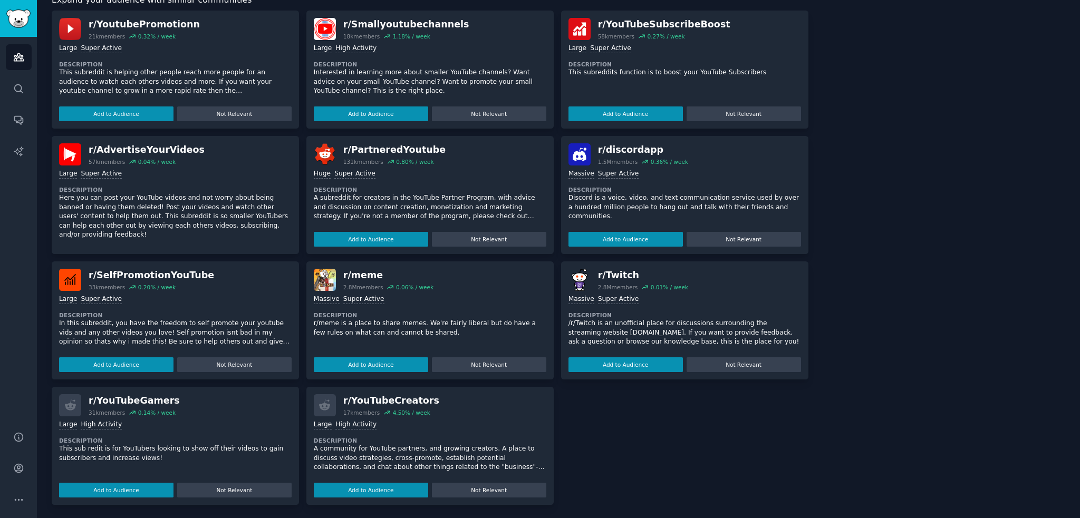
click at [392, 472] on div ">= 80th percentile for submissions / day Large High Activity Description A comm…" at bounding box center [430, 457] width 233 height 81
click at [391, 463] on p "A community for YouTube partners, and growing creators. A place to discuss vide…" at bounding box center [430, 459] width 233 height 28
click at [391, 463] on p "A community for YouTube partners, and growing creators. A place to discuss vide…" at bounding box center [430, 463] width 233 height 37
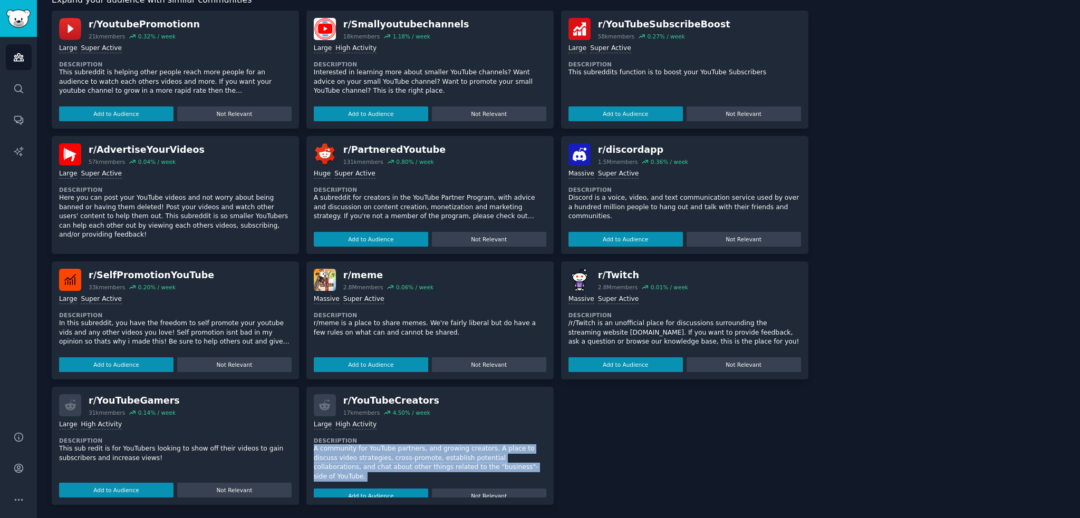
click at [391, 463] on p "A community for YouTube partners, and growing creators. A place to discuss vide…" at bounding box center [430, 463] width 233 height 37
click at [399, 476] on span "button" at bounding box center [399, 476] width 0 height 0
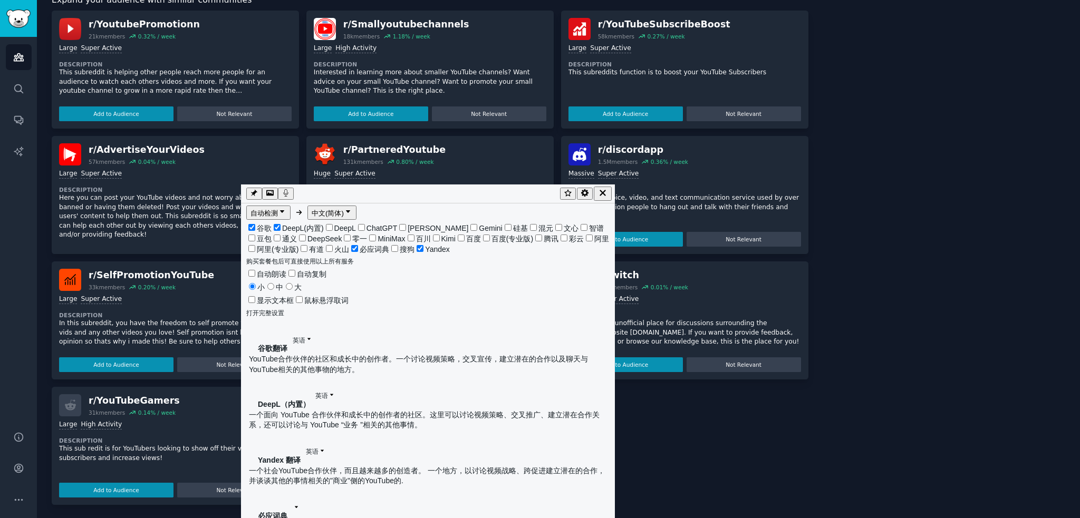
click at [391, 460] on p "A community for YouTube partners, and growing creators. A place to discuss vide…" at bounding box center [430, 463] width 233 height 37
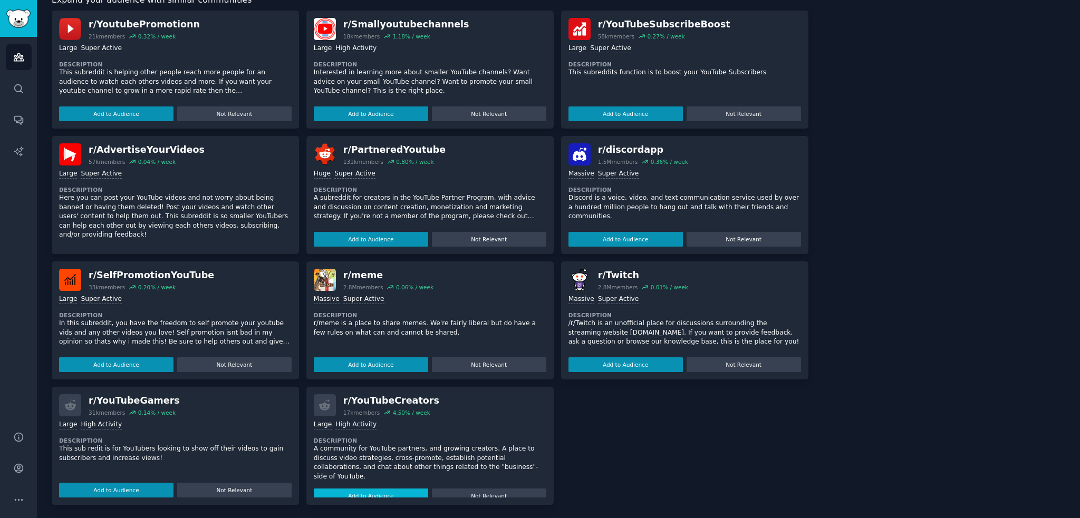
click at [390, 489] on button "Add to Audience" at bounding box center [371, 496] width 114 height 15
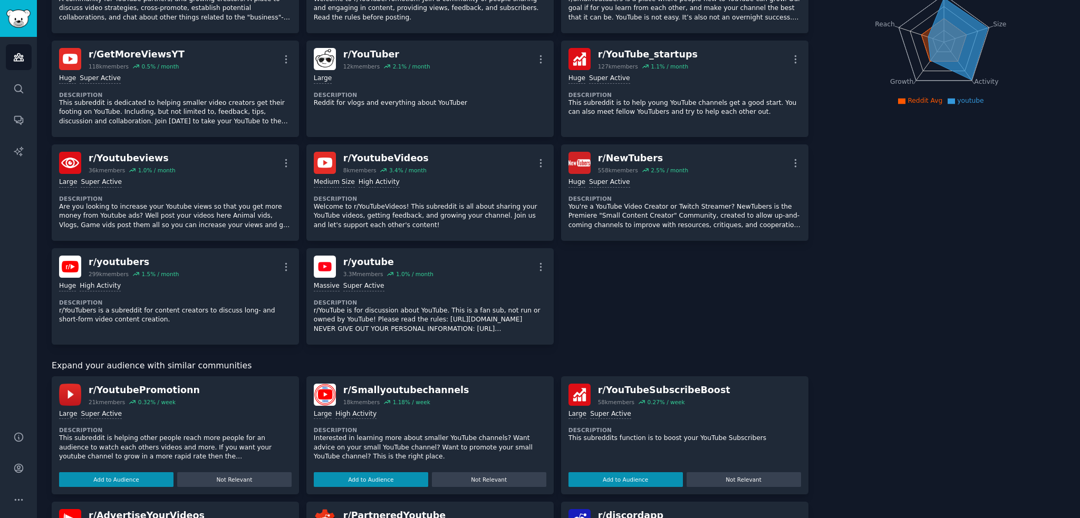
scroll to position [0, 0]
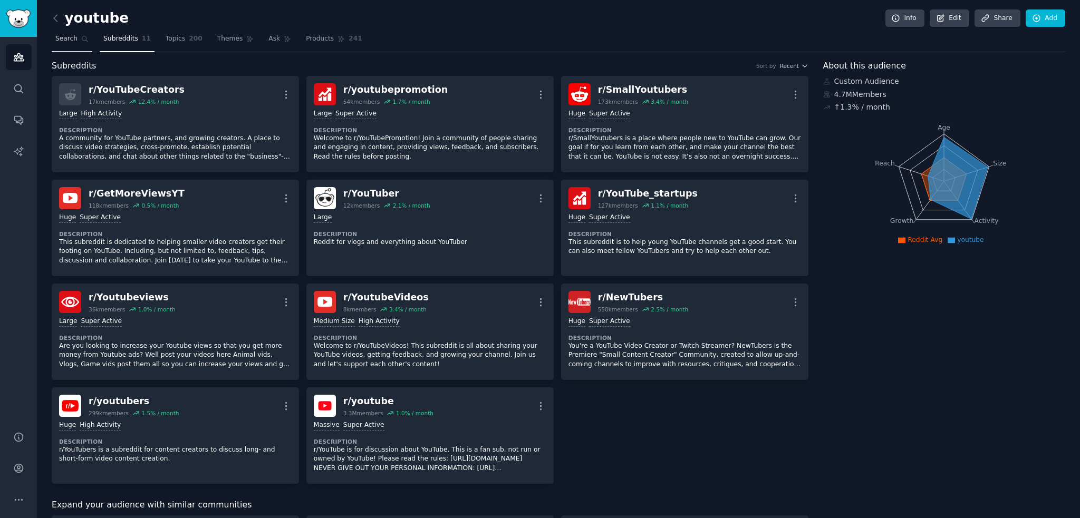
click at [74, 34] on span "Search" at bounding box center [66, 38] width 22 height 9
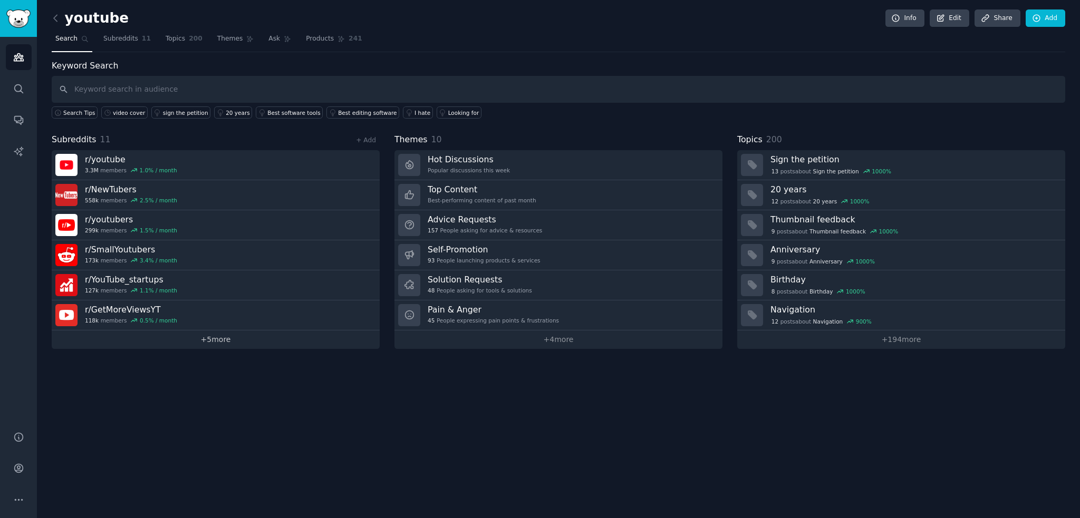
click at [190, 339] on link "+ 5 more" at bounding box center [216, 340] width 328 height 18
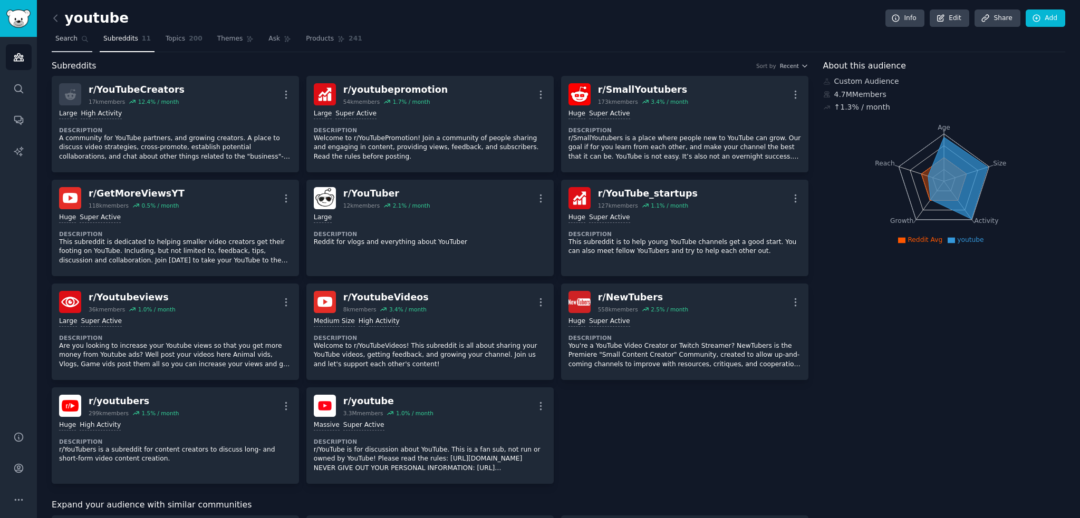
click at [81, 36] on icon at bounding box center [84, 38] width 7 height 7
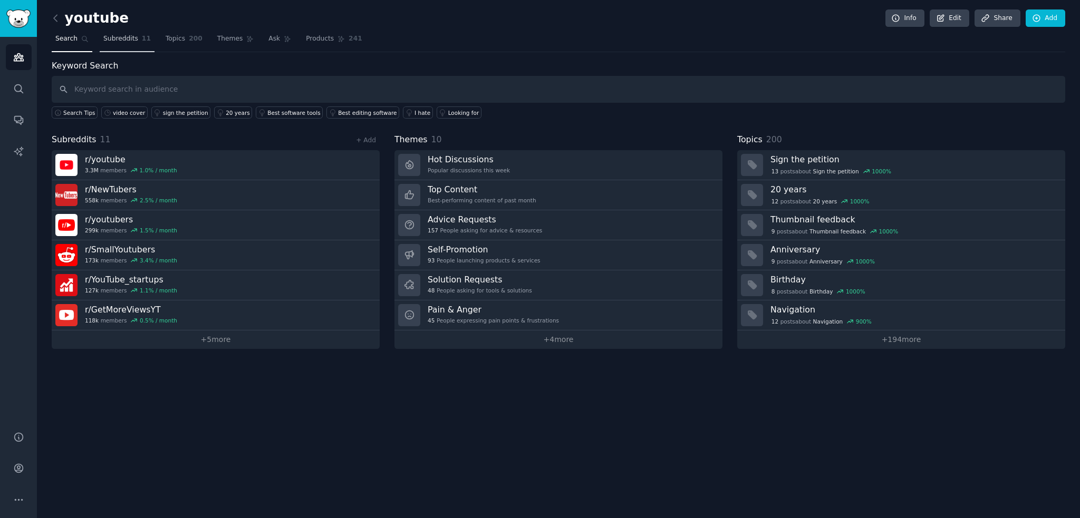
click at [105, 36] on span "Subreddits" at bounding box center [120, 38] width 35 height 9
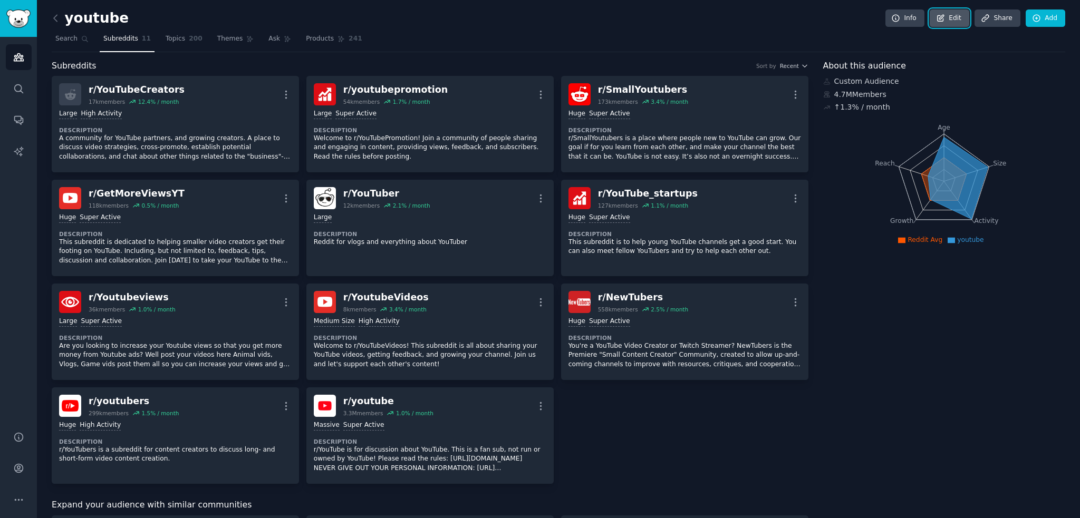
click at [958, 26] on link "Edit" at bounding box center [950, 18] width 40 height 18
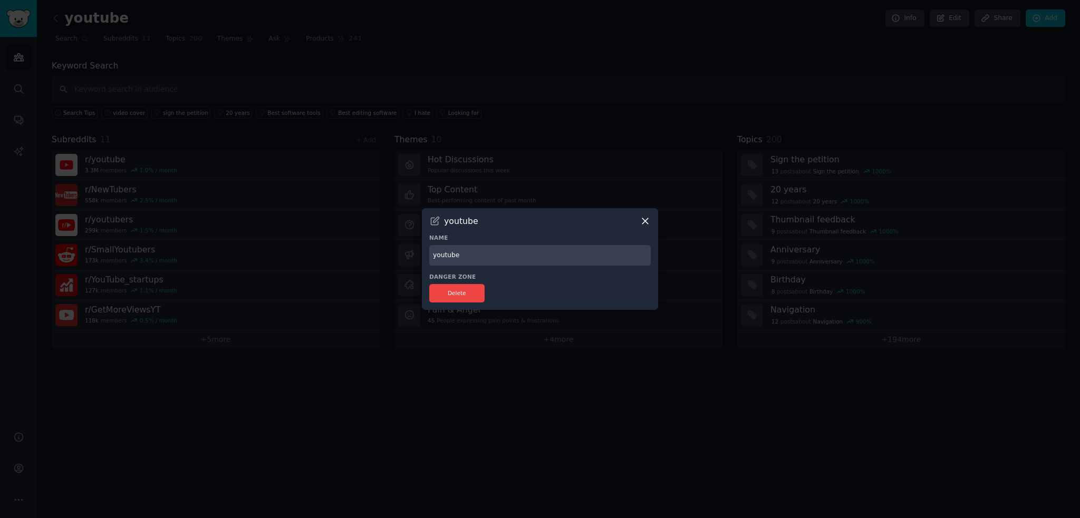
click at [643, 216] on icon at bounding box center [645, 221] width 11 height 11
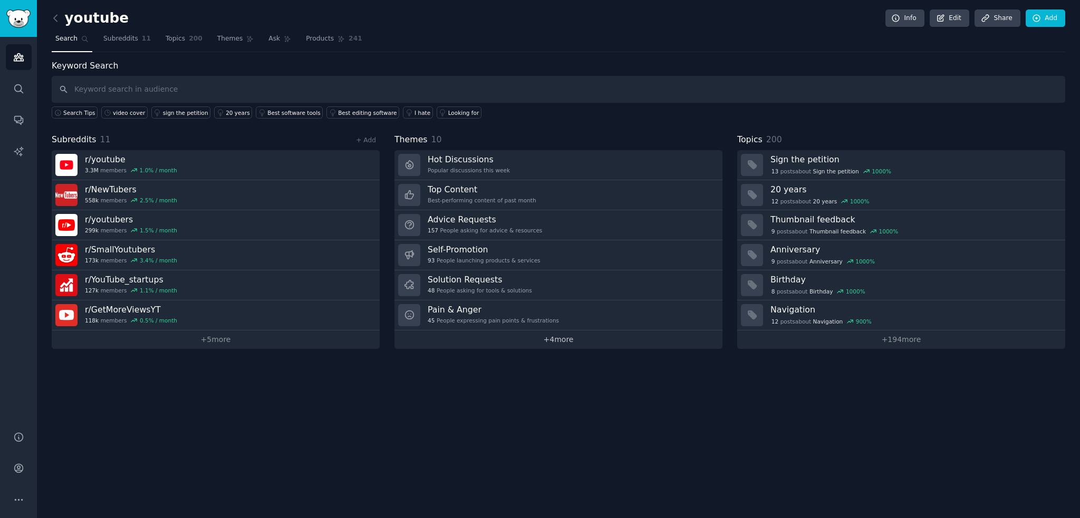
click at [572, 341] on link "+ 4 more" at bounding box center [558, 340] width 328 height 18
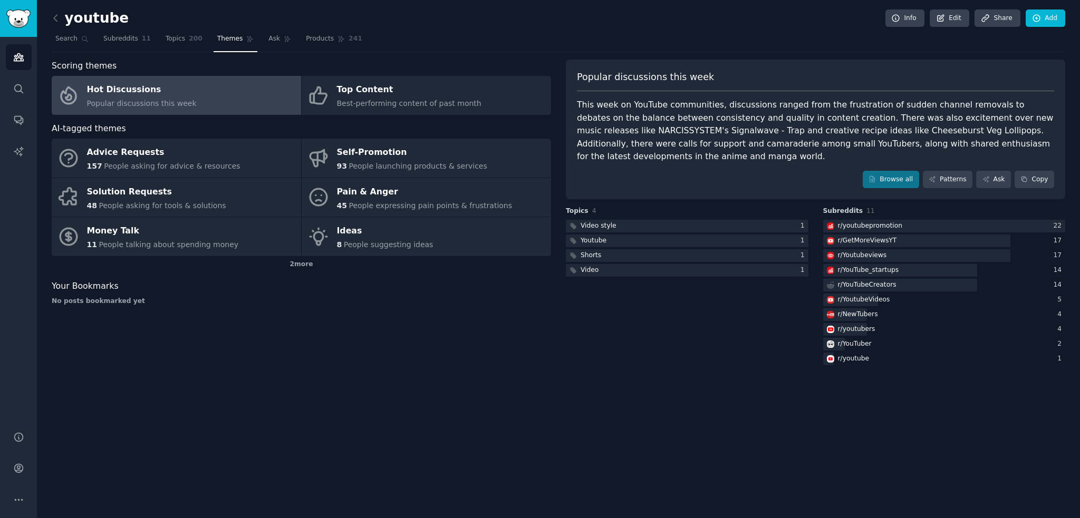
click at [385, 293] on div "Your Bookmarks No posts bookmarked yet" at bounding box center [301, 293] width 499 height 26
click at [649, 223] on div at bounding box center [687, 226] width 243 height 13
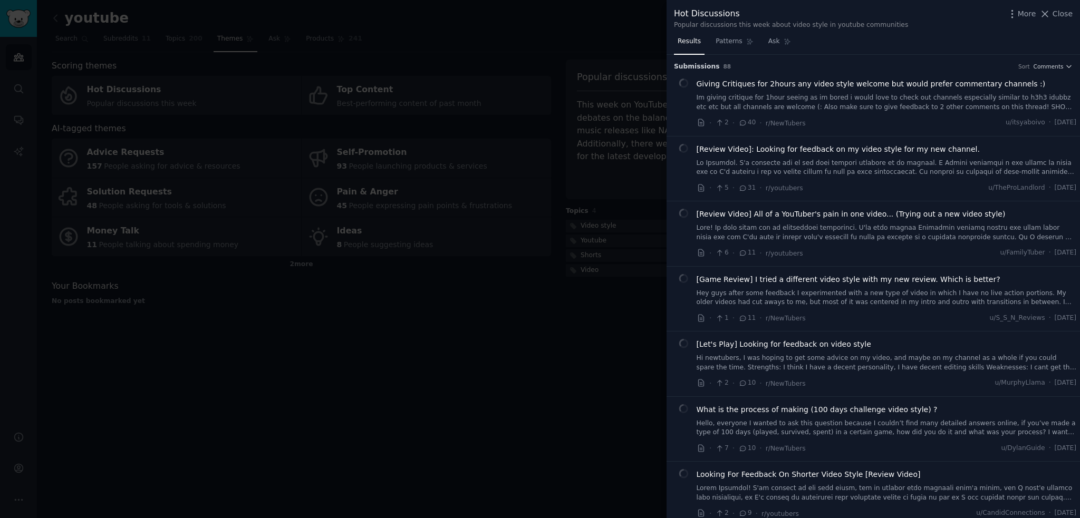
click at [610, 364] on div at bounding box center [540, 259] width 1080 height 518
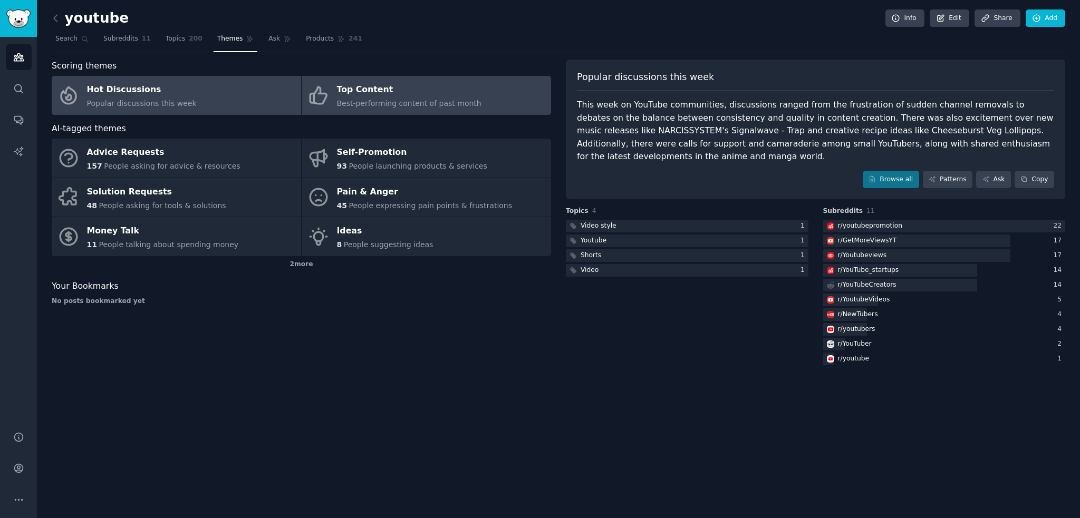
click at [341, 89] on div "Top Content" at bounding box center [409, 90] width 145 height 17
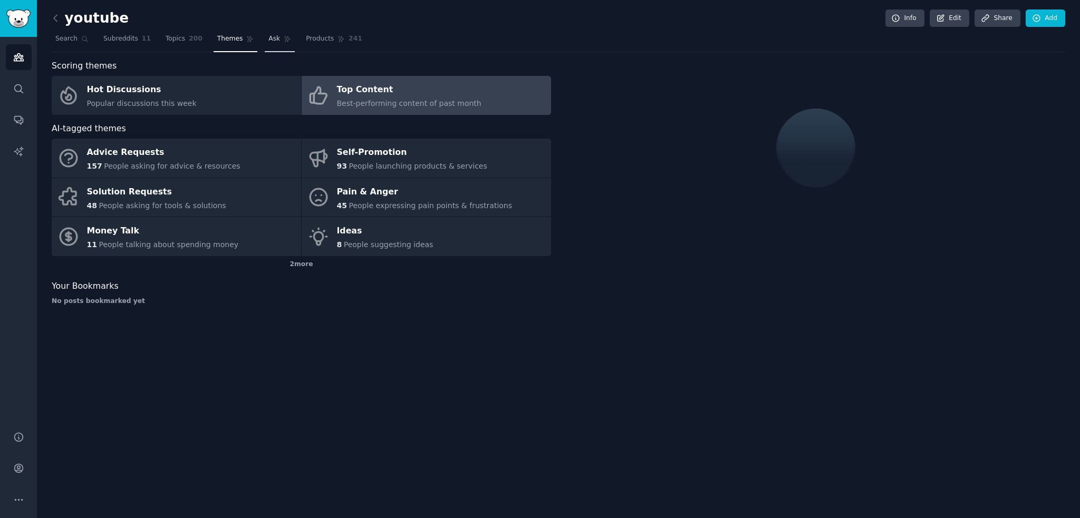
click at [268, 42] on span "Ask" at bounding box center [274, 38] width 12 height 9
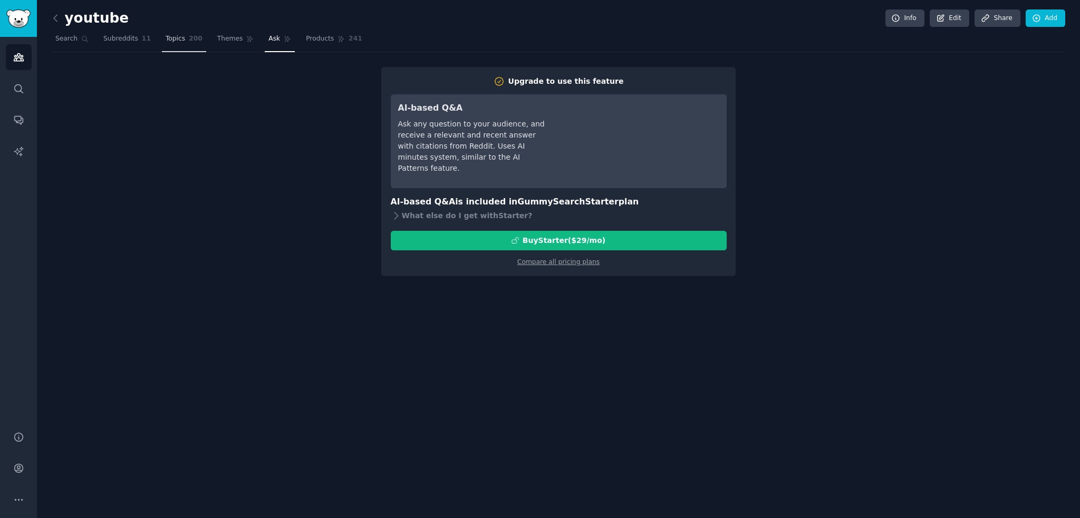
click at [171, 38] on span "Topics" at bounding box center [176, 38] width 20 height 9
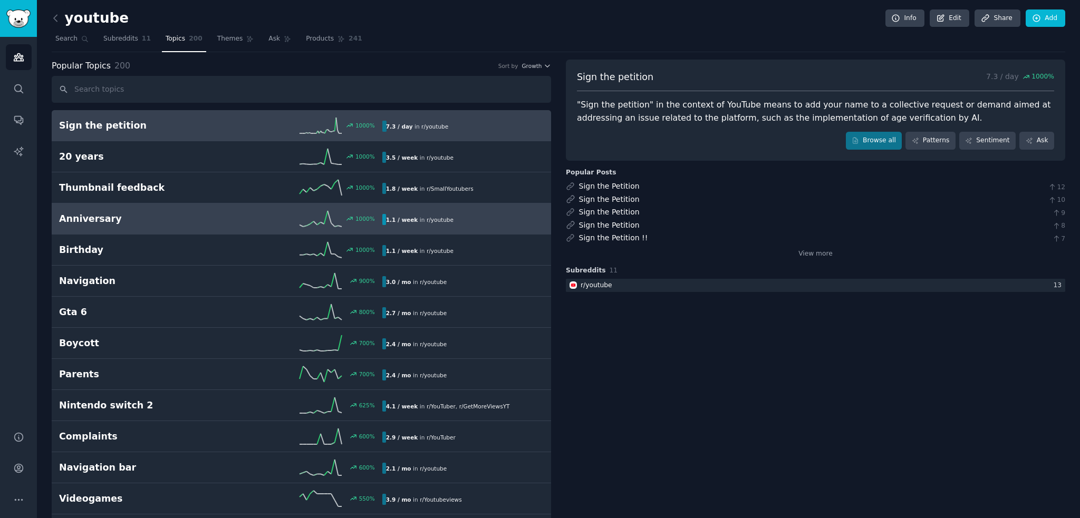
click at [205, 226] on link "Anniversary 1000 % 1.1 / week in r/ youtube" at bounding box center [301, 219] width 499 height 31
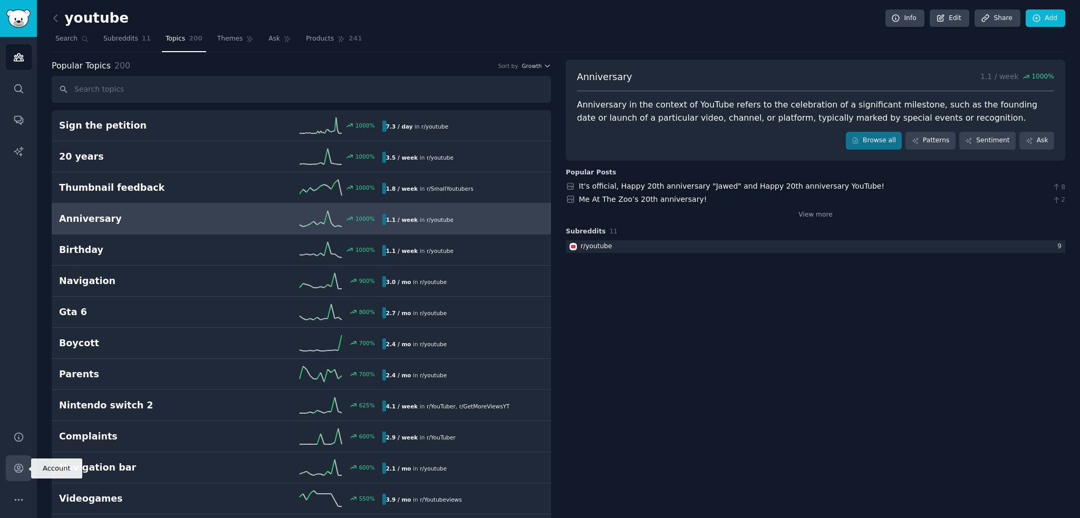
click at [25, 465] on link "Account" at bounding box center [19, 469] width 26 height 26
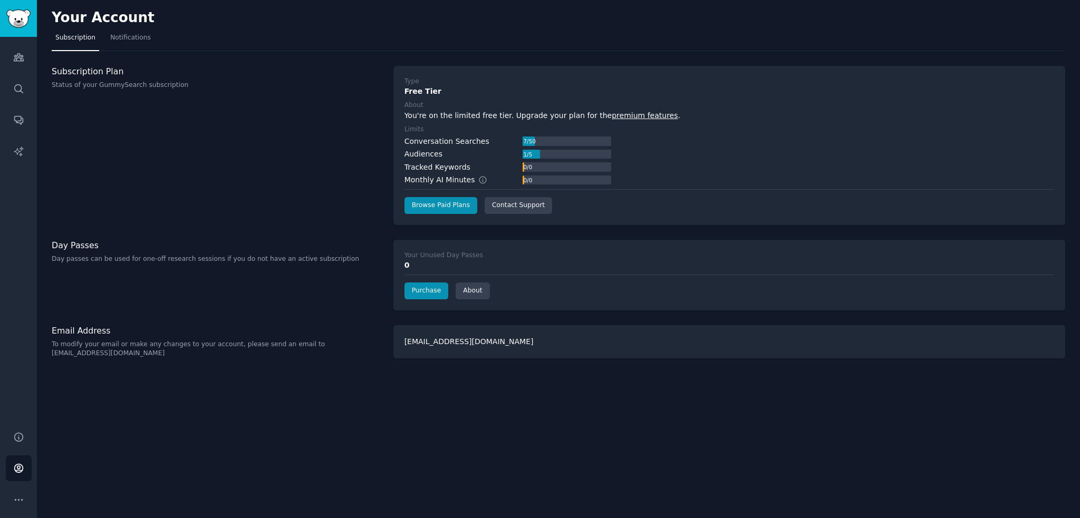
click at [471, 139] on div "Conversation Searches" at bounding box center [446, 141] width 85 height 11
drag, startPoint x: 471, startPoint y: 139, endPoint x: 302, endPoint y: 161, distance: 171.3
click at [470, 139] on div "Conversation Searches" at bounding box center [446, 141] width 85 height 11
click at [245, 163] on div "Subscription Plan Status of your GummySearch subscription" at bounding box center [217, 145] width 331 height 159
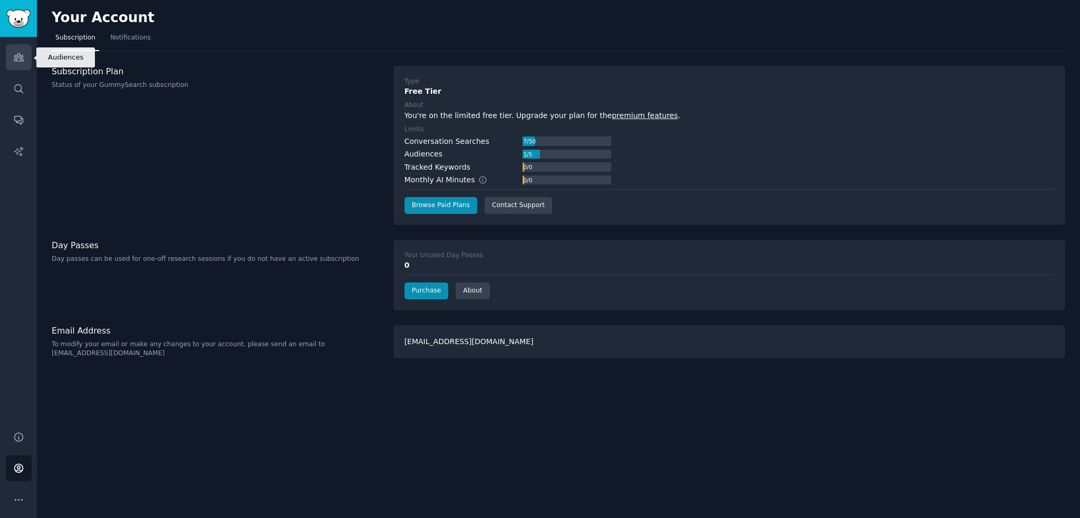
click at [17, 62] on icon "Sidebar" at bounding box center [18, 57] width 11 height 11
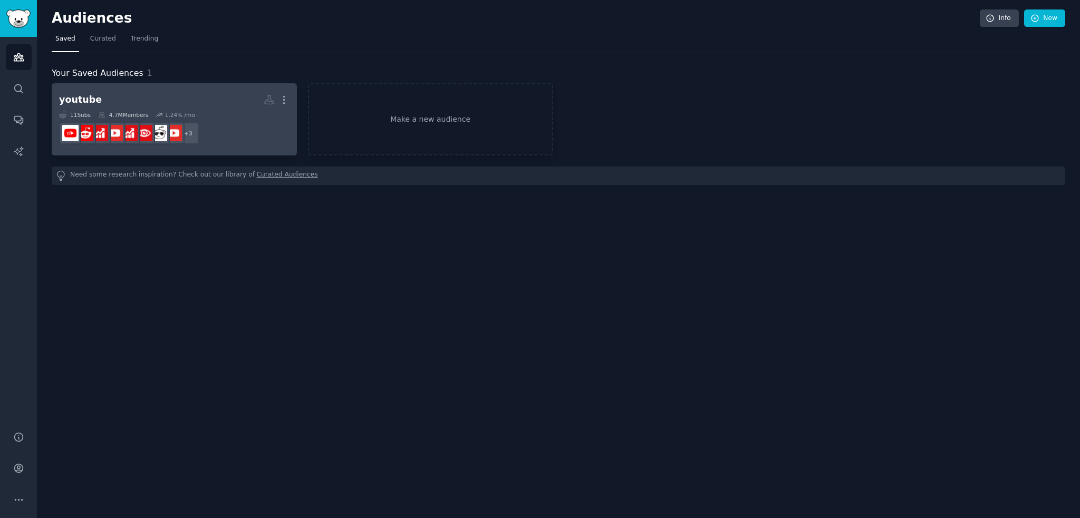
click at [240, 97] on h2 "youtube More" at bounding box center [174, 100] width 230 height 18
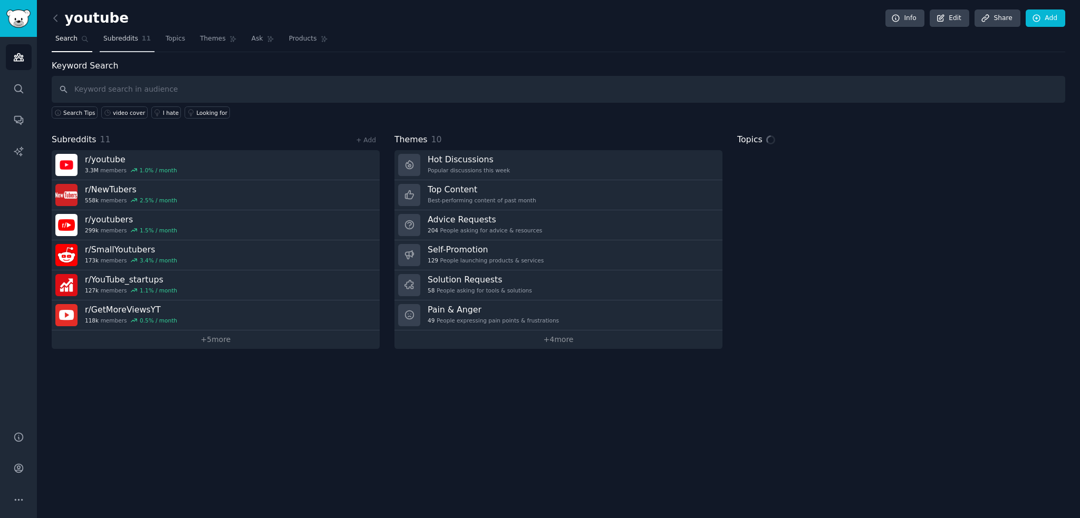
click at [127, 51] on link "Subreddits 11" at bounding box center [127, 42] width 55 height 22
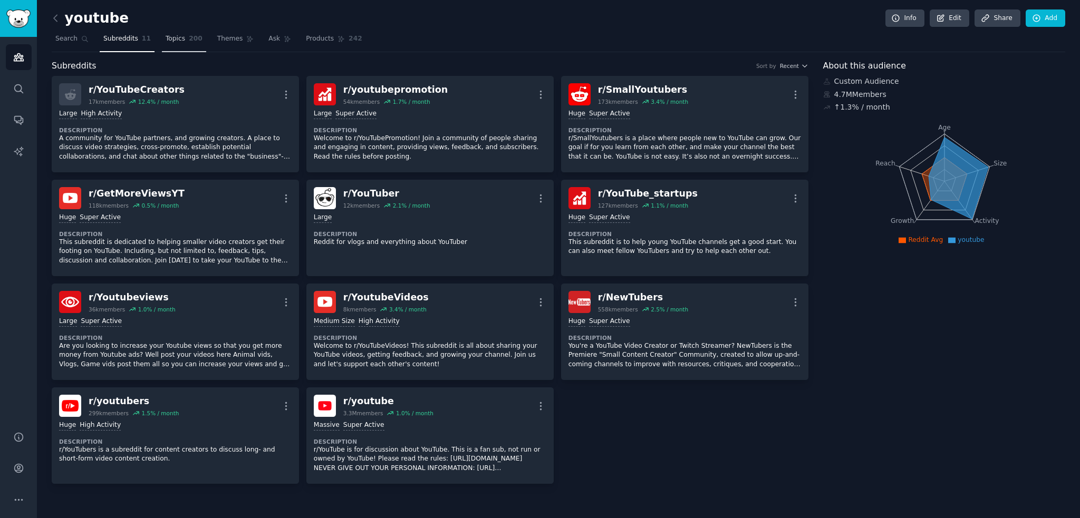
click at [189, 34] on span "200" at bounding box center [196, 38] width 14 height 9
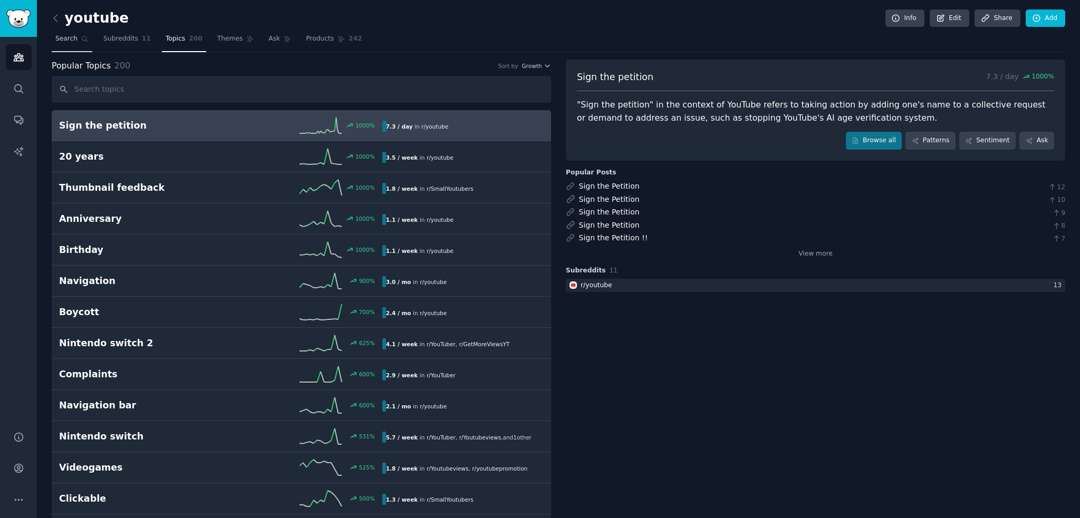
click at [66, 44] on link "Search" at bounding box center [72, 42] width 41 height 22
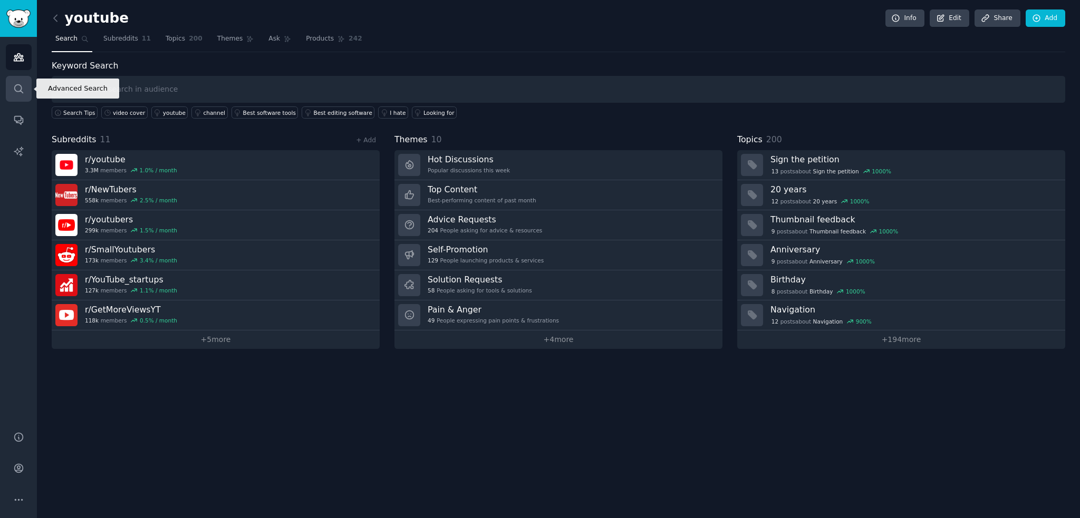
click at [11, 92] on link "Search" at bounding box center [19, 89] width 26 height 26
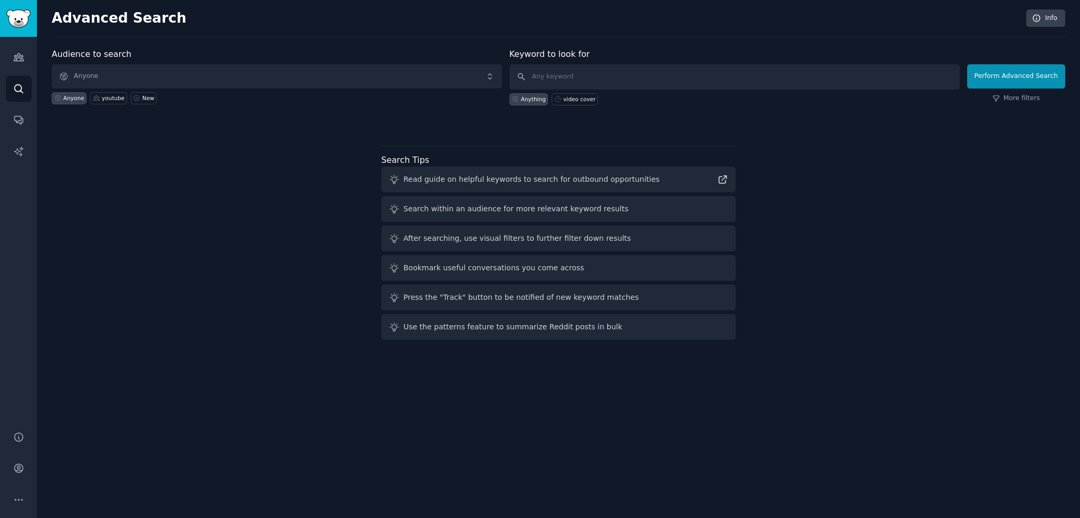
drag, startPoint x: 167, startPoint y: 143, endPoint x: 234, endPoint y: 148, distance: 67.7
click at [169, 143] on div "Audience to search Anyone Anyone youtube New Keyword to look for Anything video…" at bounding box center [559, 196] width 1014 height 296
click at [141, 168] on div "Audience to search Anyone Anyone youtube New Keyword to look for Anything video…" at bounding box center [559, 196] width 1014 height 296
click at [105, 76] on span "Anyone" at bounding box center [277, 76] width 450 height 24
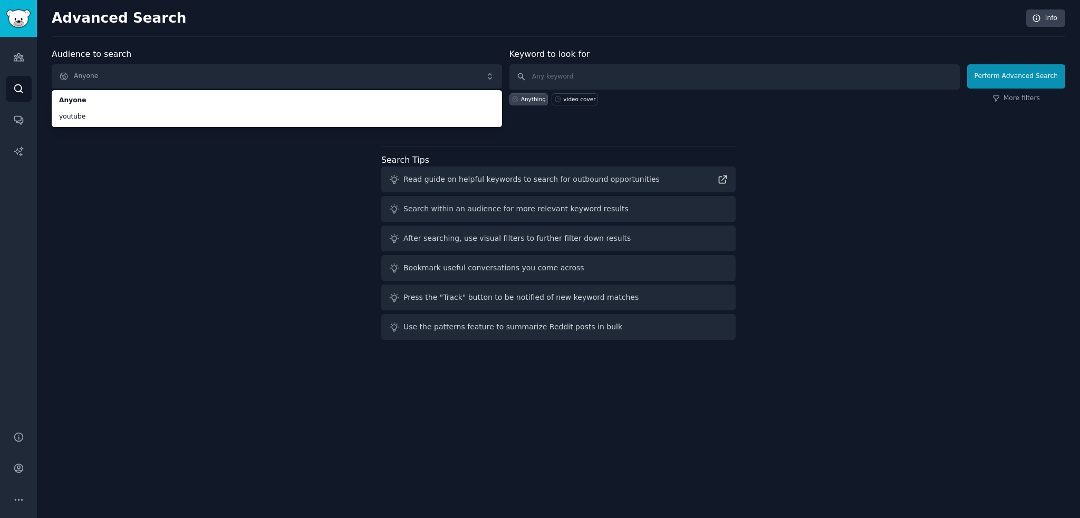
drag, startPoint x: 136, startPoint y: 171, endPoint x: 566, endPoint y: 187, distance: 430.1
click at [139, 172] on div "Audience to search Anyone Anyone youtube Anyone youtube New Keyword to look for…" at bounding box center [559, 196] width 1014 height 296
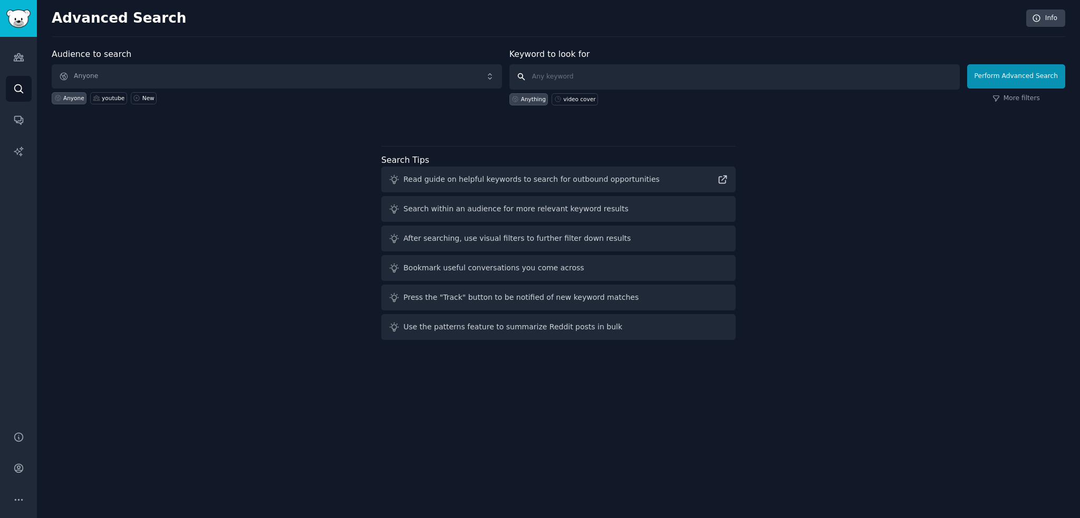
click at [625, 73] on input "text" at bounding box center [734, 76] width 450 height 25
click at [233, 166] on div "Audience to search Anyone Anyone youtube New Keyword to look for Anything video…" at bounding box center [559, 196] width 1014 height 296
click at [15, 118] on icon "Sidebar" at bounding box center [18, 119] width 11 height 11
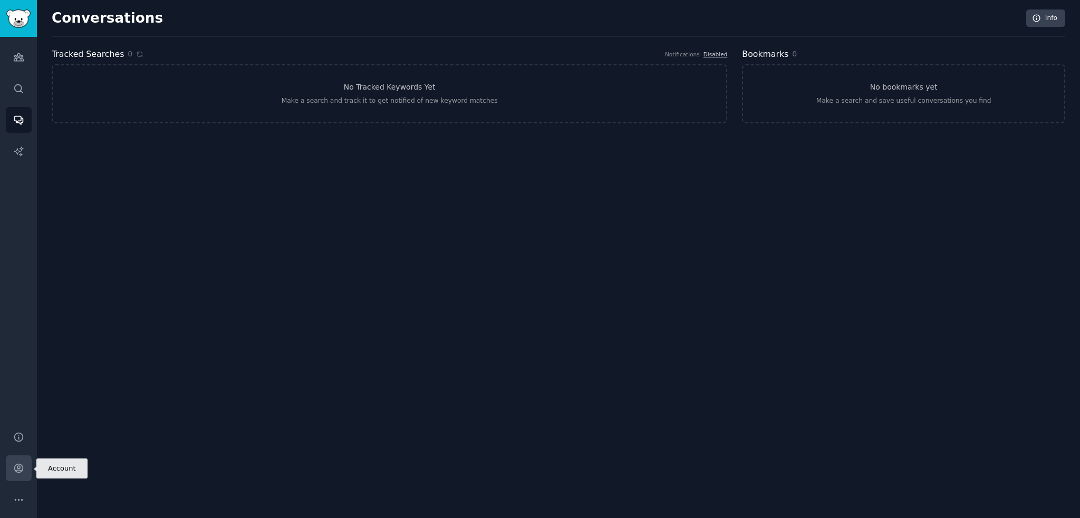
click at [14, 470] on icon "Sidebar" at bounding box center [18, 469] width 8 height 8
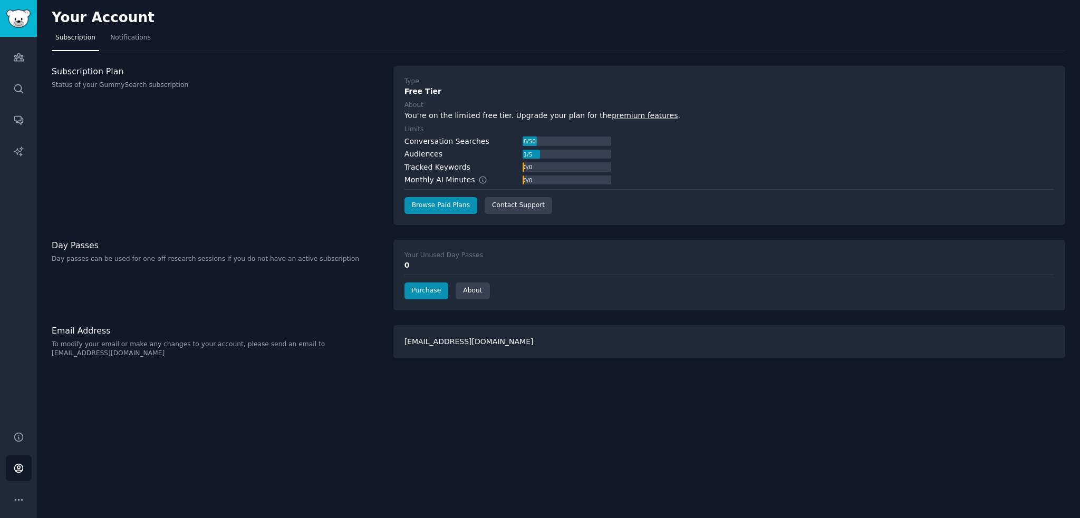
click at [532, 115] on div "You're on the limited free tier. Upgrade your plan for the premium features ." at bounding box center [729, 115] width 650 height 11
click at [506, 117] on div "You're on the limited free tier. Upgrade your plan for the premium features ." at bounding box center [729, 115] width 650 height 11
drag, startPoint x: 646, startPoint y: 107, endPoint x: 647, endPoint y: 114, distance: 7.0
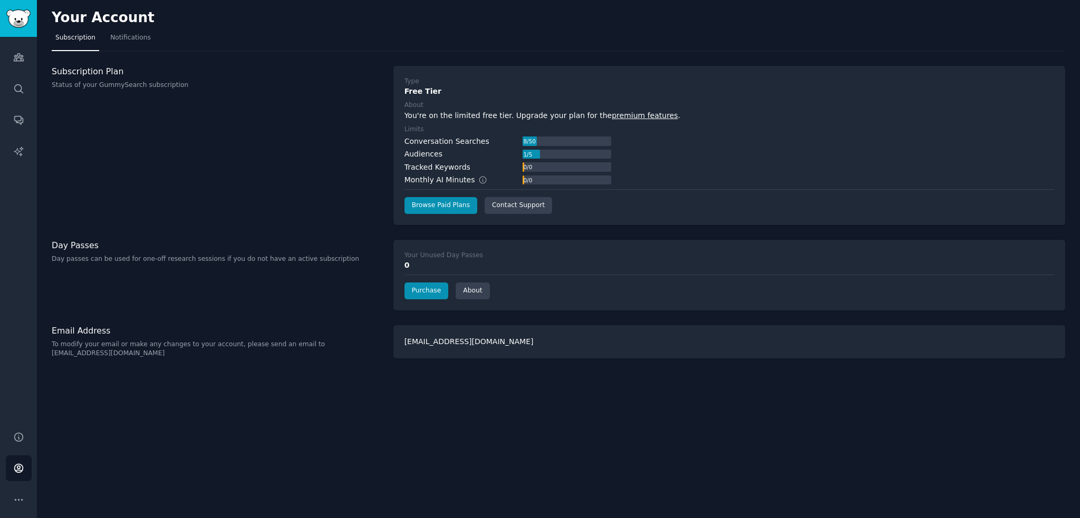
click at [646, 108] on label "About" at bounding box center [729, 105] width 650 height 9
click at [647, 116] on link "premium features" at bounding box center [645, 115] width 66 height 8
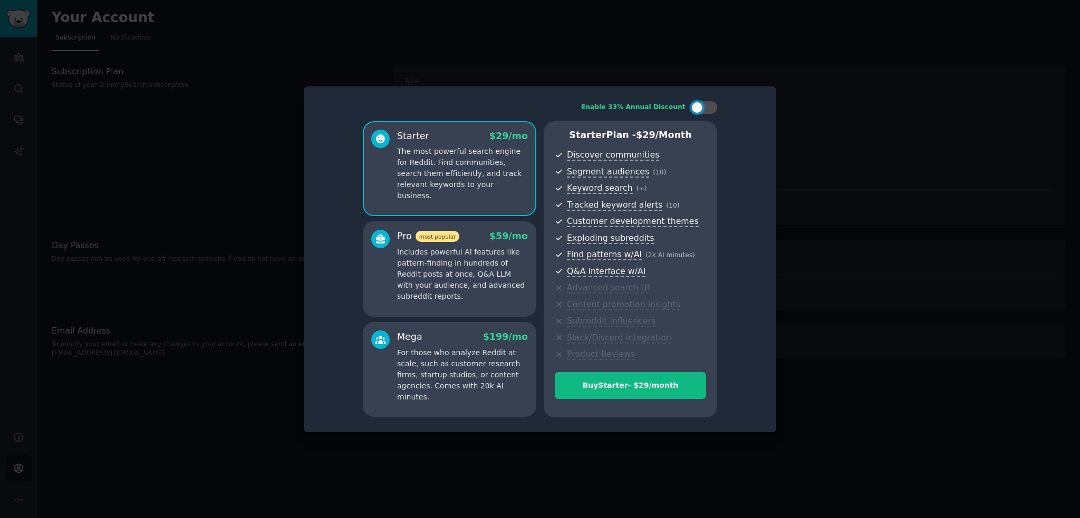
click at [449, 187] on p "The most powerful search engine for Reddit. Find communities, search them effic…" at bounding box center [462, 173] width 131 height 55
click at [351, 189] on div "Enable 33% Annual Discount Starter $ 29 /mo The most powerful search engine for…" at bounding box center [540, 259] width 458 height 331
click at [380, 242] on icon at bounding box center [380, 243] width 9 height 3
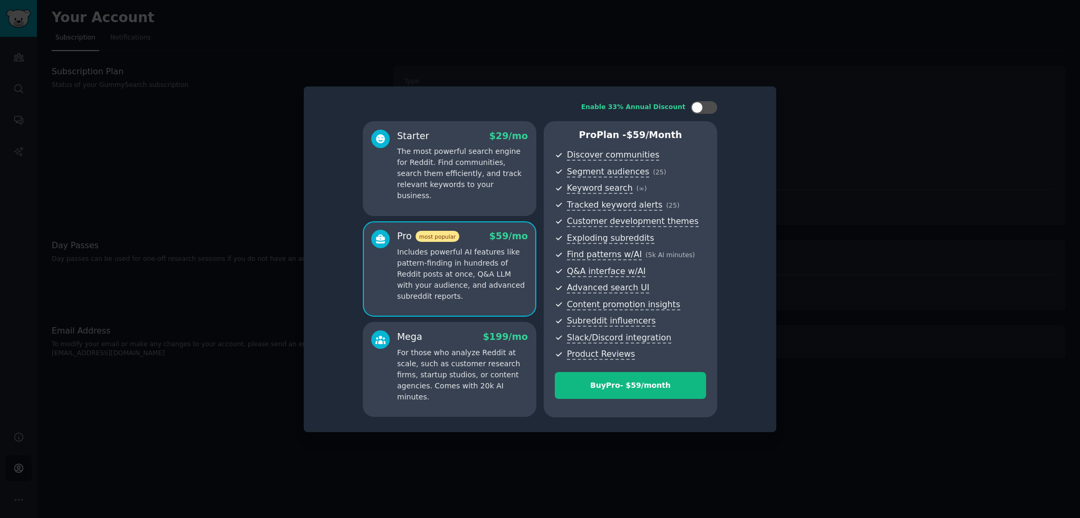
click at [417, 196] on div "Starter $ 29 /mo The most powerful search engine for Reddit. Find communities, …" at bounding box center [450, 168] width 174 height 95
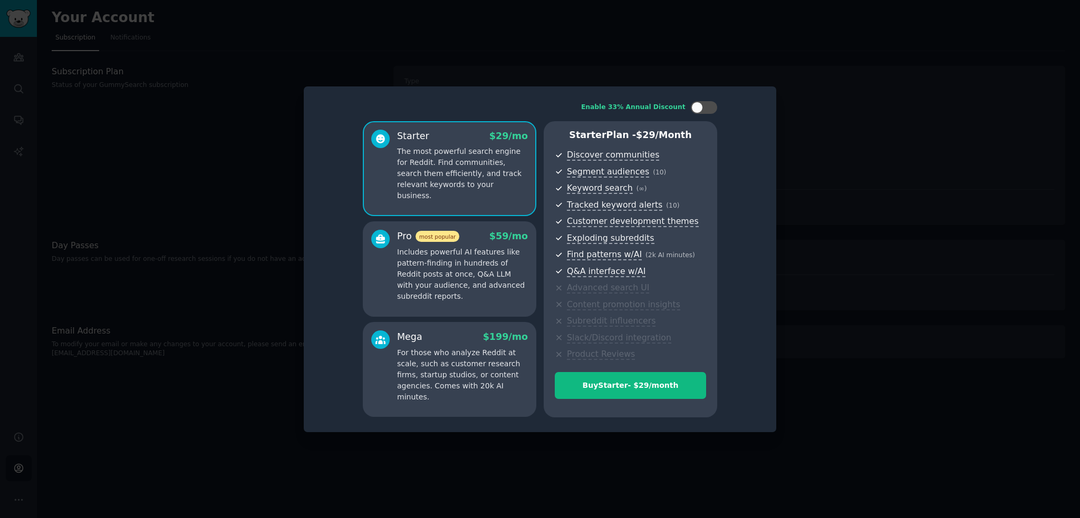
click at [447, 291] on p "Includes powerful AI features like pattern-finding in hundreds of Reddit posts …" at bounding box center [462, 274] width 131 height 55
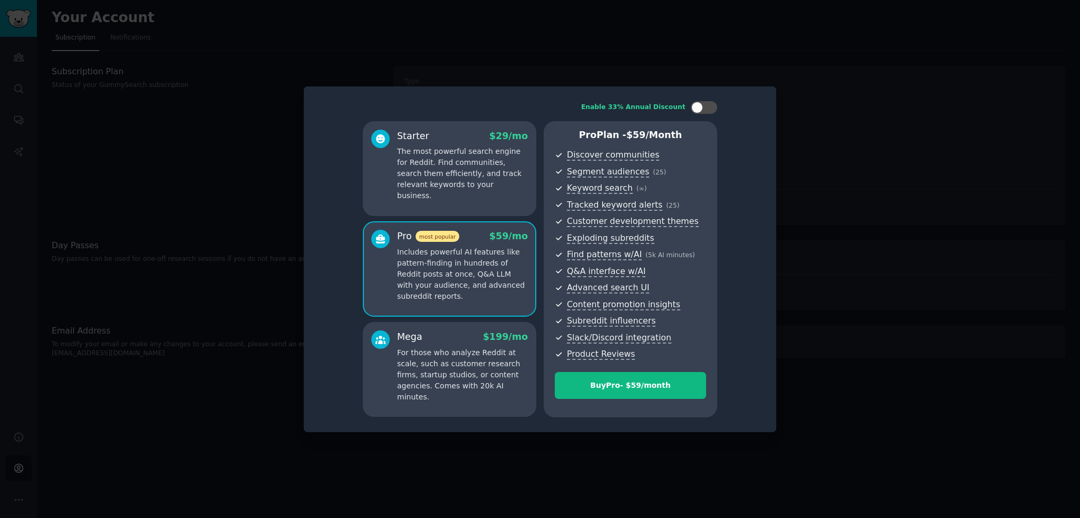
click at [470, 204] on div "Starter $ 29 /mo The most powerful search engine for Reddit. Find communities, …" at bounding box center [450, 168] width 174 height 95
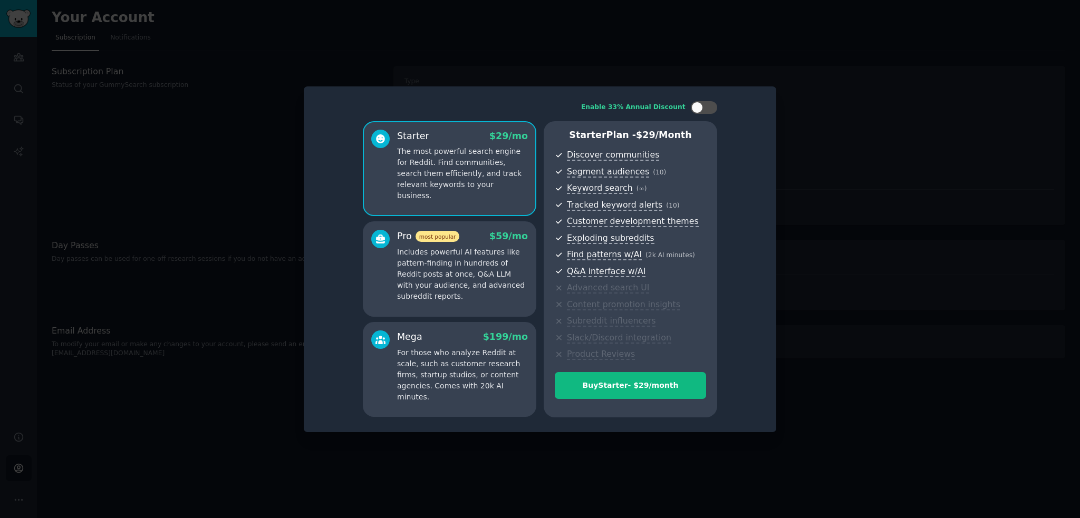
click at [510, 285] on p "Includes powerful AI features like pattern-finding in hundreds of Reddit posts …" at bounding box center [462, 274] width 131 height 55
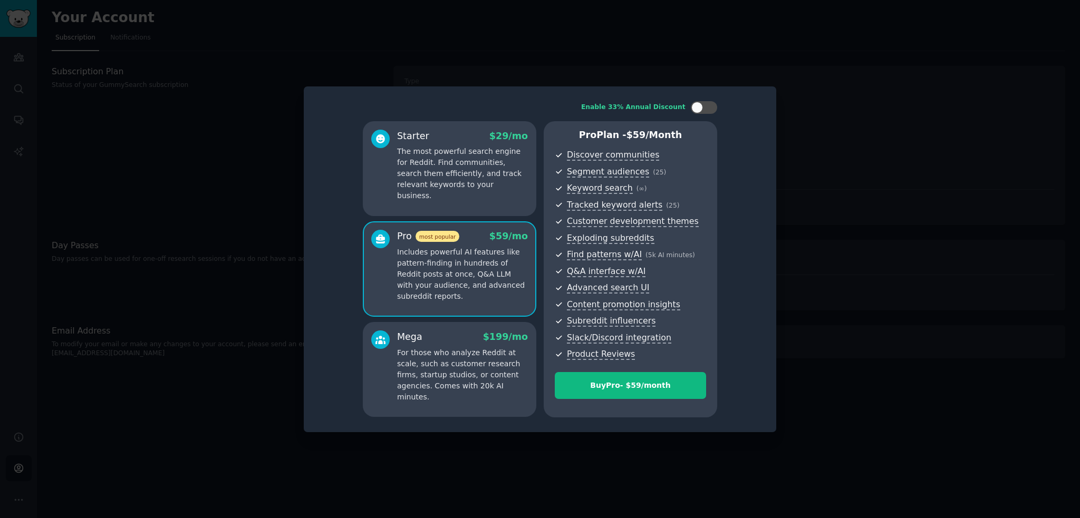
click at [485, 170] on p "The most powerful search engine for Reddit. Find communities, search them effic…" at bounding box center [462, 173] width 131 height 55
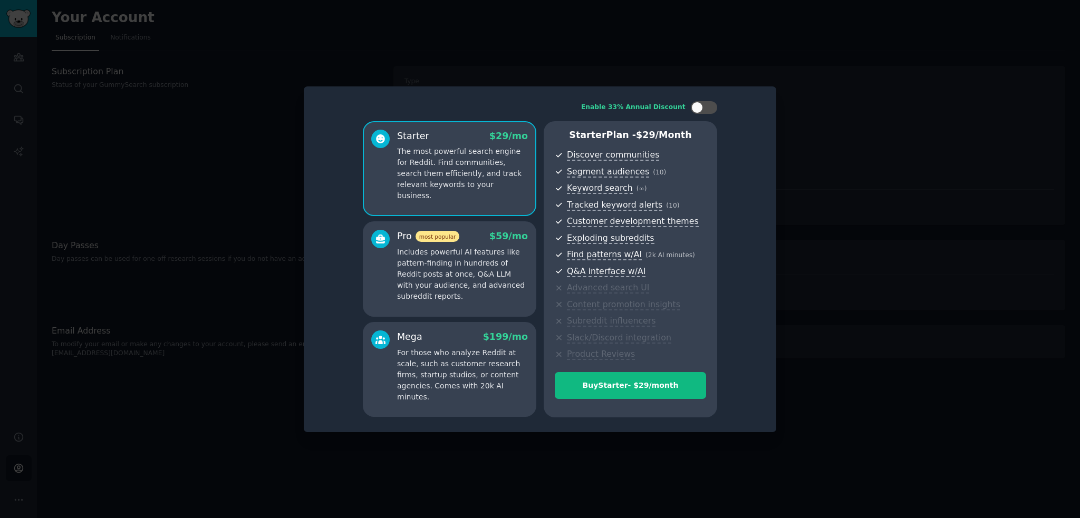
click at [911, 196] on div at bounding box center [540, 259] width 1080 height 518
